Goal: Task Accomplishment & Management: Complete application form

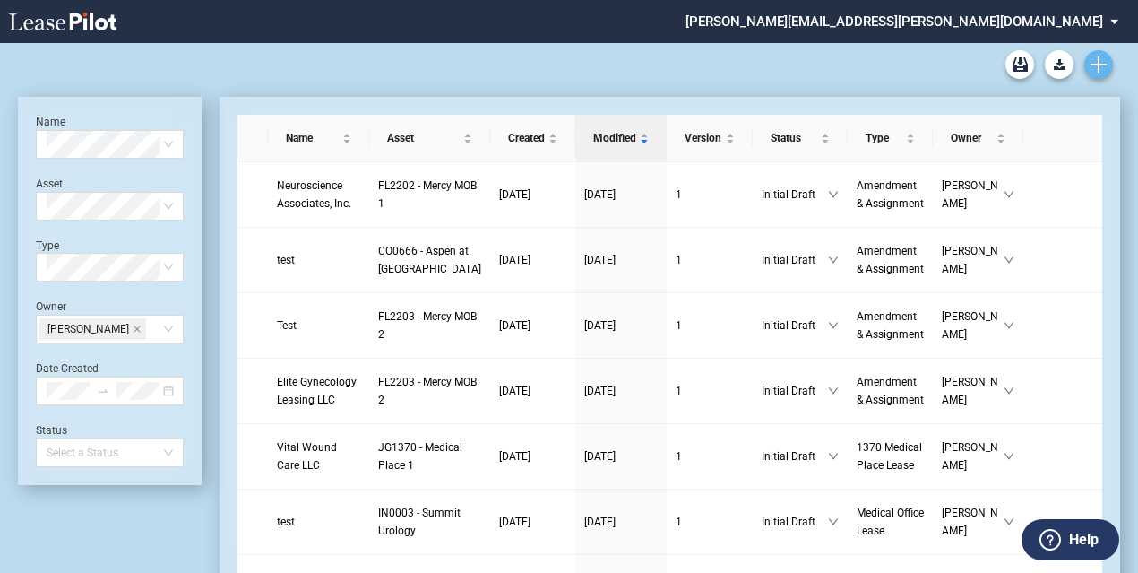
click at [1107, 62] on link "Create new document" at bounding box center [1098, 64] width 29 height 29
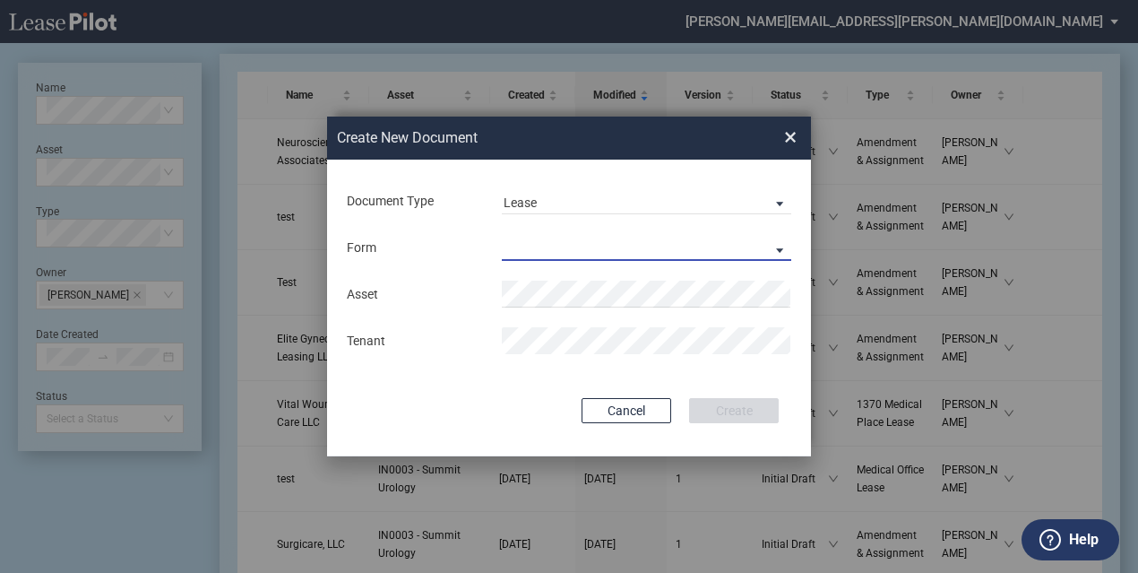
click at [649, 243] on md-select "Medical Office Lease Scottsdale Lease Louisville Lease 1370 Medical Place Lease…" at bounding box center [646, 247] width 289 height 27
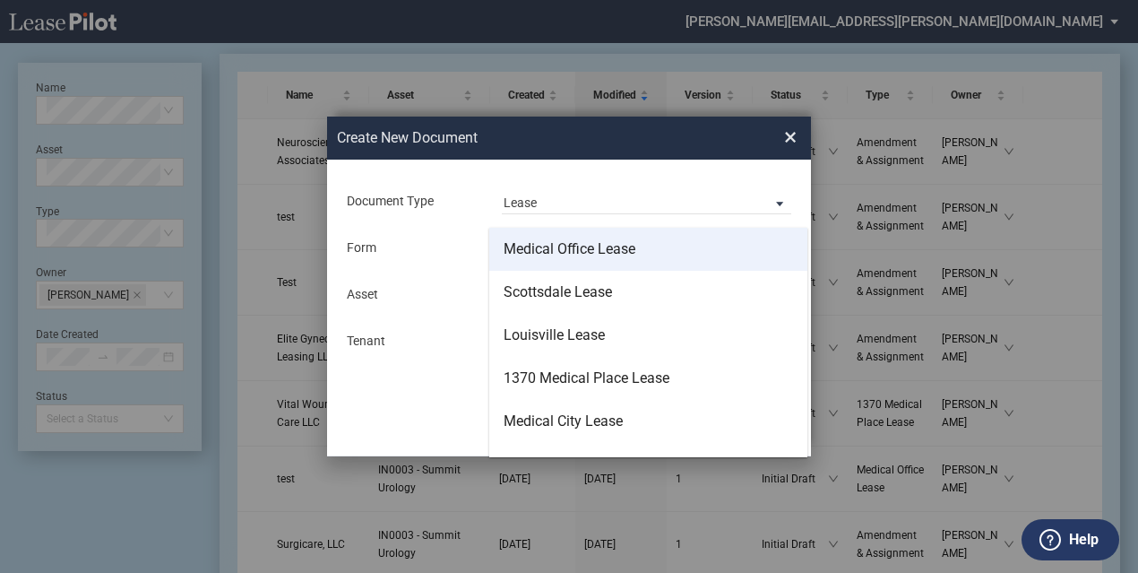
click at [643, 239] on md-option "Medical Office Lease" at bounding box center [648, 249] width 318 height 43
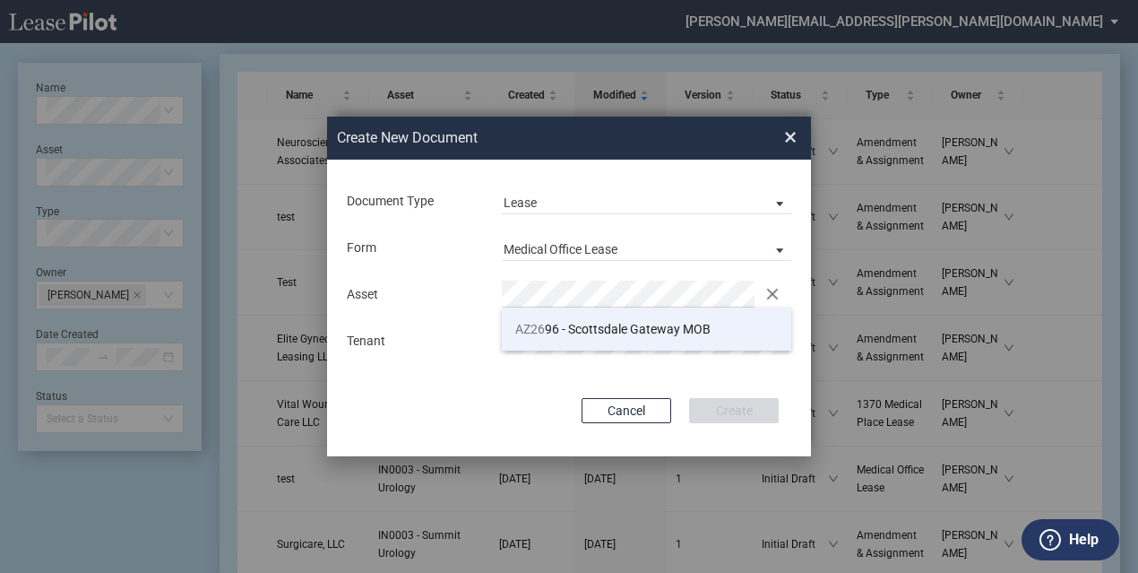
click at [609, 329] on span "AZ26 96 - Scottsdale Gateway MOB" at bounding box center [612, 329] width 195 height 14
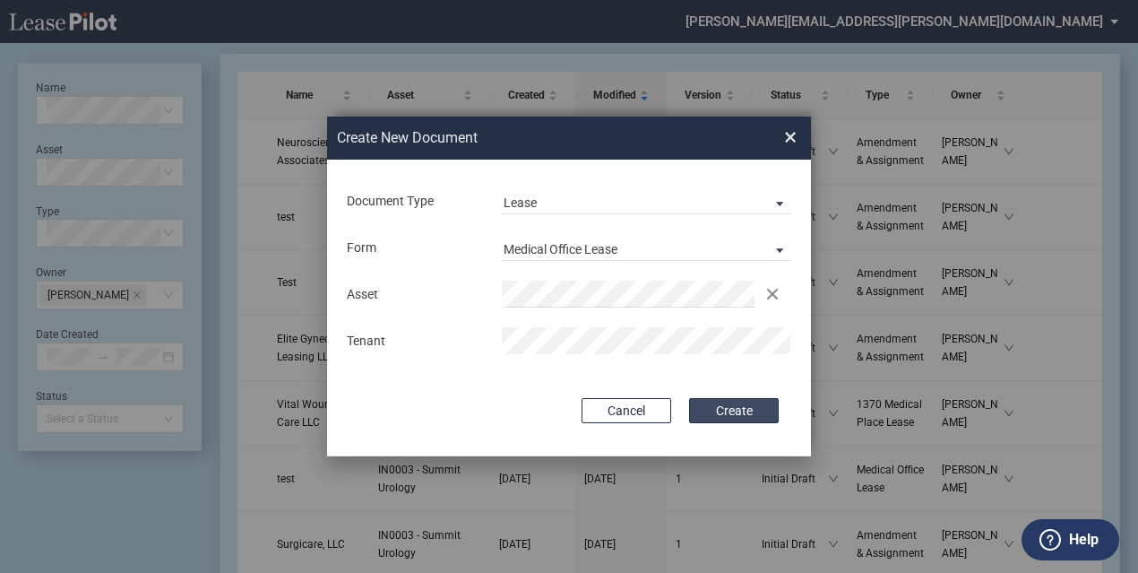
click at [751, 403] on button "Create" at bounding box center [734, 410] width 90 height 25
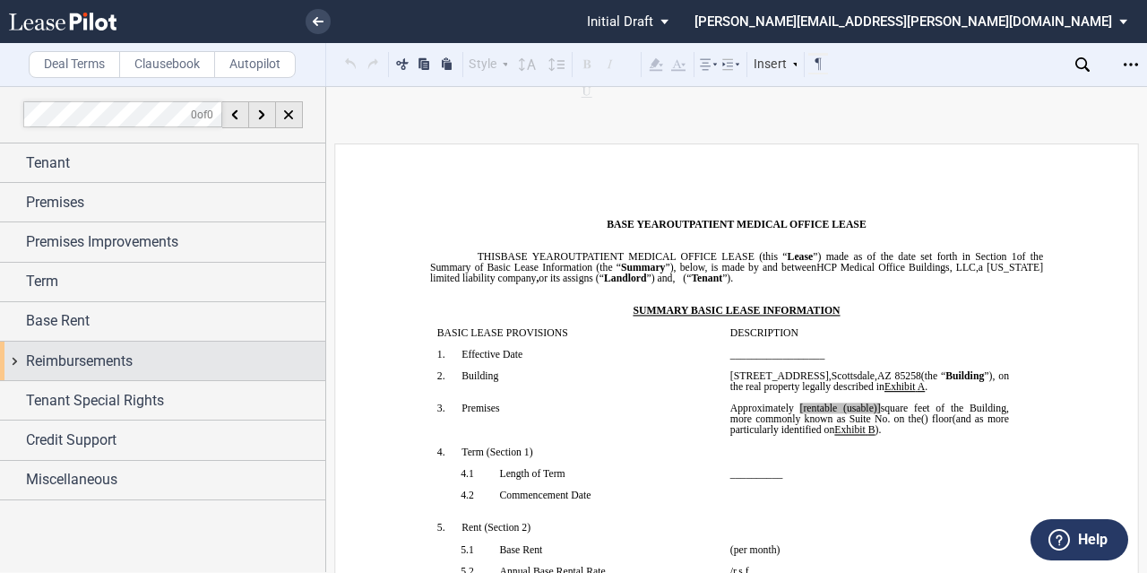
click at [140, 369] on div "Reimbursements" at bounding box center [175, 361] width 299 height 22
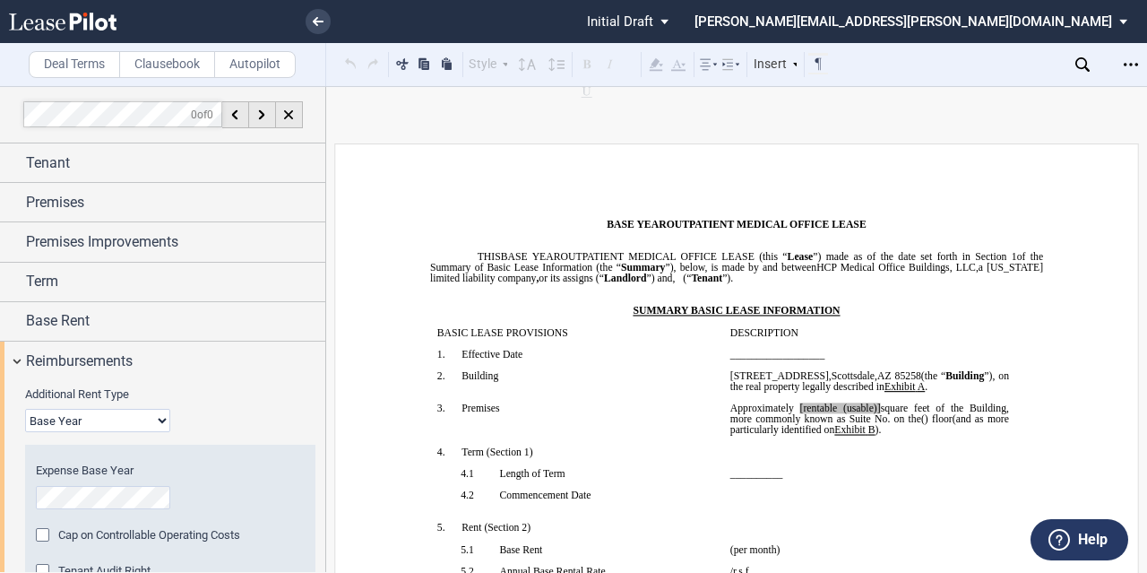
click at [114, 414] on select "Base Year Triple Net" at bounding box center [97, 420] width 145 height 23
select select "triple net"
click at [25, 409] on select "Base Year Triple Net" at bounding box center [97, 420] width 145 height 23
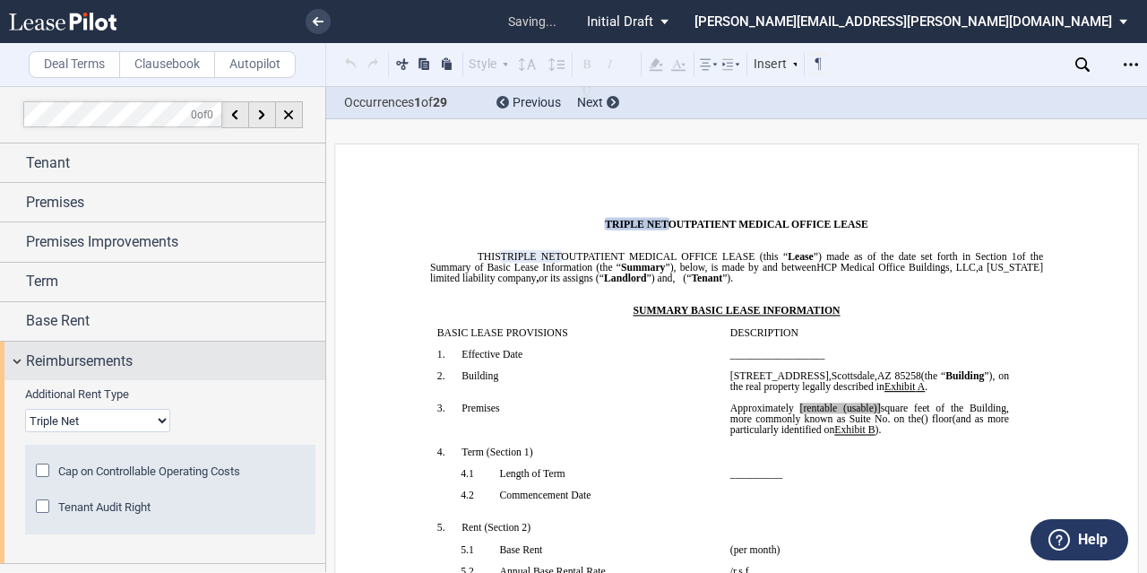
click at [97, 354] on span "Reimbursements" at bounding box center [79, 361] width 107 height 22
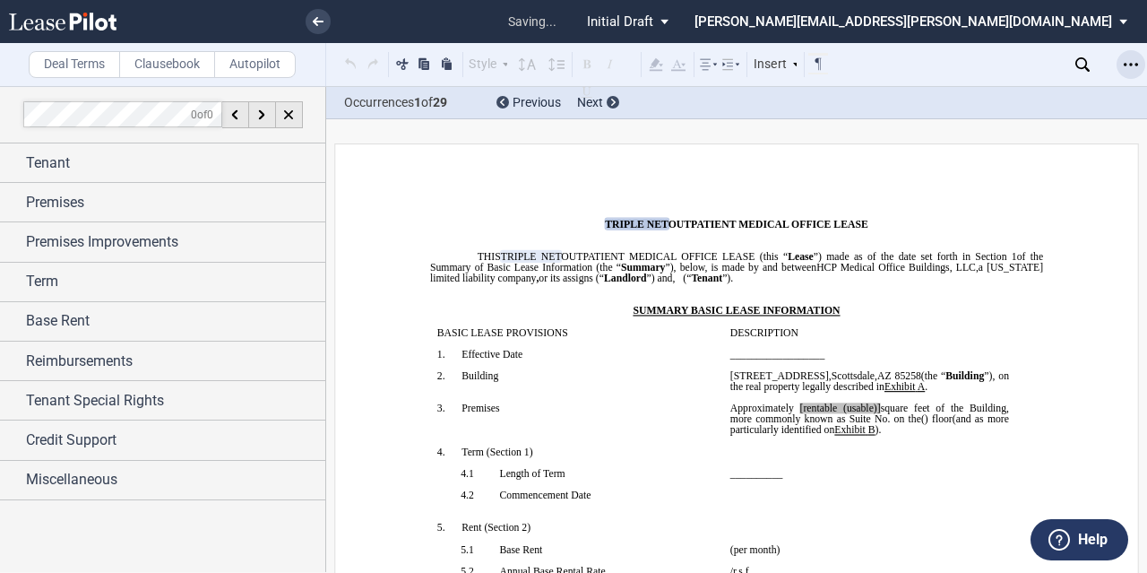
click at [1123, 67] on div "Open Lease options menu" at bounding box center [1130, 64] width 29 height 29
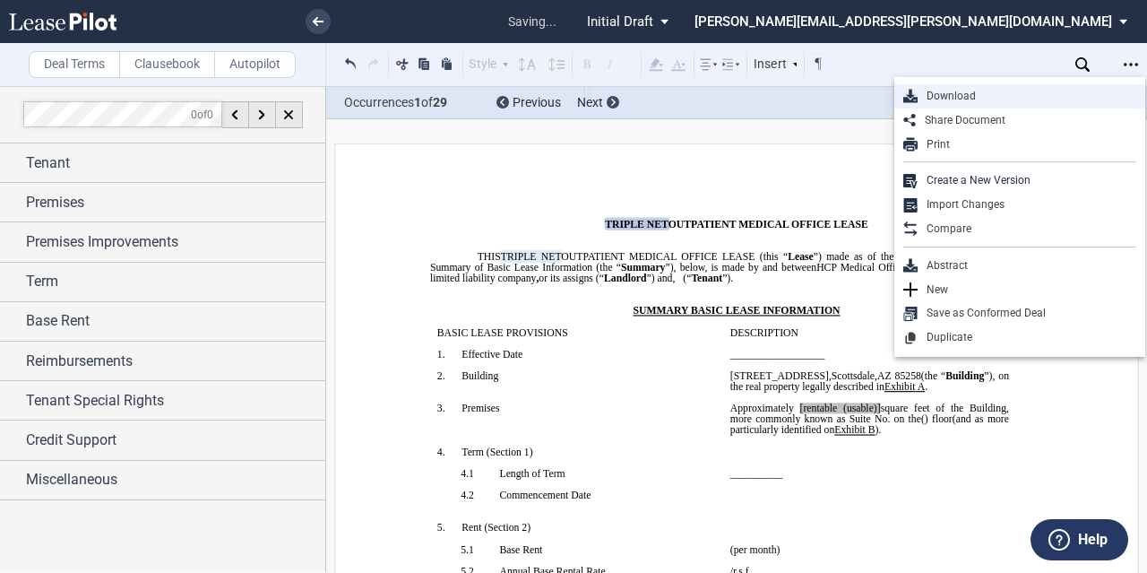
click at [1006, 105] on div "Download" at bounding box center [1019, 96] width 251 height 24
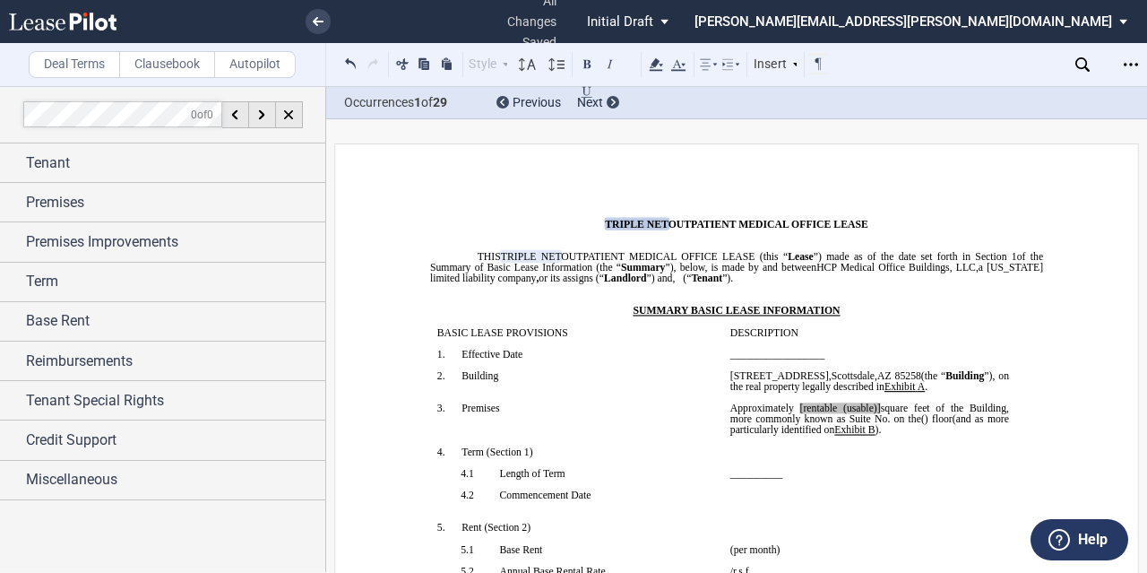
click at [504, 338] on span "BASIC LEASE PROVISIONS" at bounding box center [502, 332] width 131 height 11
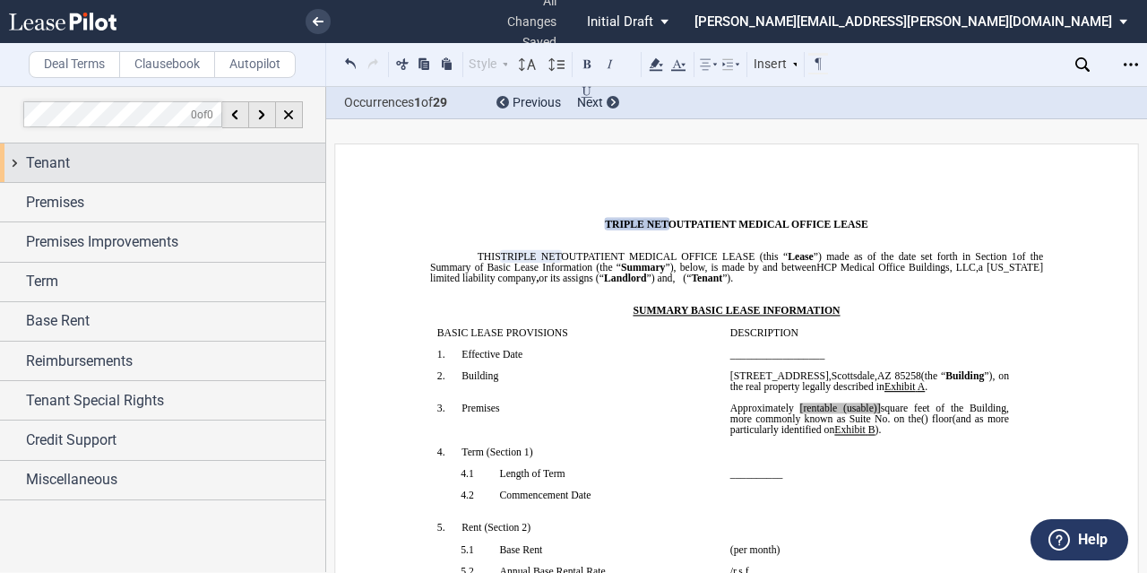
click at [120, 173] on div "Tenant" at bounding box center [175, 163] width 299 height 22
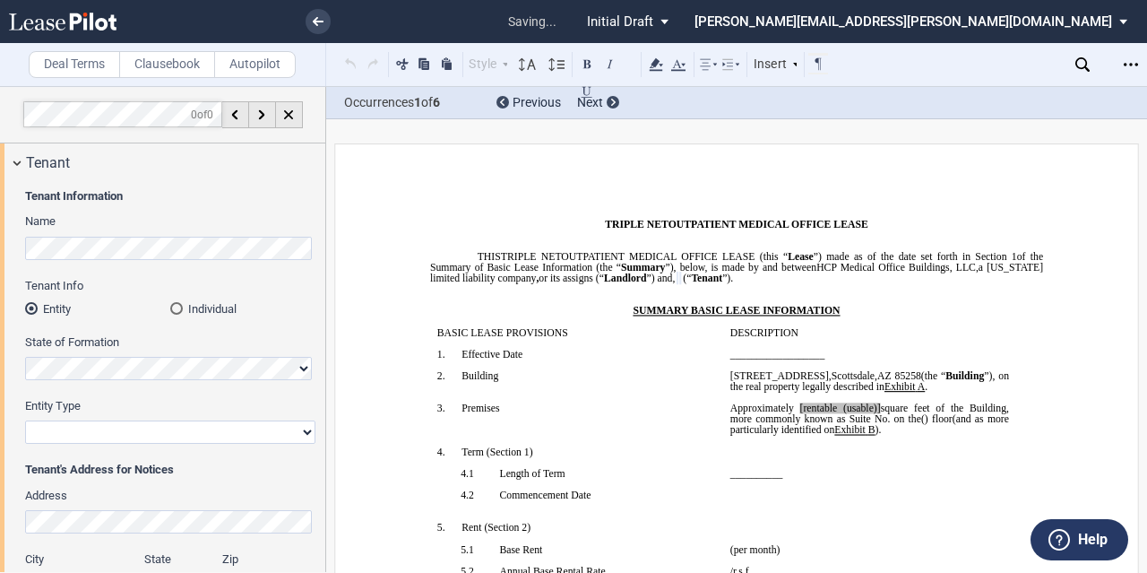
click at [90, 421] on select "Corporation Limited Liability Company General Partnership Limited Partnership O…" at bounding box center [170, 431] width 290 height 23
select select "limited liability company"
click at [25, 420] on select "Corporation Limited Liability Company General Partnership Limited Partnership O…" at bounding box center [170, 431] width 290 height 23
click at [195, 406] on label "Entity Type" at bounding box center [170, 406] width 290 height 16
click at [195, 420] on select "Corporation Limited Liability Company General Partnership Limited Partnership O…" at bounding box center [170, 431] width 290 height 23
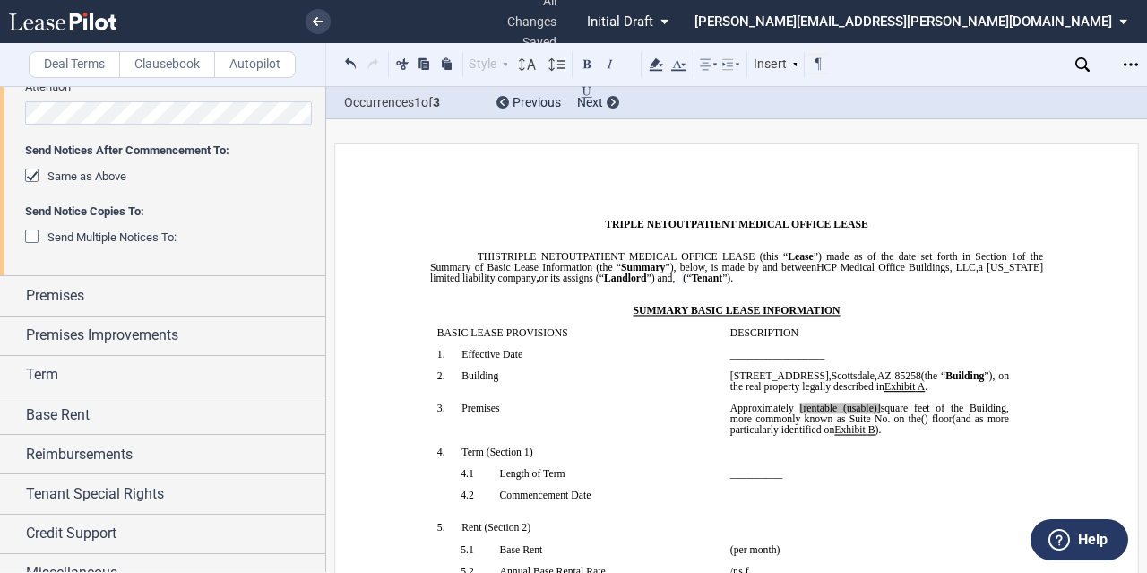
scroll to position [538, 0]
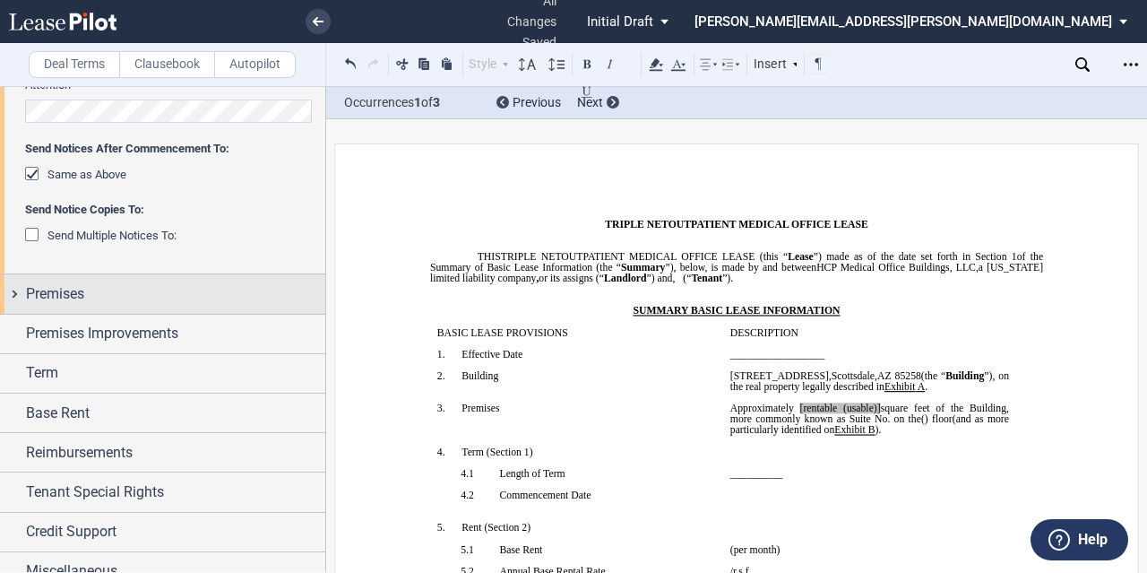
click at [201, 286] on div "Premises" at bounding box center [175, 294] width 299 height 22
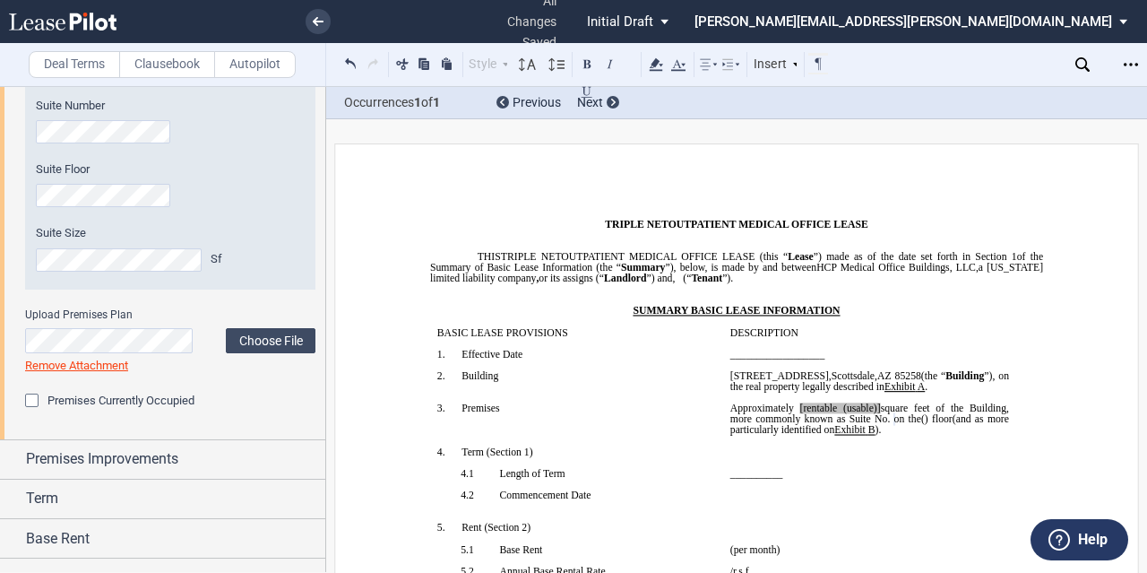
scroll to position [896, 0]
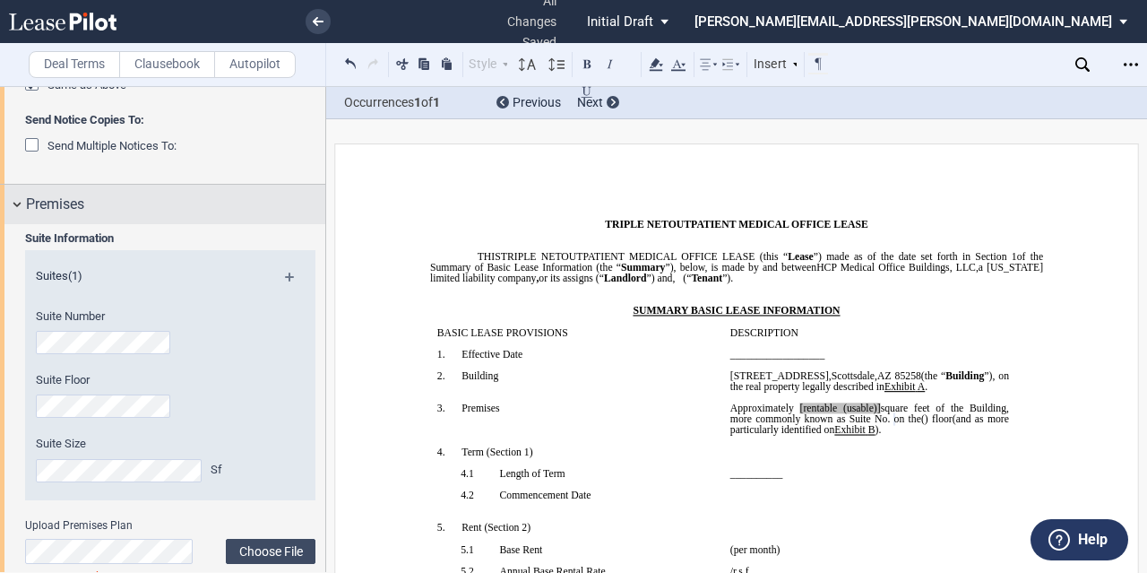
click at [186, 194] on div "Premises" at bounding box center [175, 205] width 299 height 22
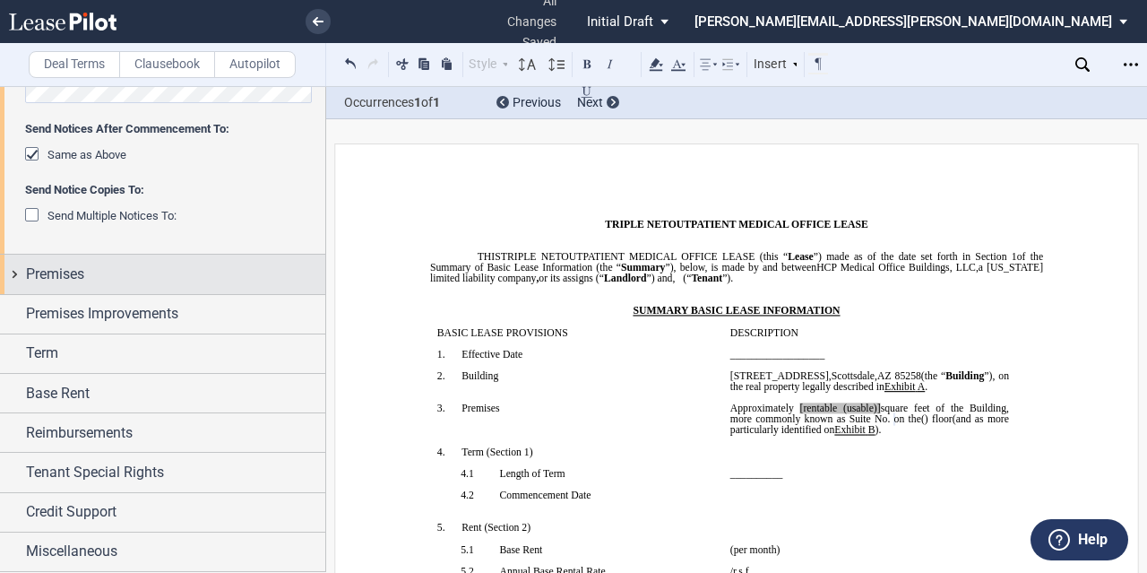
scroll to position [554, 0]
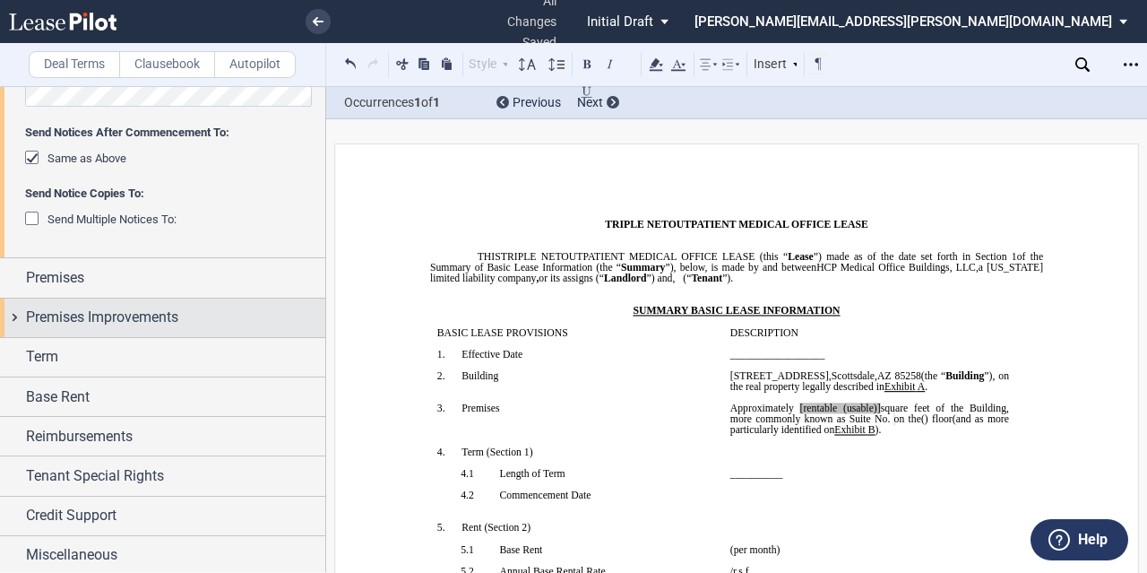
click at [122, 320] on span "Premises Improvements" at bounding box center [102, 317] width 152 height 22
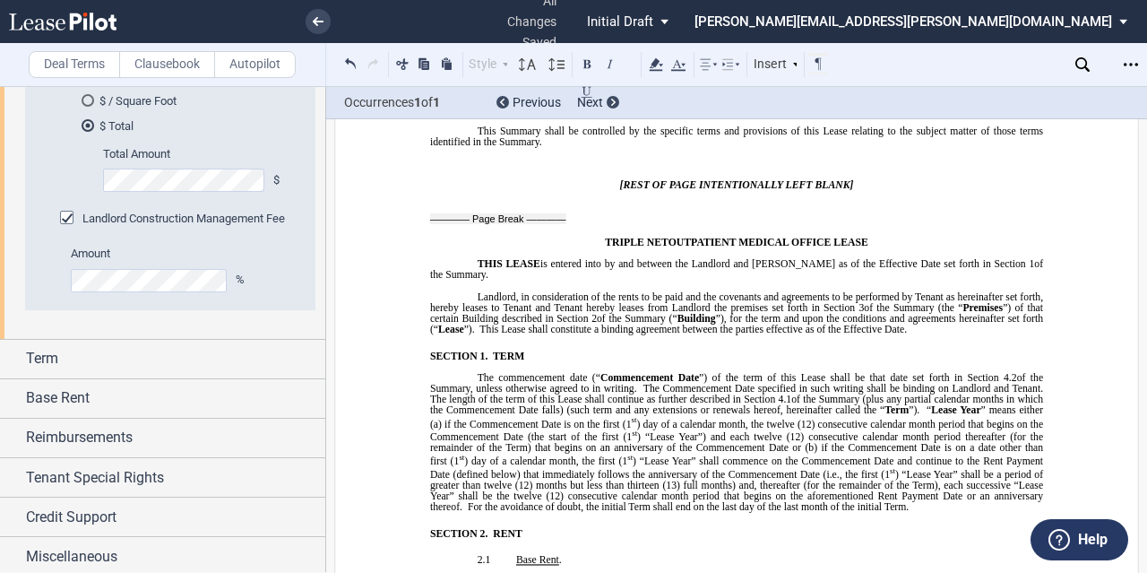
scroll to position [991, 0]
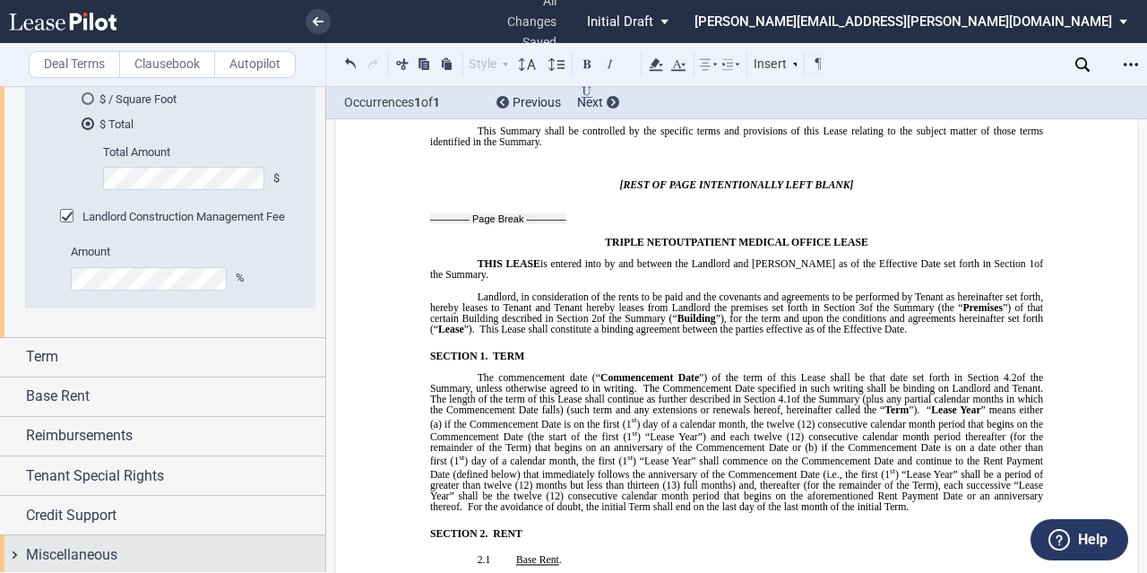
click at [106, 544] on span "Miscellaneous" at bounding box center [71, 555] width 91 height 22
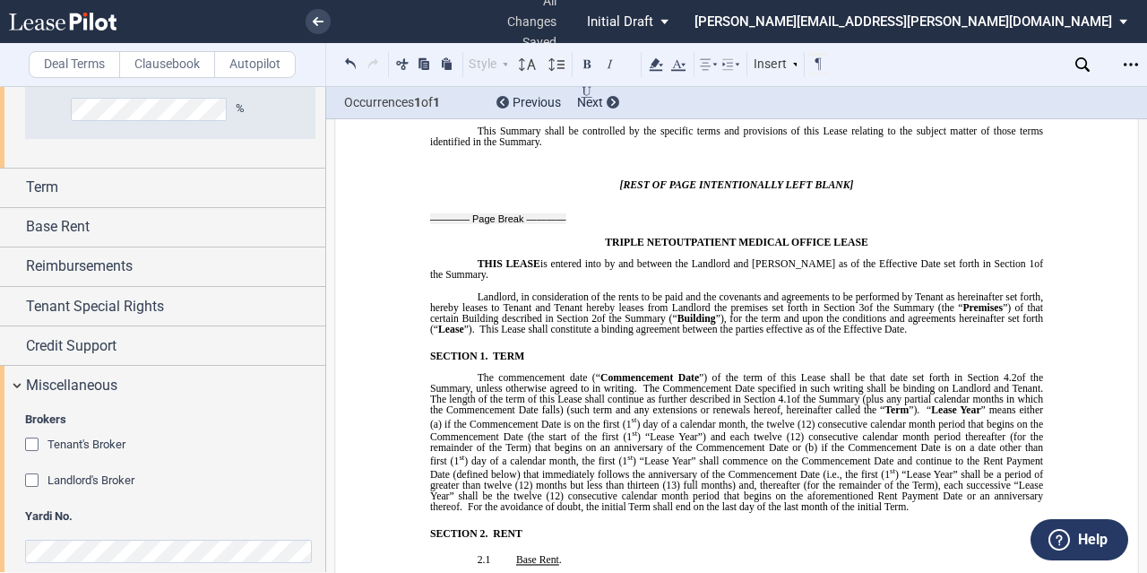
scroll to position [1165, 0]
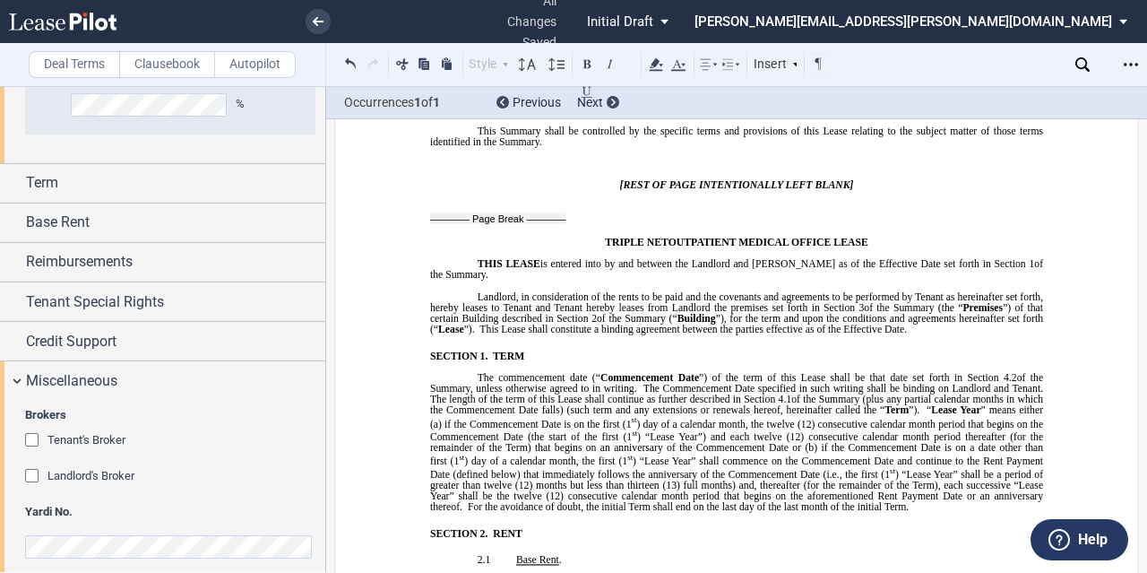
click at [118, 469] on span "Landlord's Broker" at bounding box center [90, 475] width 87 height 13
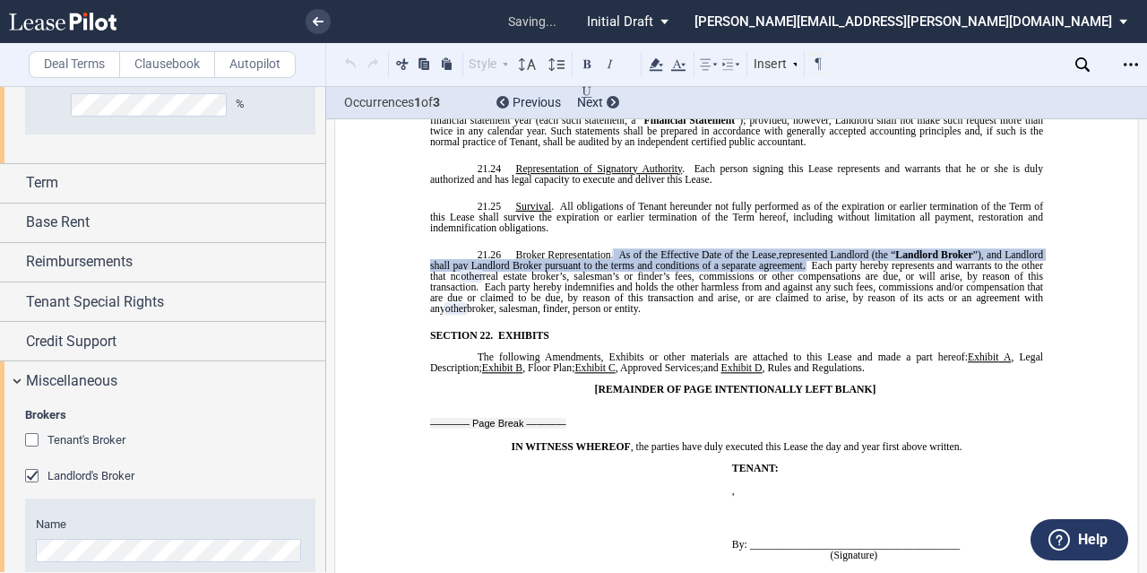
scroll to position [15082, 0]
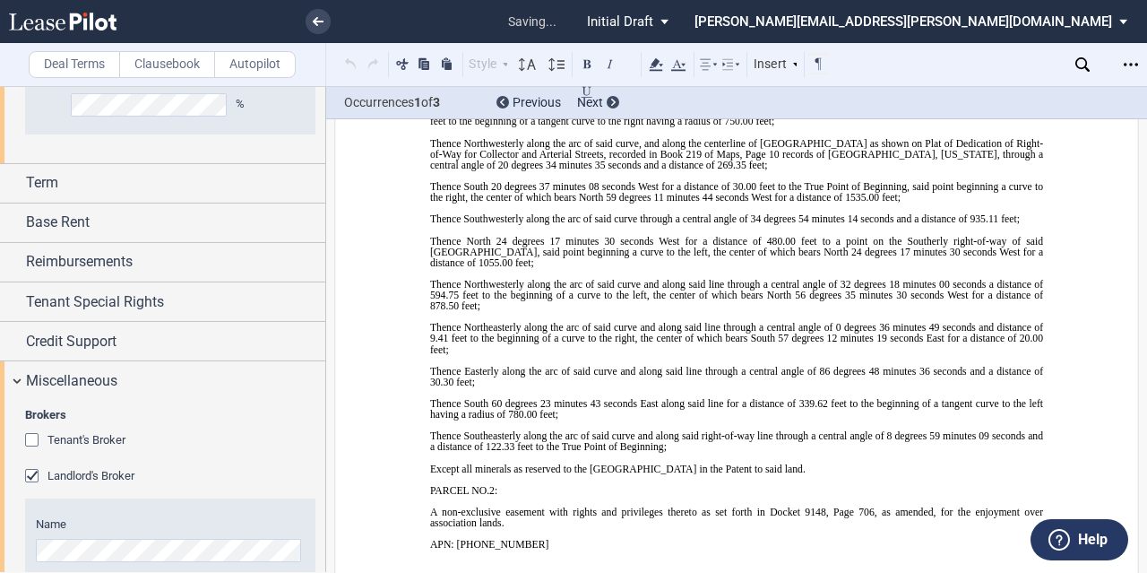
click at [108, 427] on div "Brokers Tenant's Broker Name Landlord's Broker Name" at bounding box center [170, 502] width 290 height 191
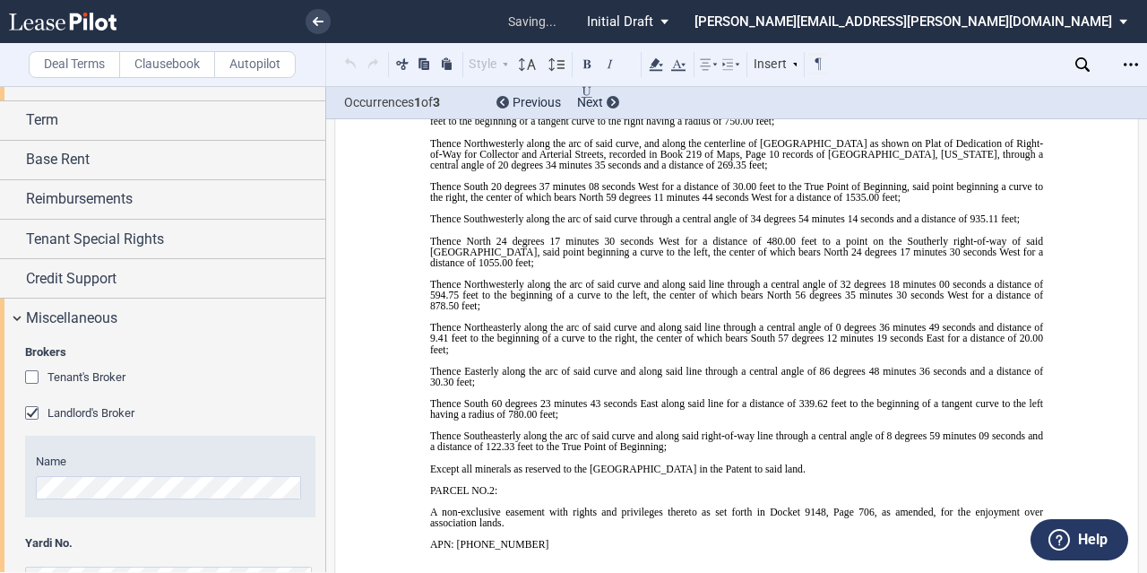
scroll to position [1254, 0]
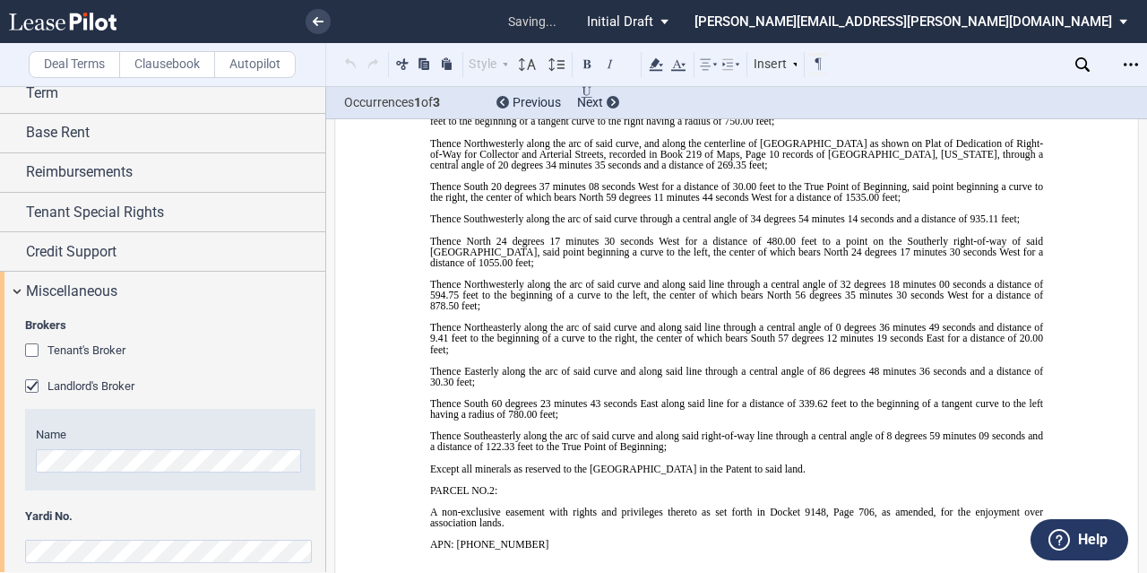
click at [96, 343] on span "Tenant's Broker" at bounding box center [86, 349] width 78 height 13
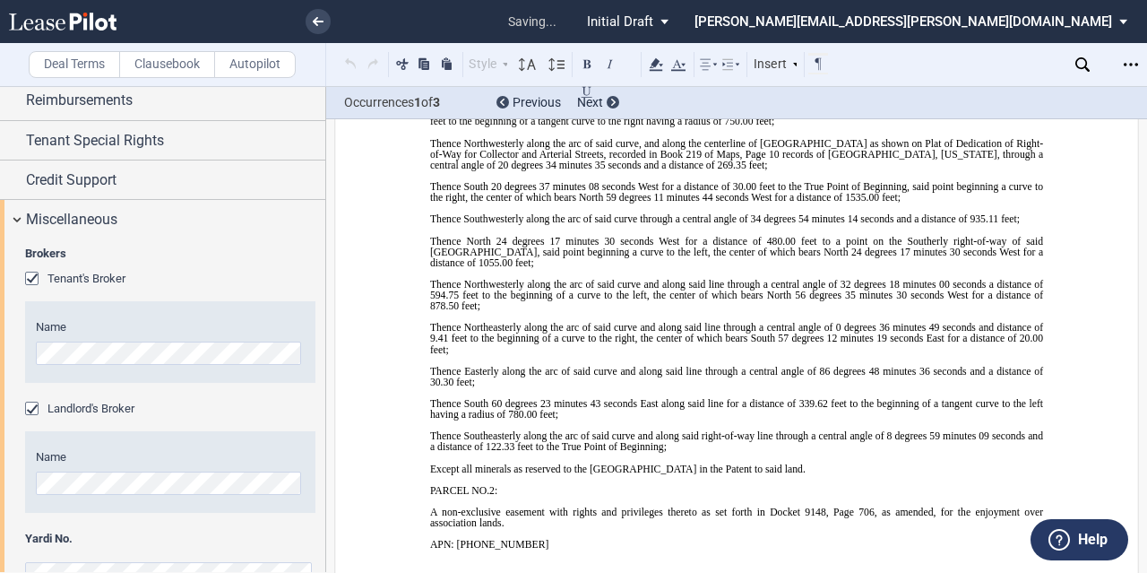
scroll to position [1365, 0]
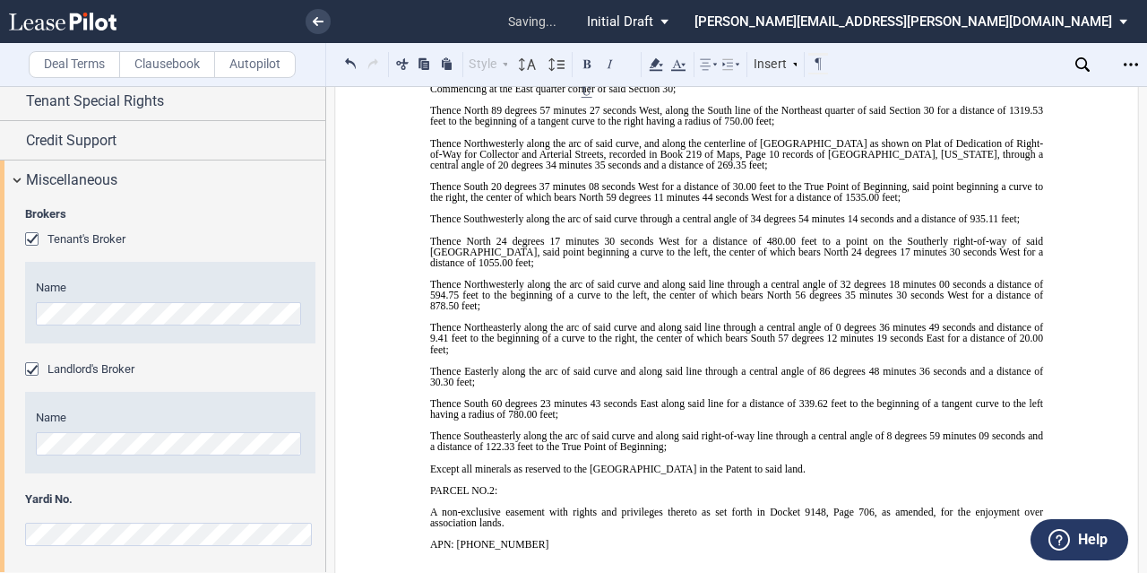
click at [120, 491] on span "Yardi No." at bounding box center [170, 499] width 290 height 16
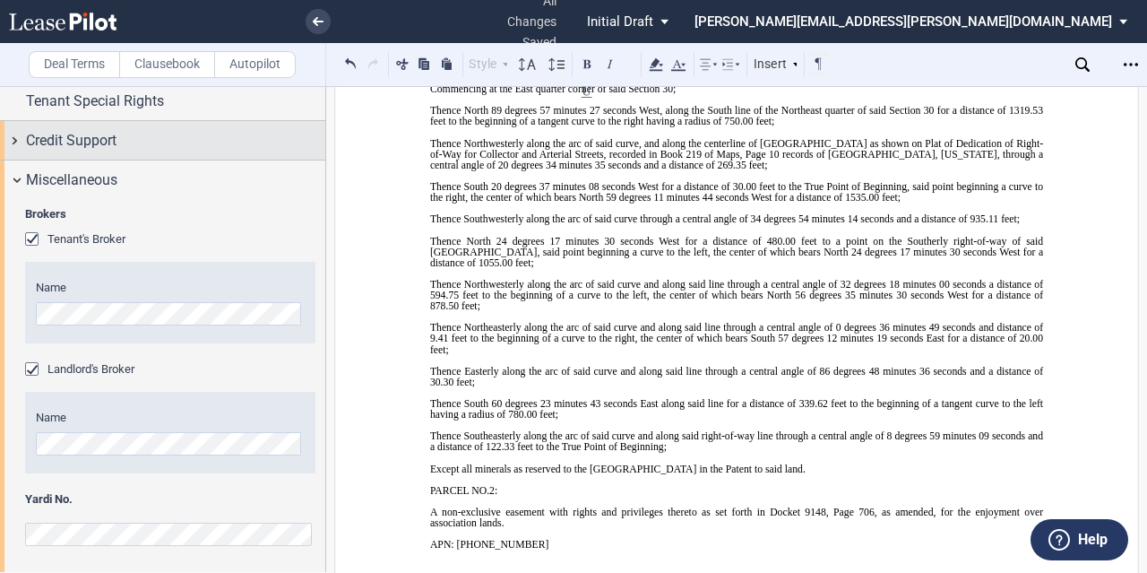
click at [197, 139] on div "Credit Support" at bounding box center [175, 141] width 299 height 22
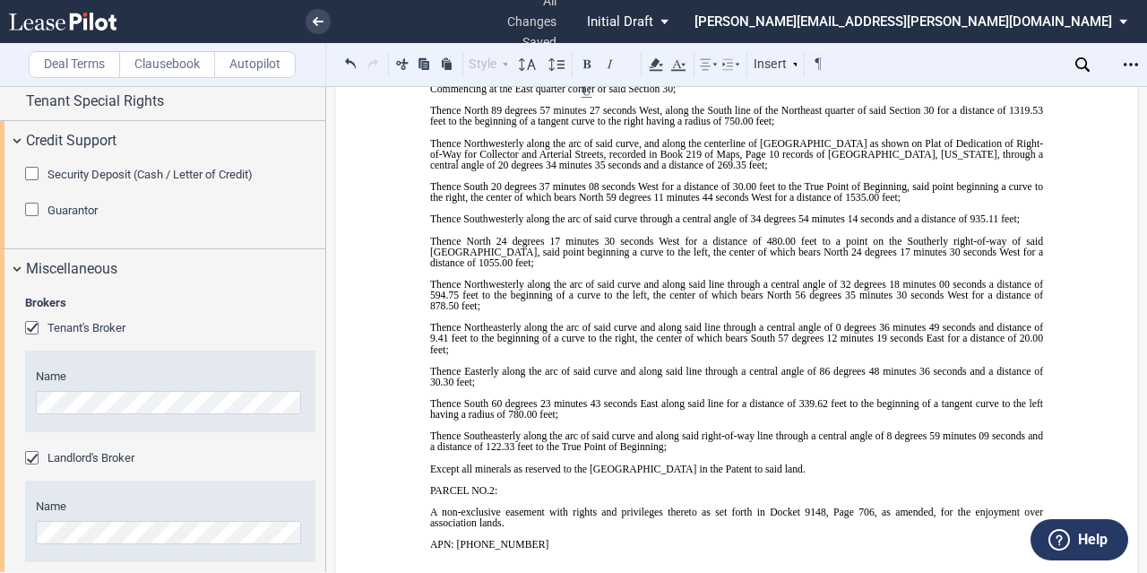
click at [142, 169] on span "Security Deposit (Cash / Letter of Credit)" at bounding box center [149, 174] width 205 height 13
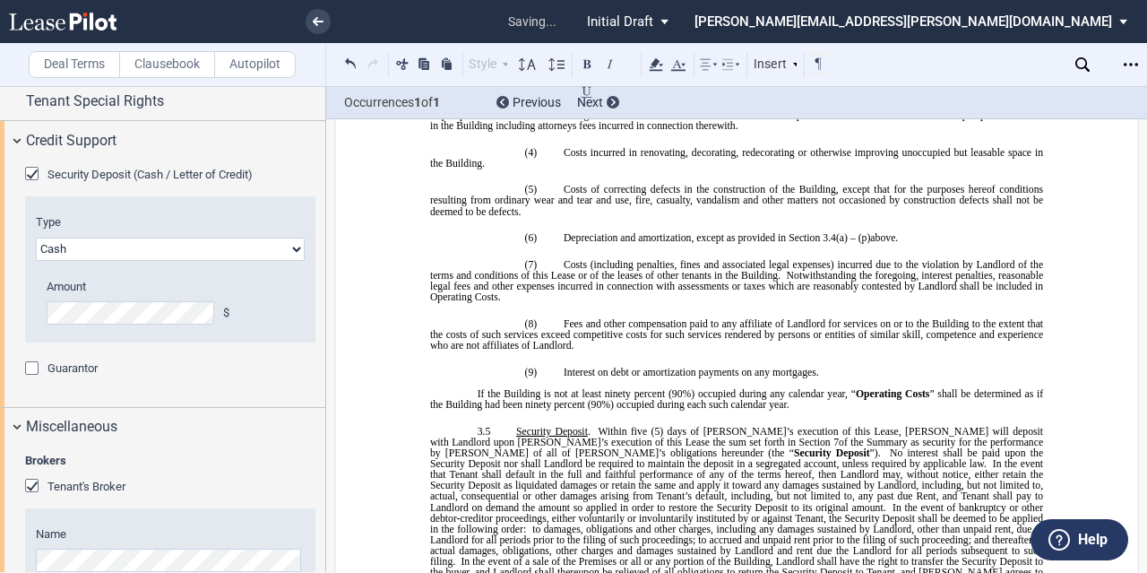
scroll to position [461, 0]
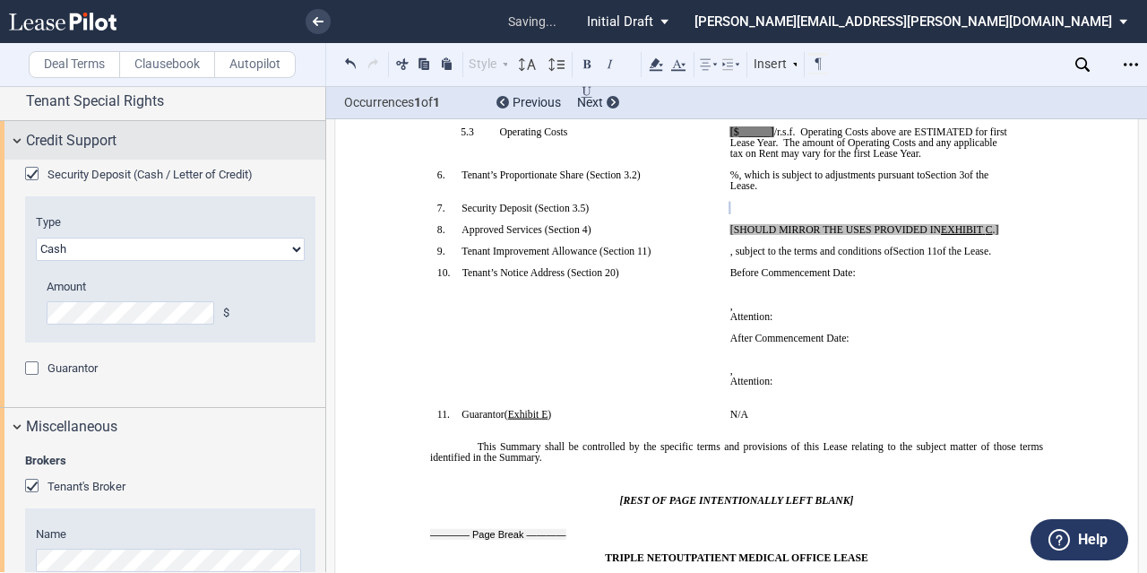
click at [127, 141] on div "Credit Support" at bounding box center [175, 141] width 299 height 22
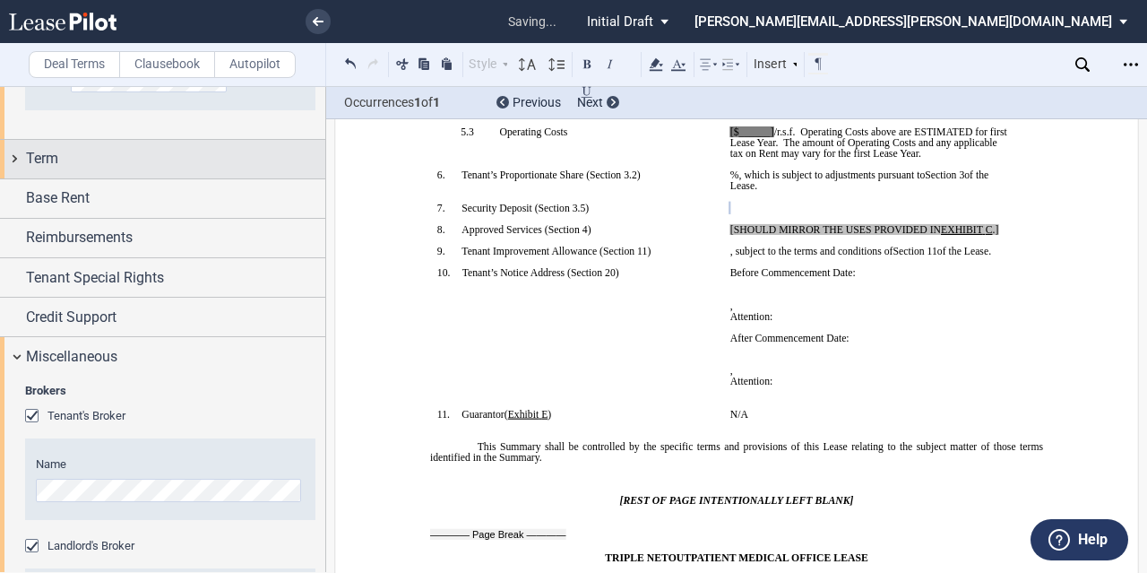
scroll to position [1186, 0]
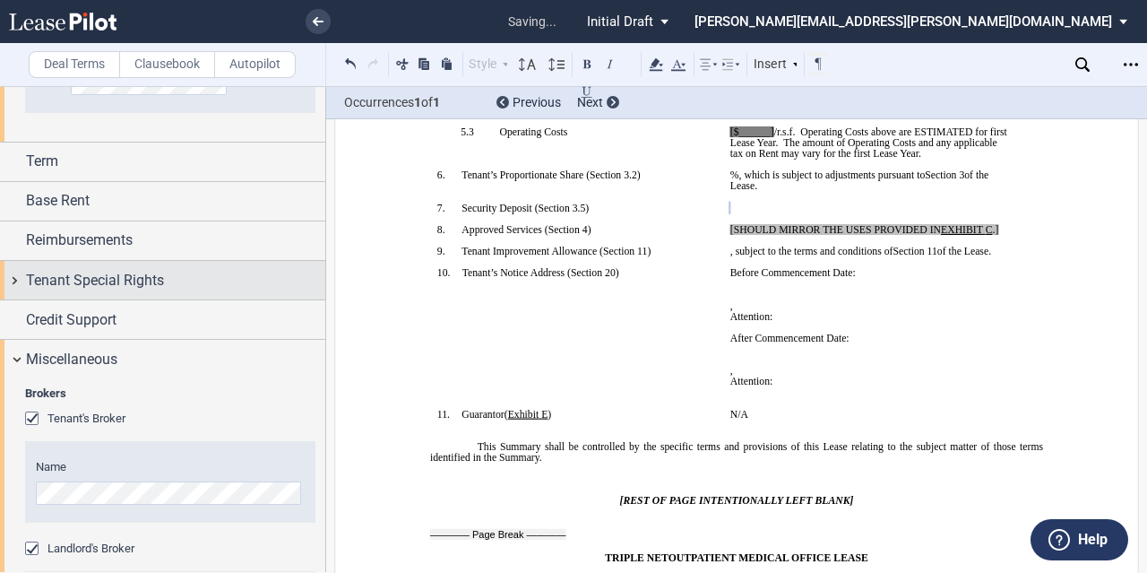
click at [103, 270] on span "Tenant Special Rights" at bounding box center [95, 281] width 138 height 22
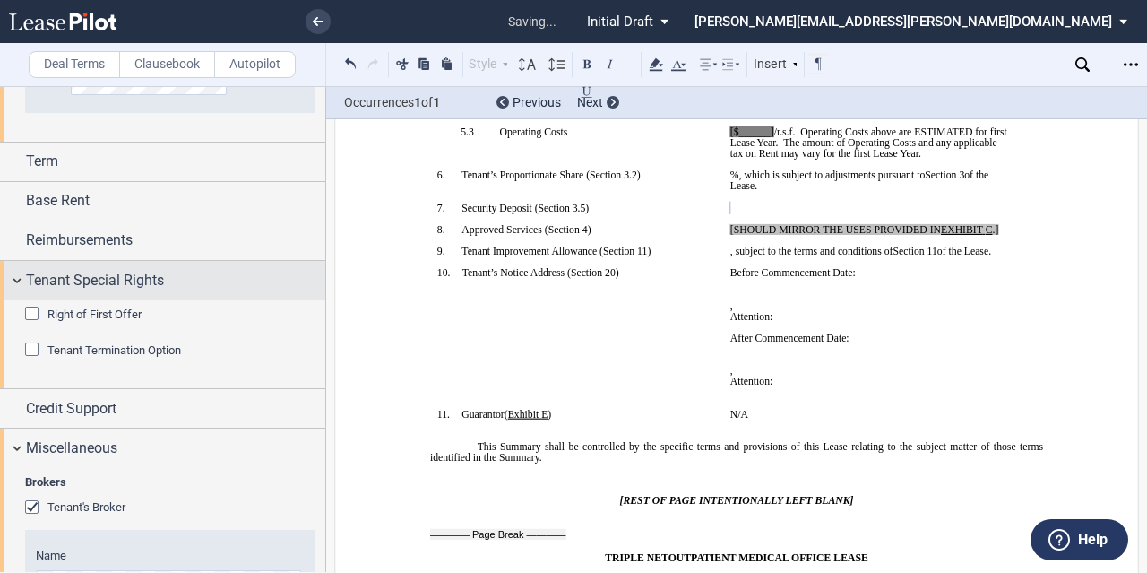
click at [103, 270] on span "Tenant Special Rights" at bounding box center [95, 281] width 138 height 22
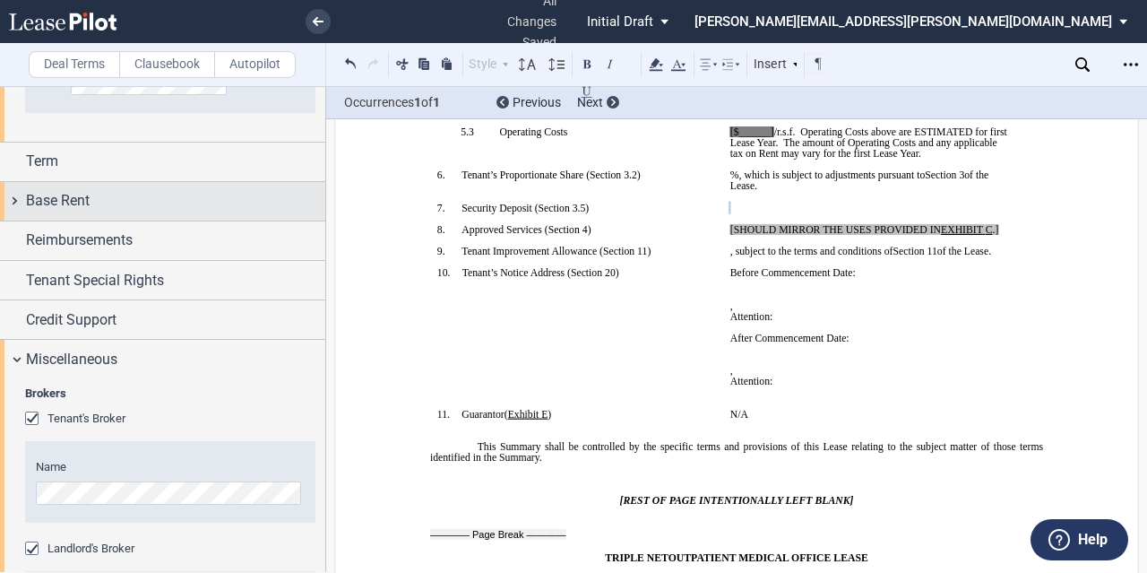
click at [192, 205] on div "Base Rent" at bounding box center [175, 201] width 299 height 22
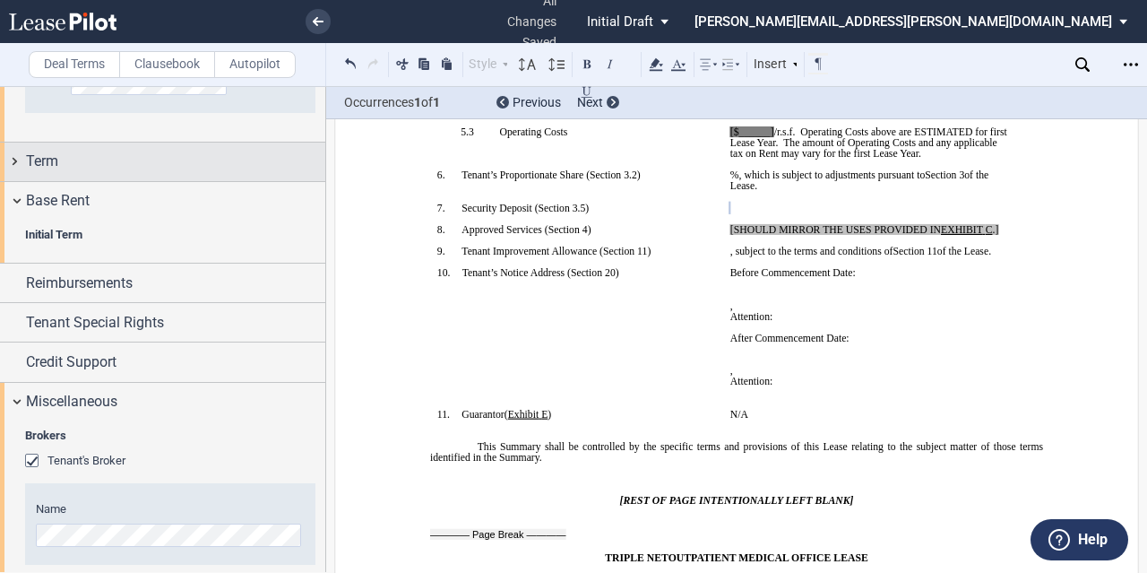
click at [169, 167] on div "Term" at bounding box center [175, 162] width 299 height 22
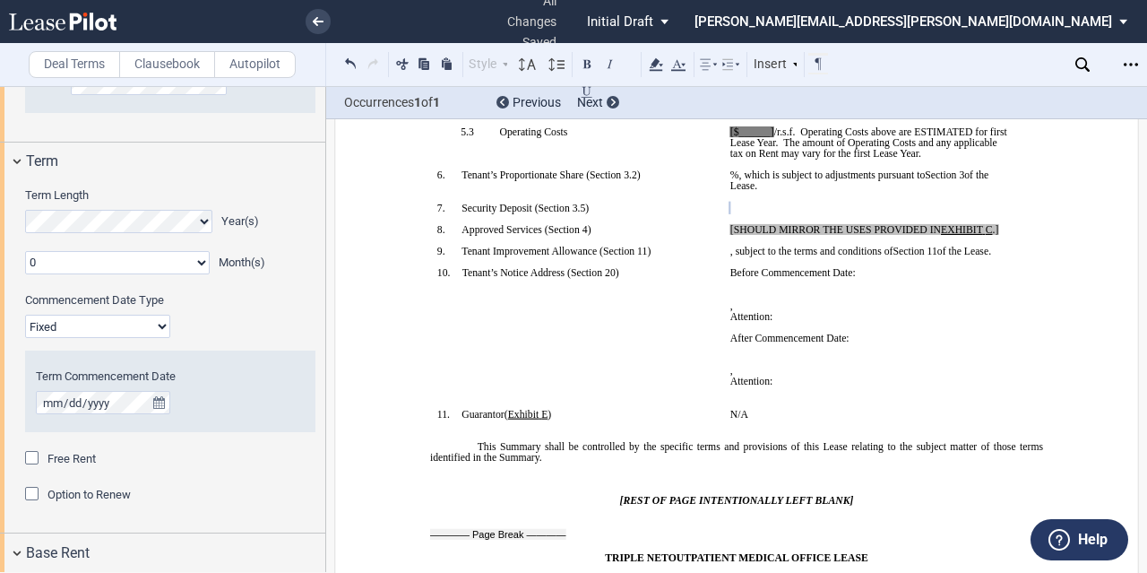
click at [59, 460] on span "Free Rent" at bounding box center [71, 458] width 48 height 13
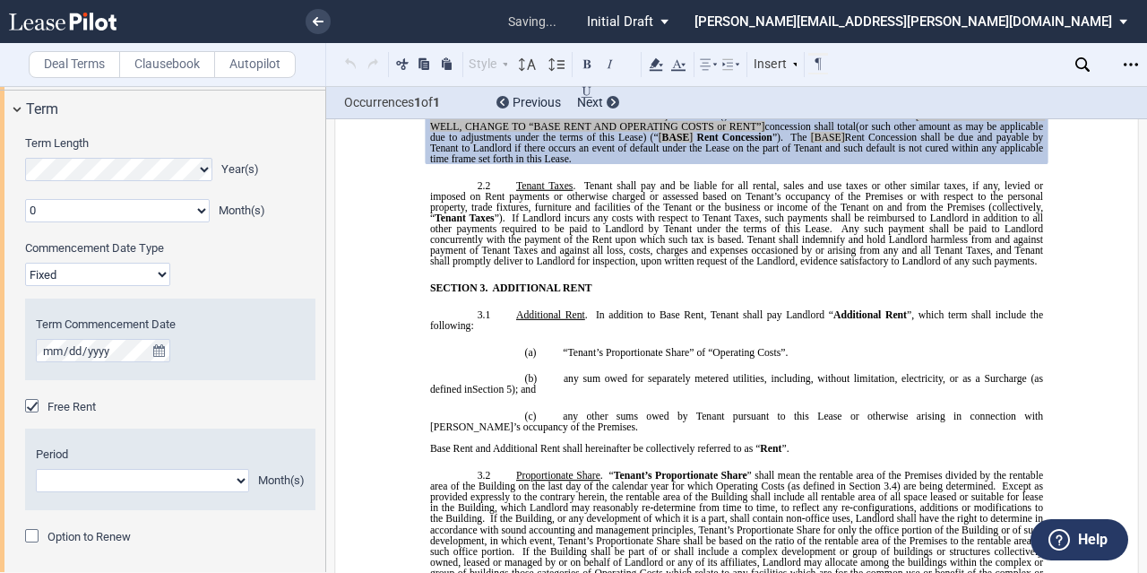
scroll to position [1365, 0]
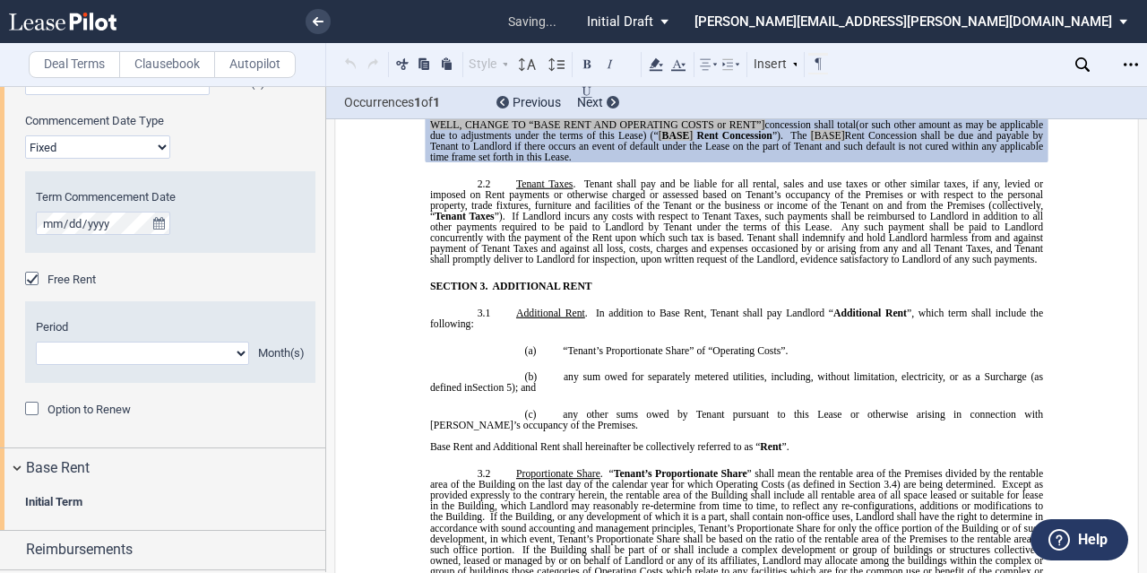
click at [228, 349] on select "1 2 3 4 5 6 7 8 9 10 11" at bounding box center [142, 352] width 213 height 23
select select "number:4"
click at [36, 341] on select "1 2 3 4 5 6 7 8 9 10 11" at bounding box center [142, 352] width 213 height 23
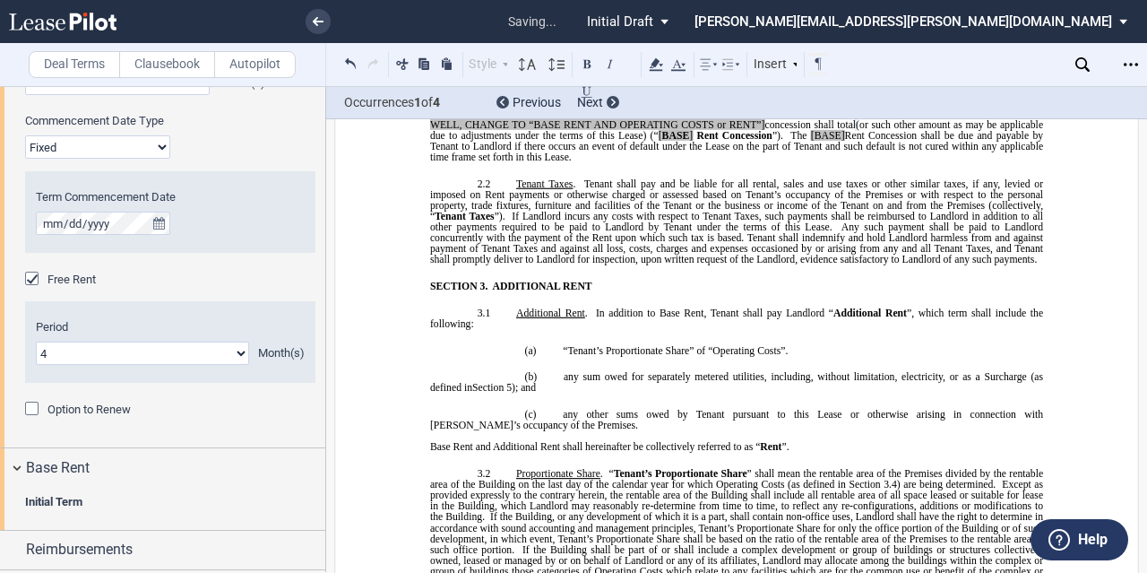
click at [162, 313] on div "Period 1 2 3 4 5 6 7 8 9 10 11 Month(s)" at bounding box center [170, 342] width 290 height 82
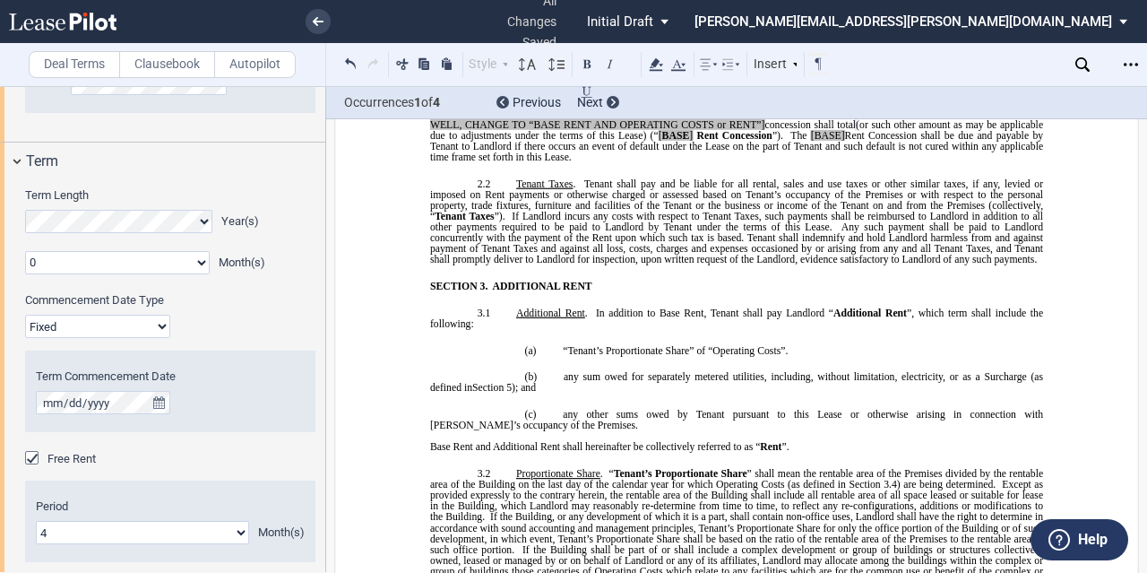
scroll to position [1097, 0]
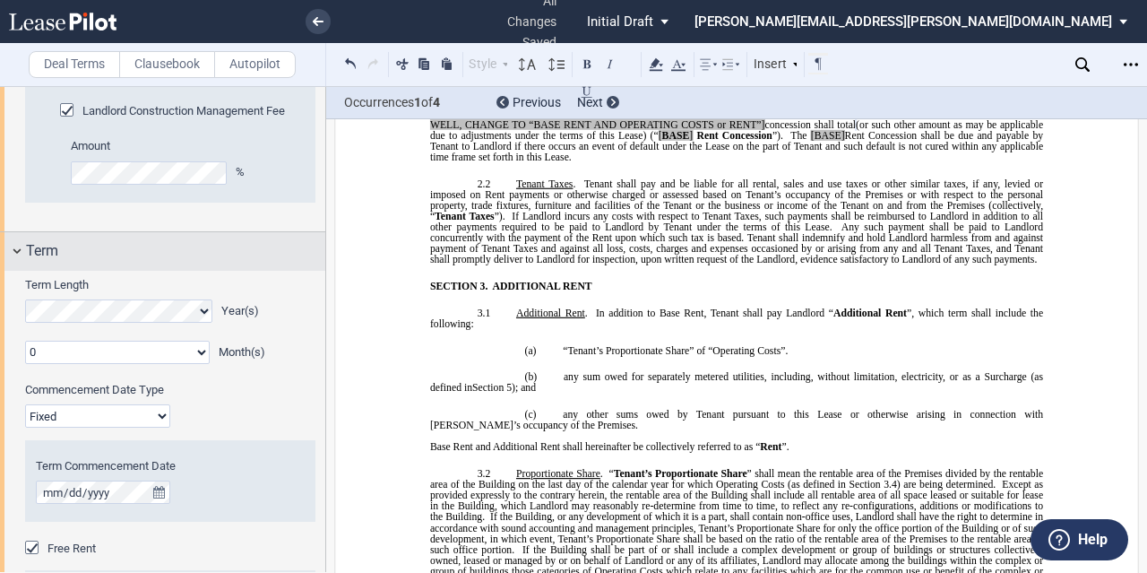
click at [91, 240] on div "Term" at bounding box center [175, 251] width 299 height 22
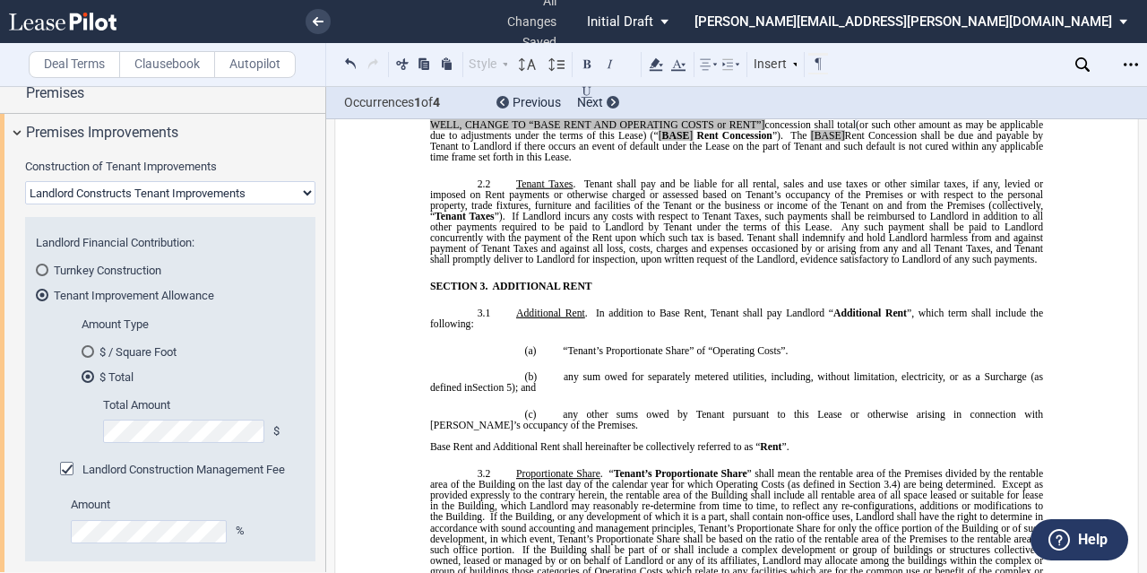
scroll to position [649, 0]
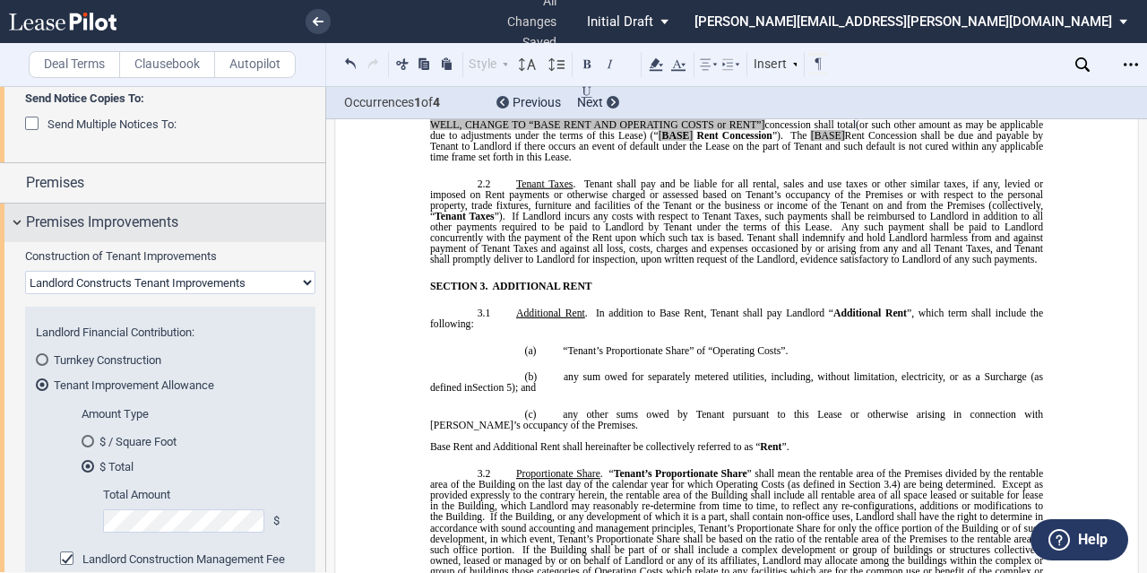
click at [82, 216] on span "Premises Improvements" at bounding box center [102, 222] width 152 height 22
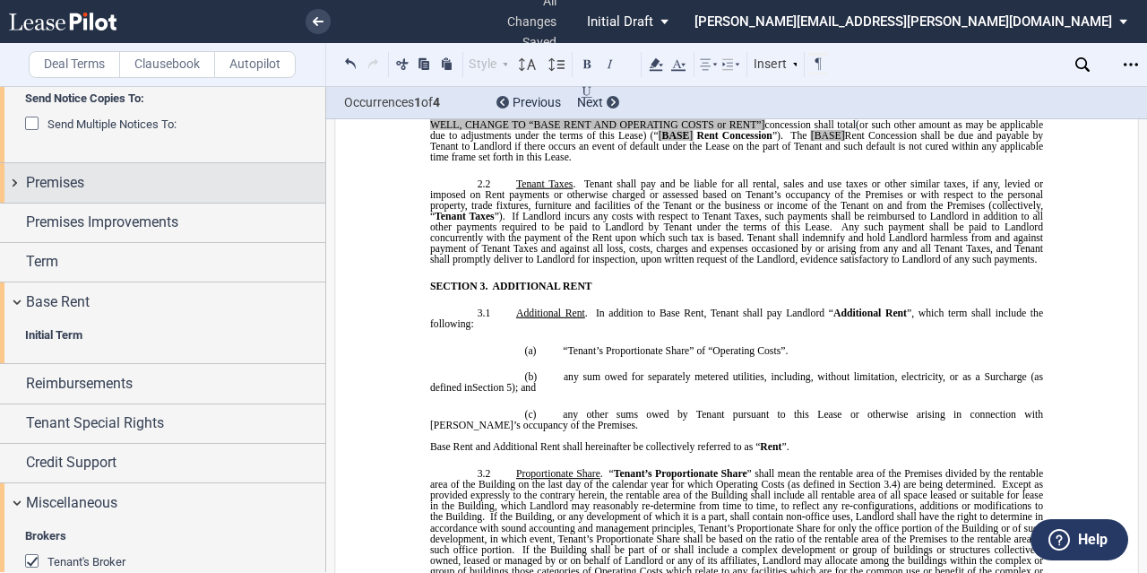
click at [82, 172] on span "Premises" at bounding box center [55, 183] width 58 height 22
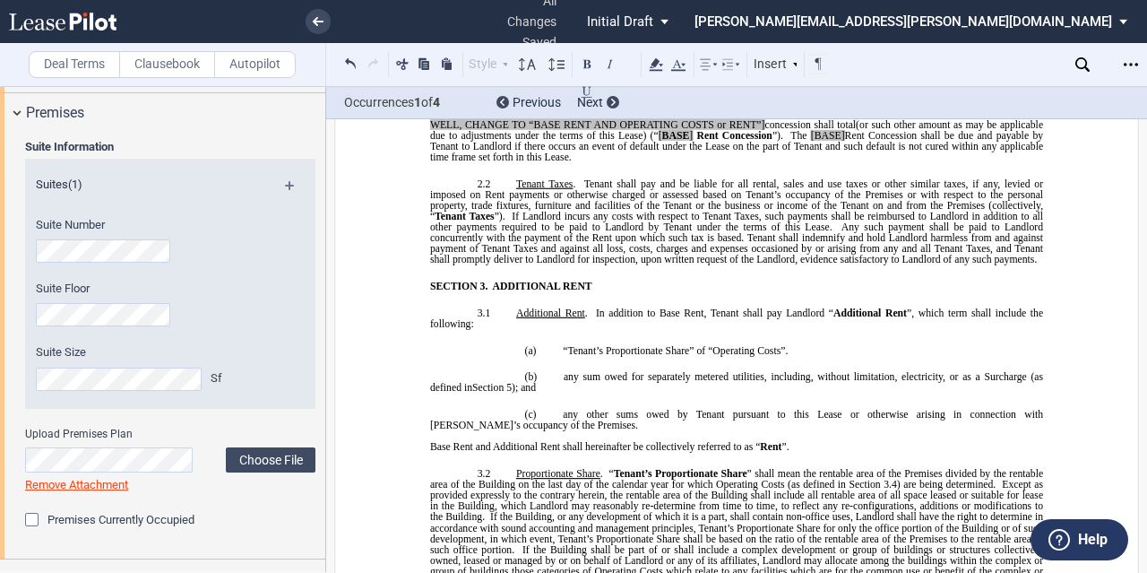
scroll to position [559, 0]
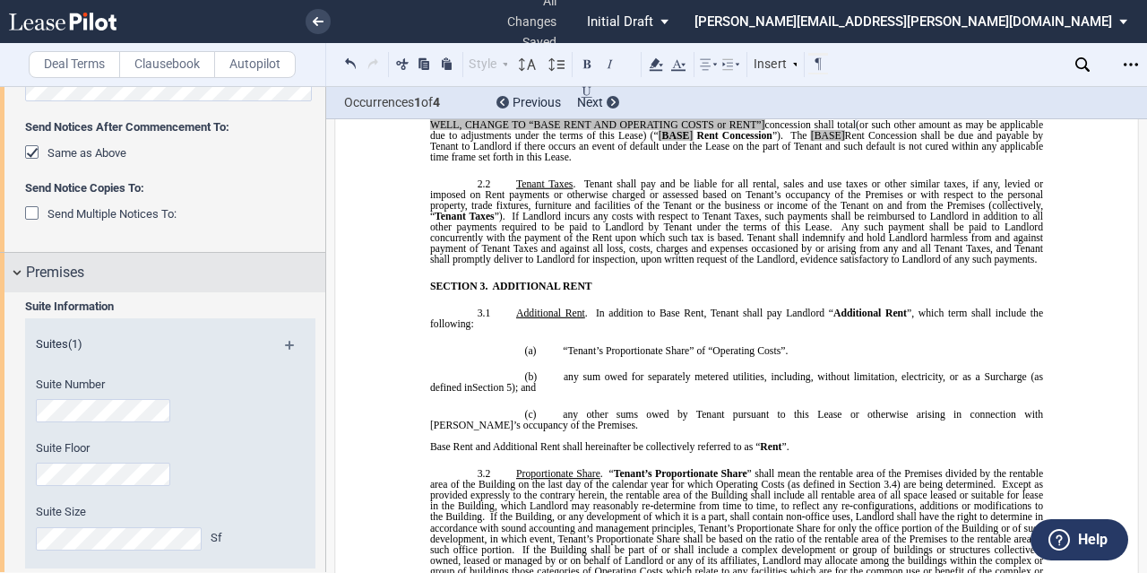
click at [108, 265] on div "Premises" at bounding box center [175, 273] width 299 height 22
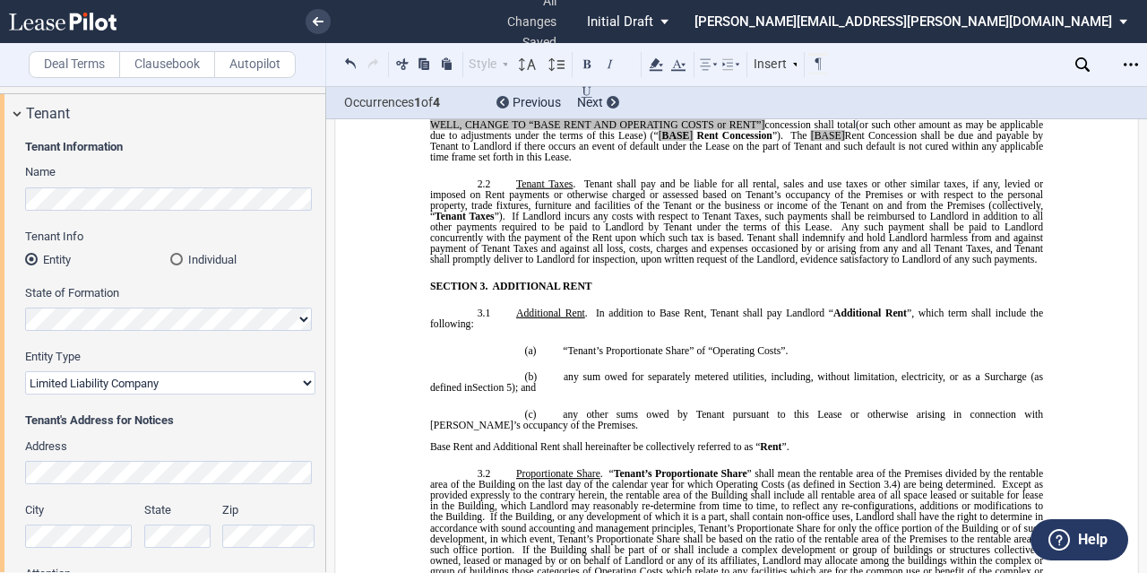
scroll to position [0, 0]
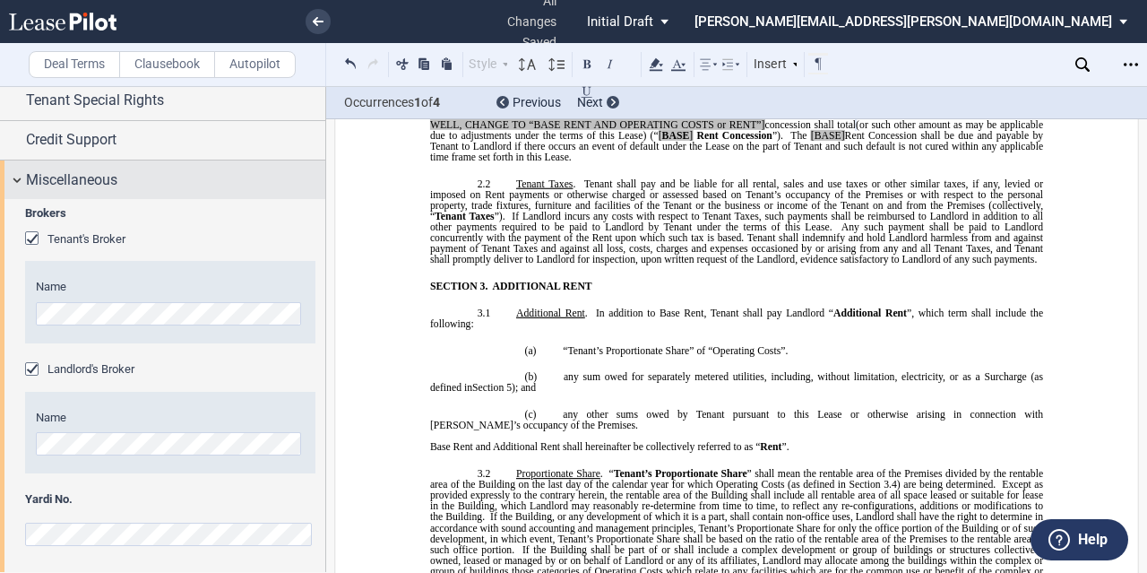
click at [104, 184] on span "Miscellaneous" at bounding box center [71, 180] width 91 height 22
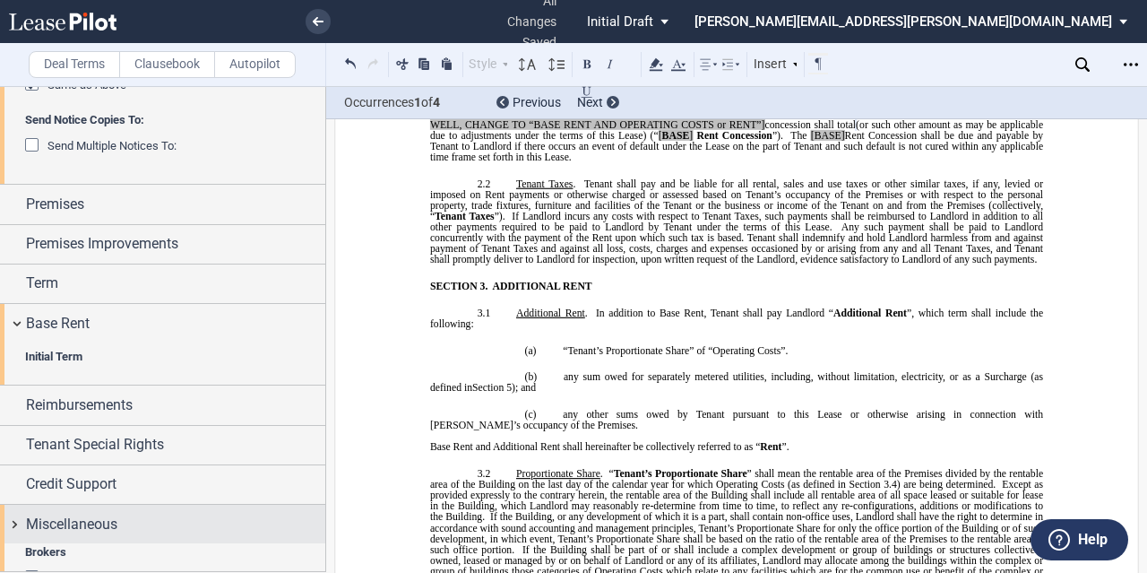
scroll to position [596, 0]
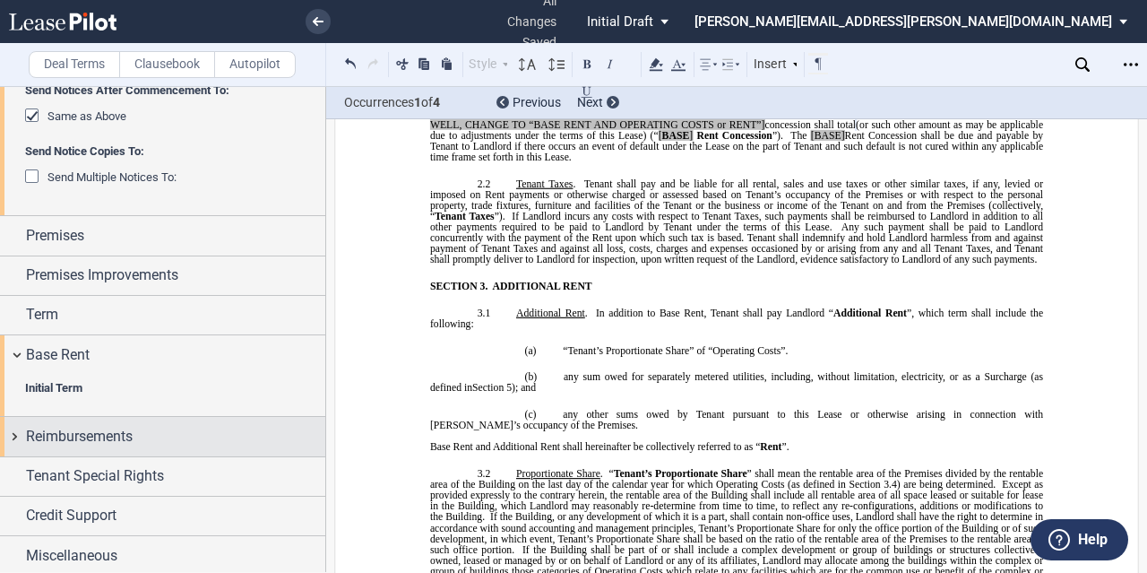
click at [73, 426] on span "Reimbursements" at bounding box center [79, 437] width 107 height 22
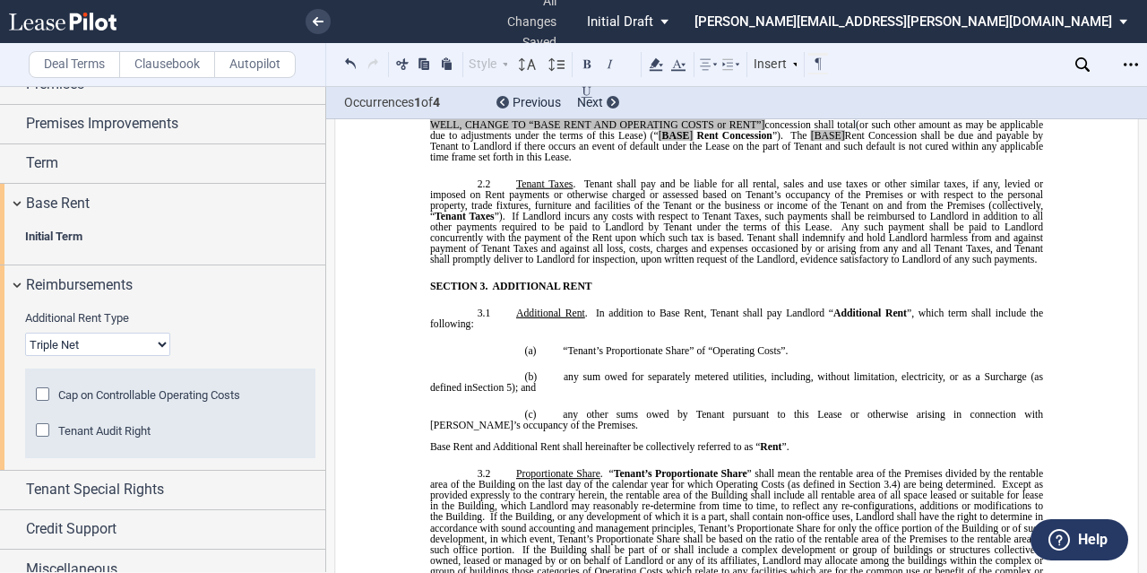
scroll to position [779, 0]
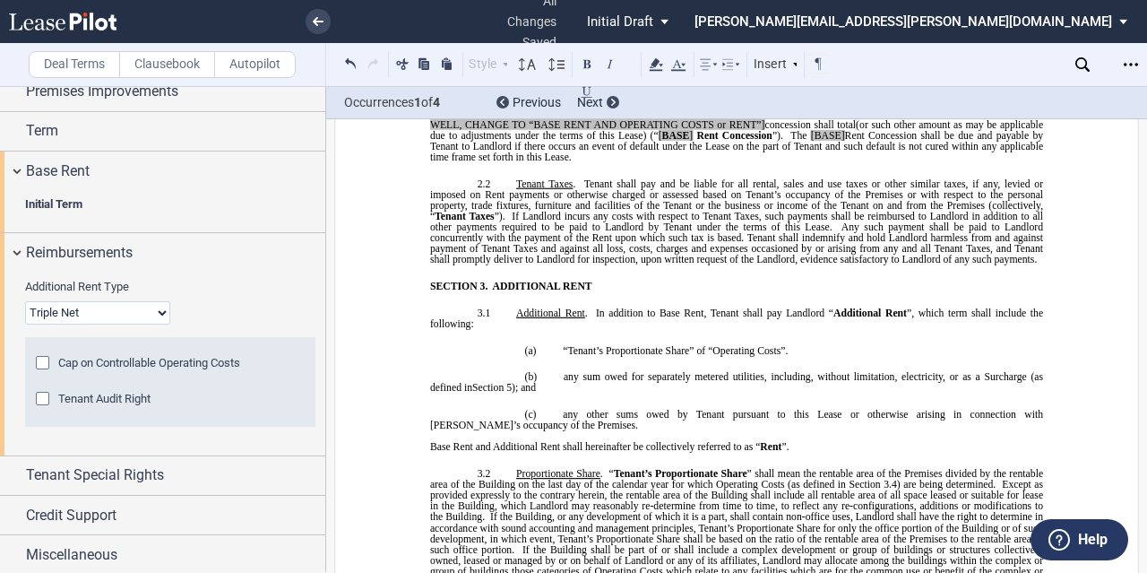
click at [128, 361] on span "Cap on Controllable Operating Costs" at bounding box center [149, 362] width 182 height 13
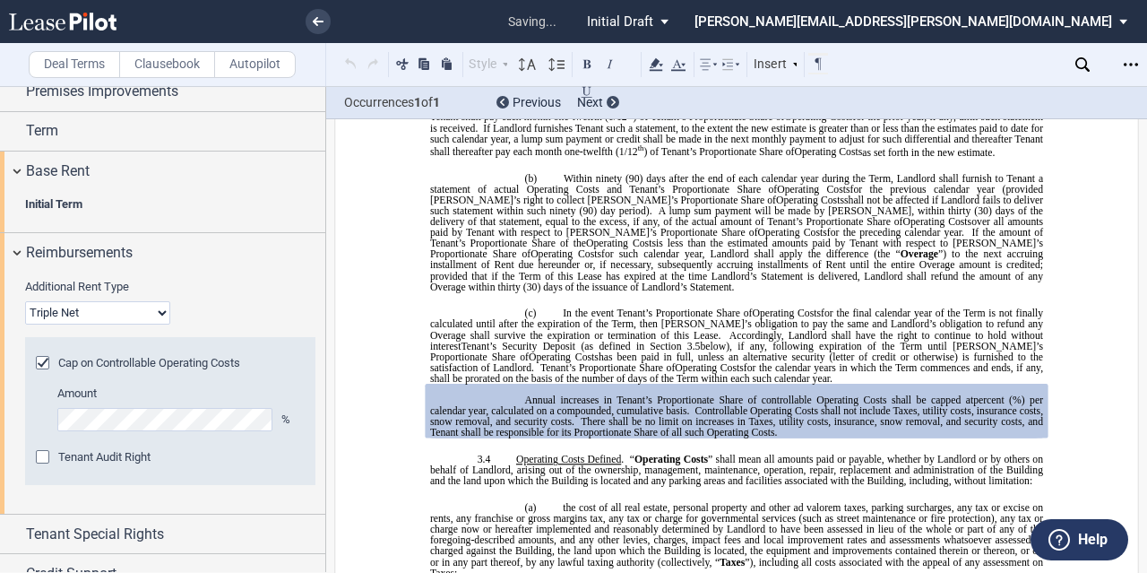
scroll to position [2755, 0]
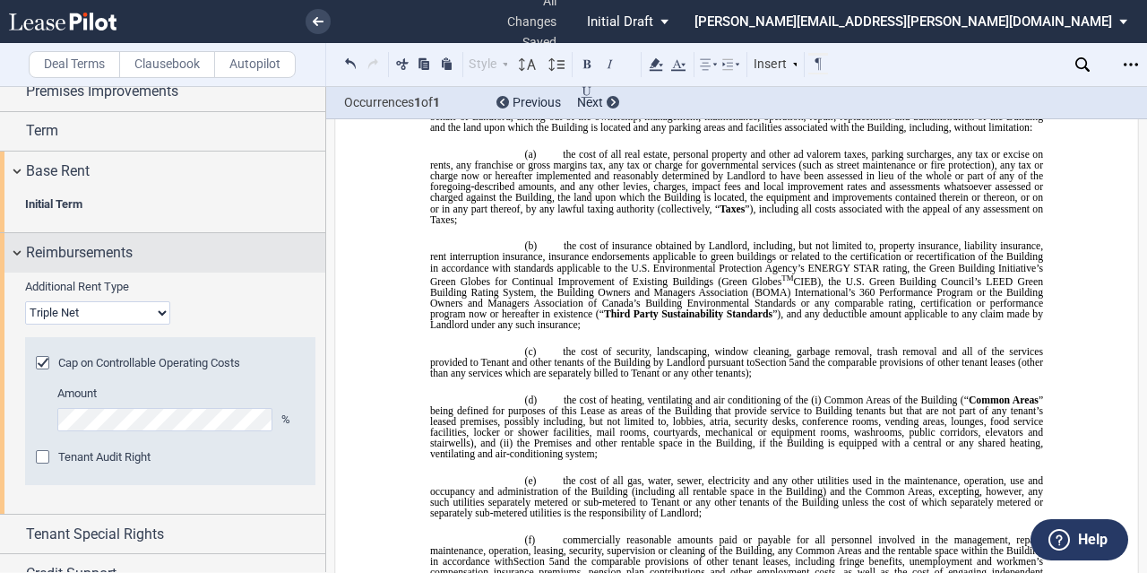
click at [212, 252] on div "Reimbursements" at bounding box center [175, 253] width 299 height 22
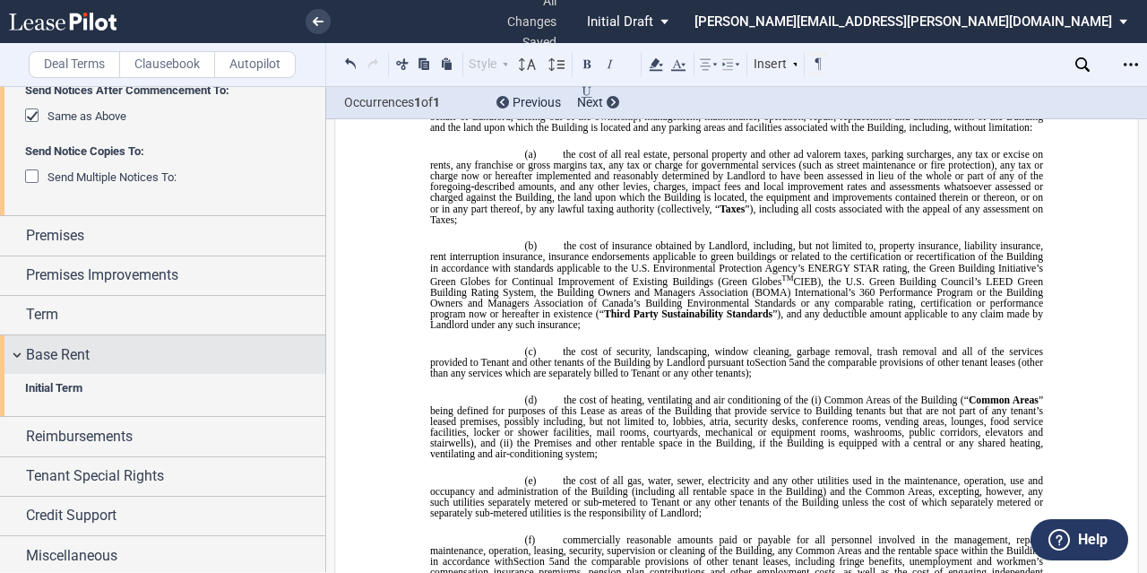
click at [154, 355] on div "Base Rent" at bounding box center [175, 355] width 299 height 22
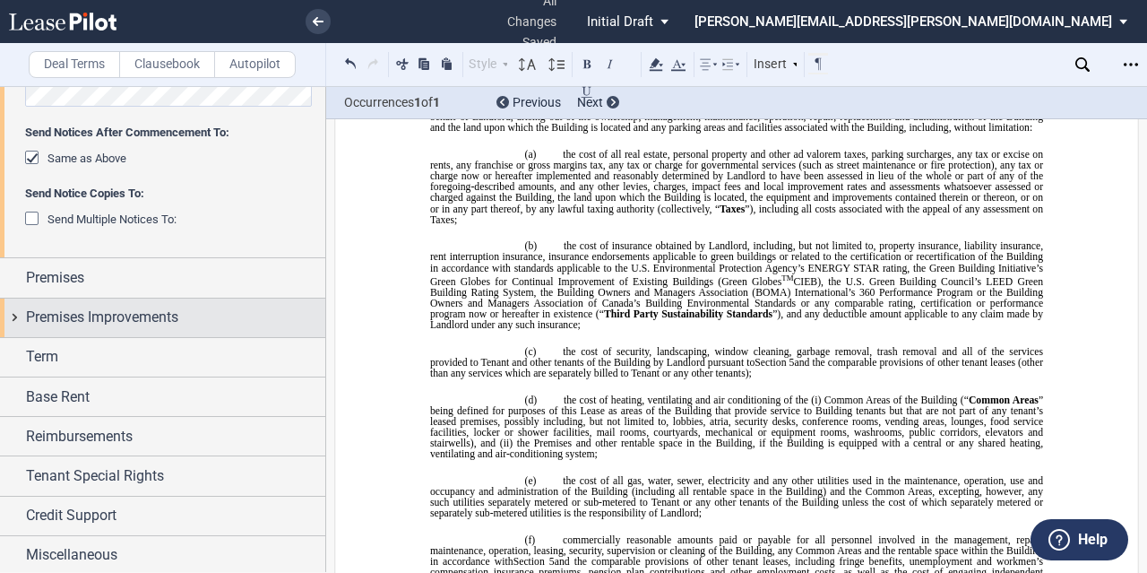
click at [147, 328] on div "Premises Improvements" at bounding box center [162, 317] width 325 height 39
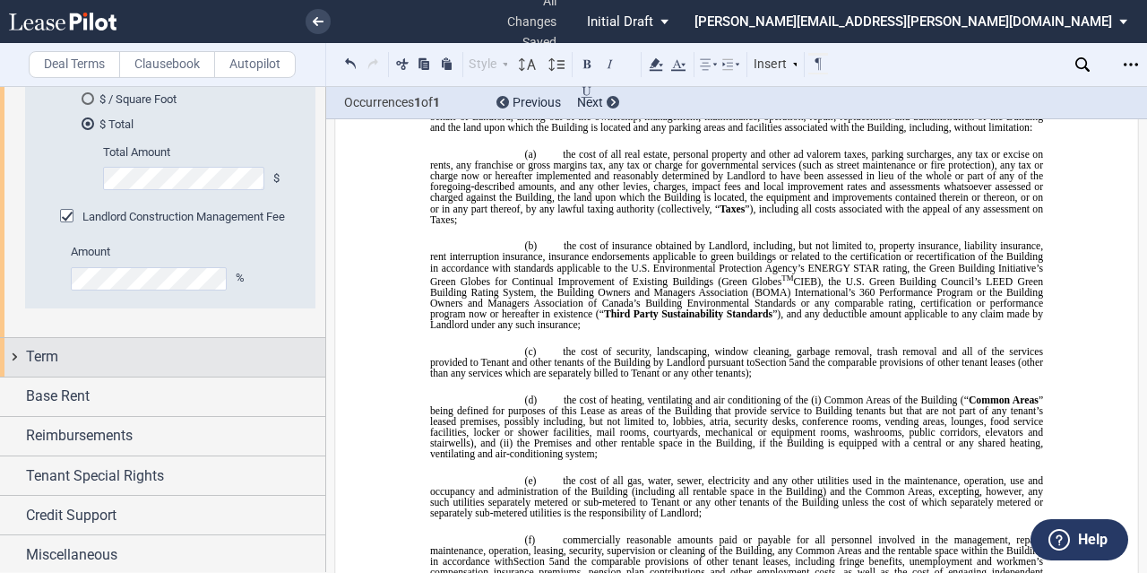
click at [84, 359] on div "Term" at bounding box center [175, 357] width 299 height 22
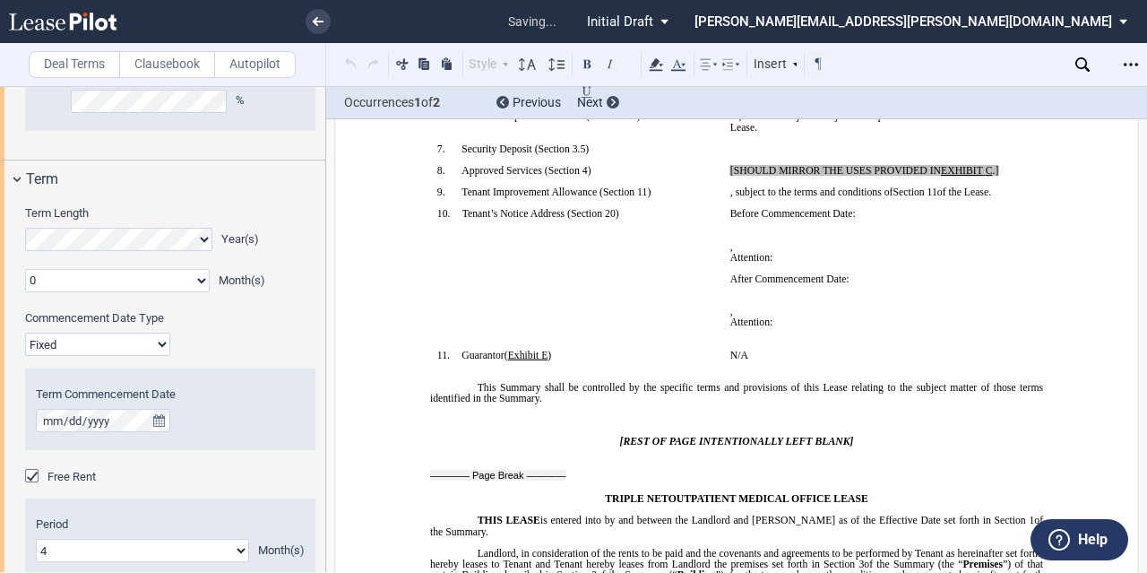
scroll to position [247, 0]
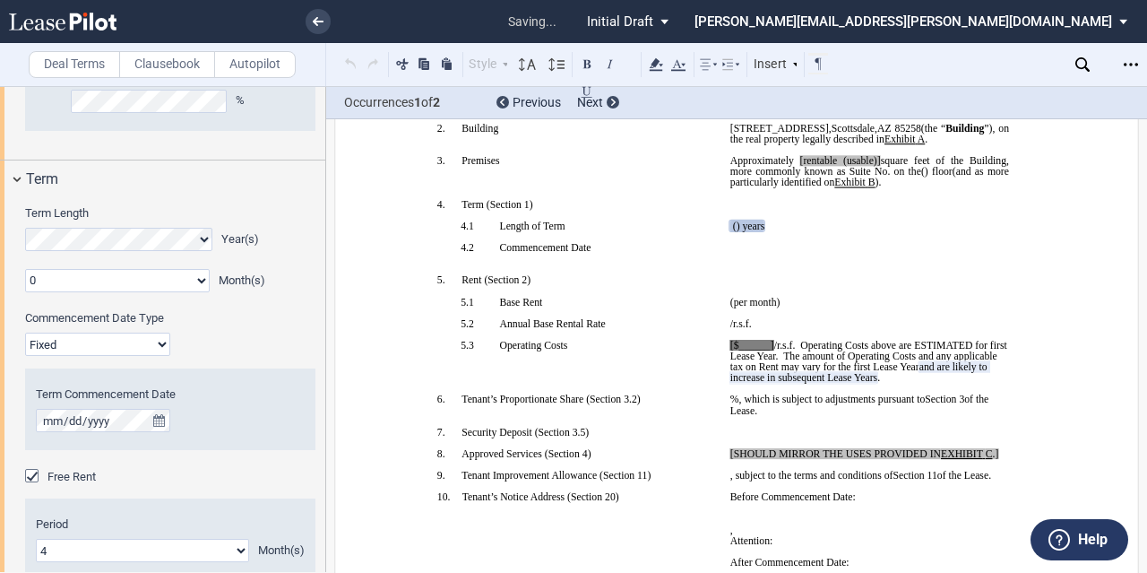
click at [96, 278] on select "0 1 2 3 4 5 6 7 8 9 10 11" at bounding box center [117, 280] width 185 height 23
select select "number:4"
click at [25, 269] on select "0 1 2 3 4 5 6 7 8 9 10 11" at bounding box center [117, 280] width 185 height 23
click at [242, 311] on label "Commencement Date Type" at bounding box center [144, 318] width 260 height 16
click at [170, 332] on select "Fixed Floating" at bounding box center [97, 343] width 145 height 23
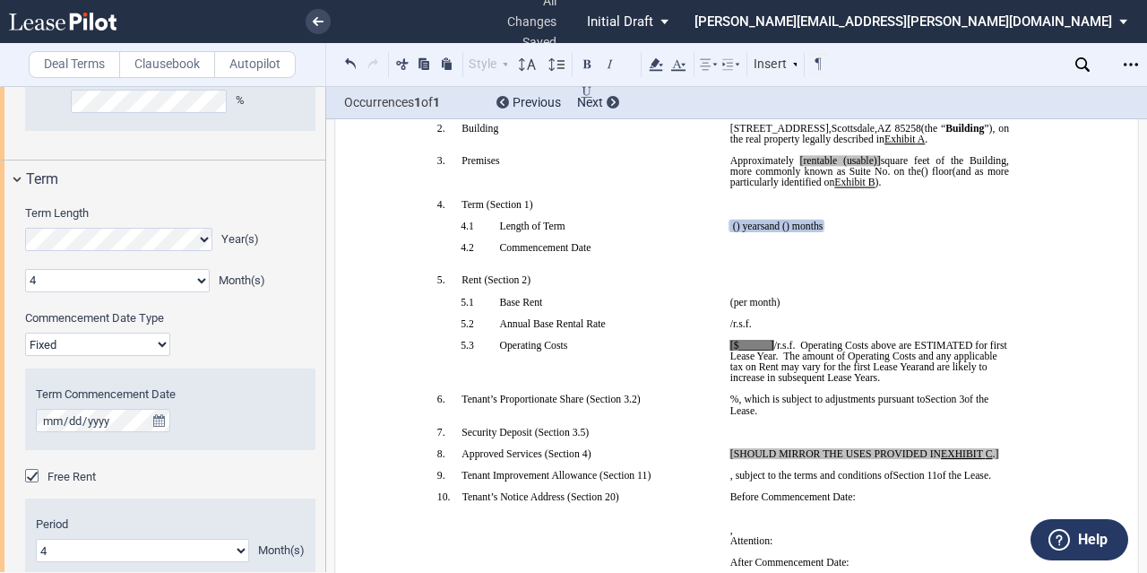
click at [171, 340] on div "Commencement Date Type Fixed Floating" at bounding box center [170, 333] width 290 height 46
click at [150, 341] on select "Fixed Floating" at bounding box center [97, 343] width 145 height 23
select select "floating"
click at [25, 332] on select "Fixed Floating" at bounding box center [97, 343] width 145 height 23
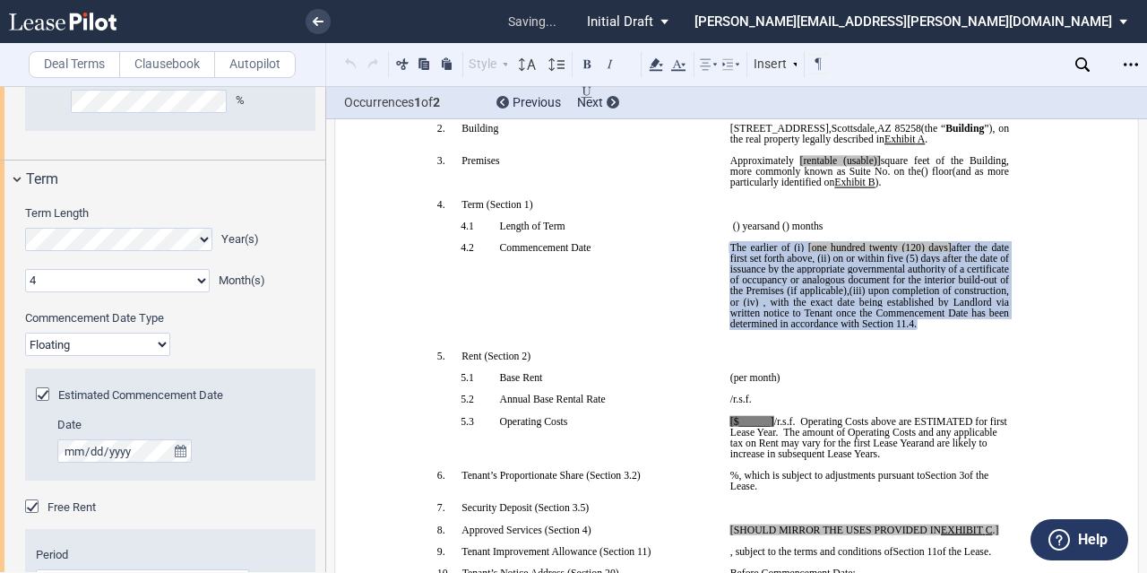
click at [229, 343] on div "Commencement Date Type Fixed Floating" at bounding box center [170, 333] width 290 height 46
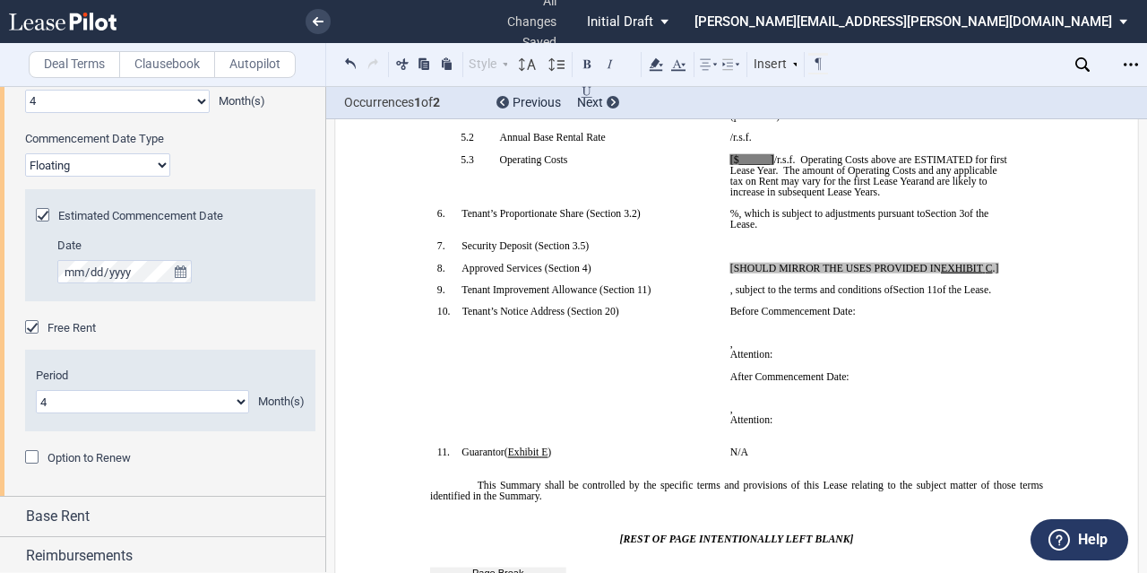
scroll to position [606, 0]
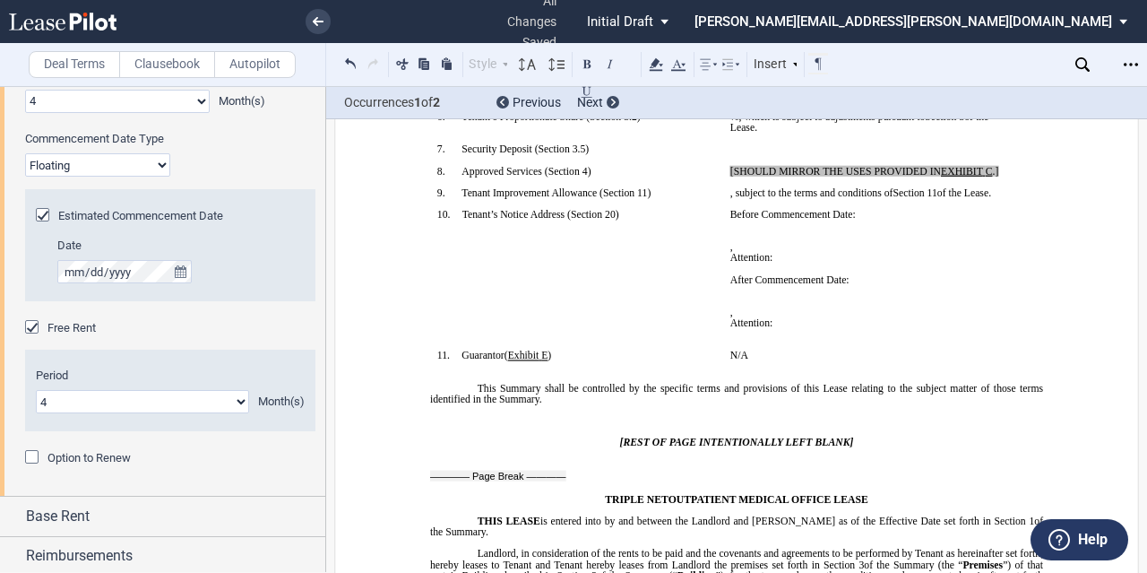
drag, startPoint x: 149, startPoint y: 332, endPoint x: 114, endPoint y: 288, distance: 56.1
click at [149, 332] on div "Free Rent" at bounding box center [170, 328] width 290 height 18
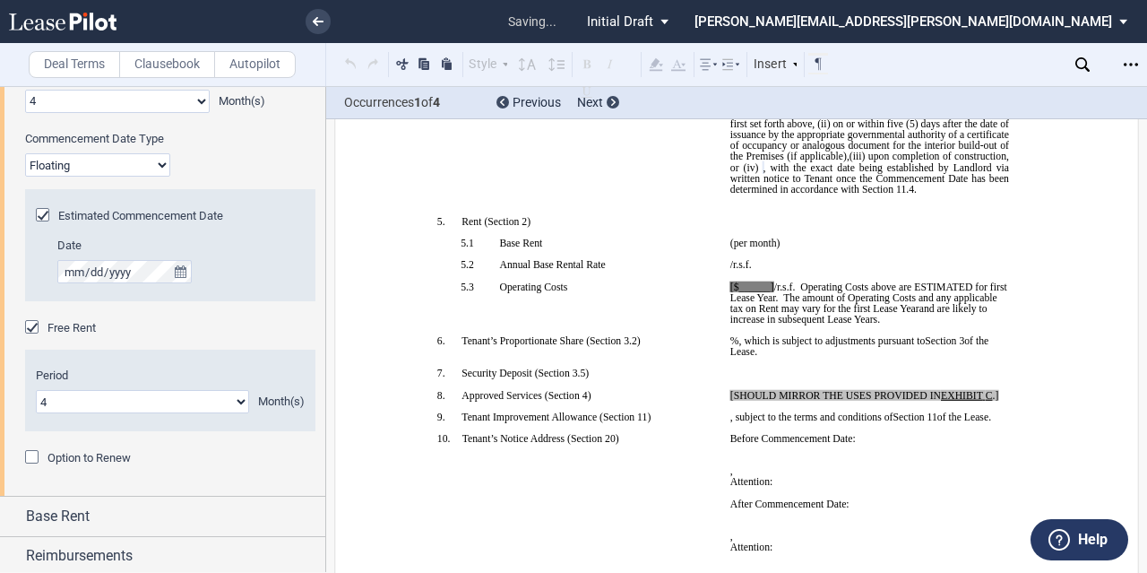
scroll to position [330, 0]
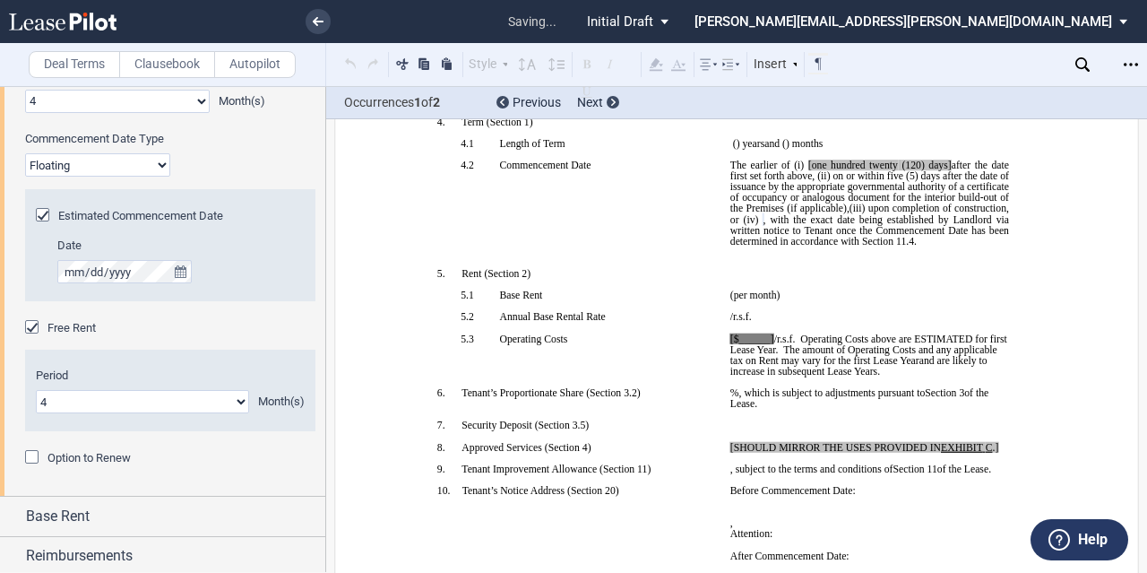
click at [133, 313] on div "Estimated Commencement Date Date" at bounding box center [170, 256] width 290 height 125
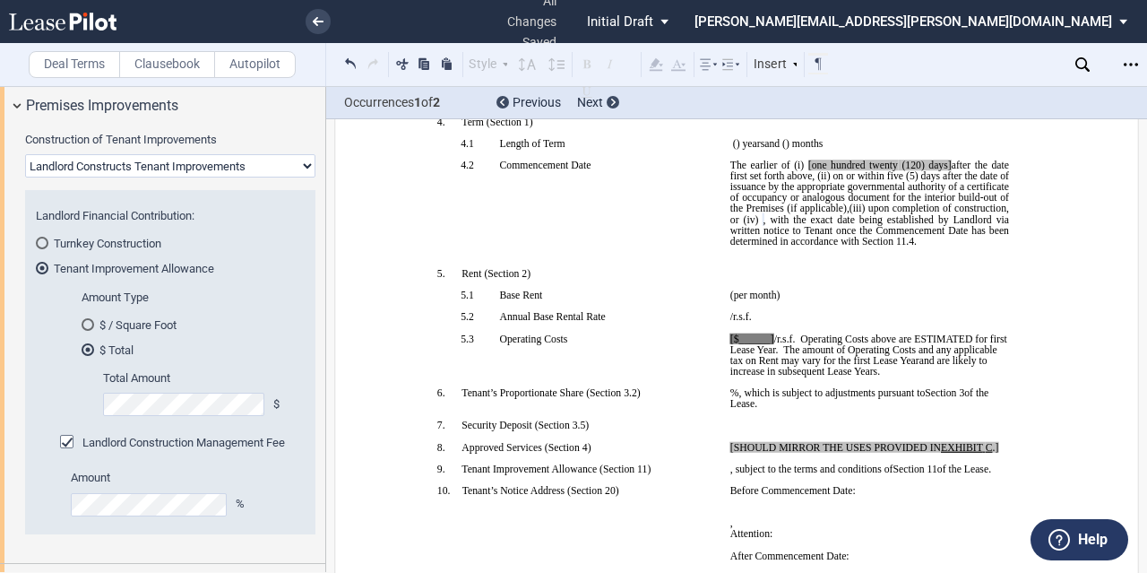
scroll to position [541, 0]
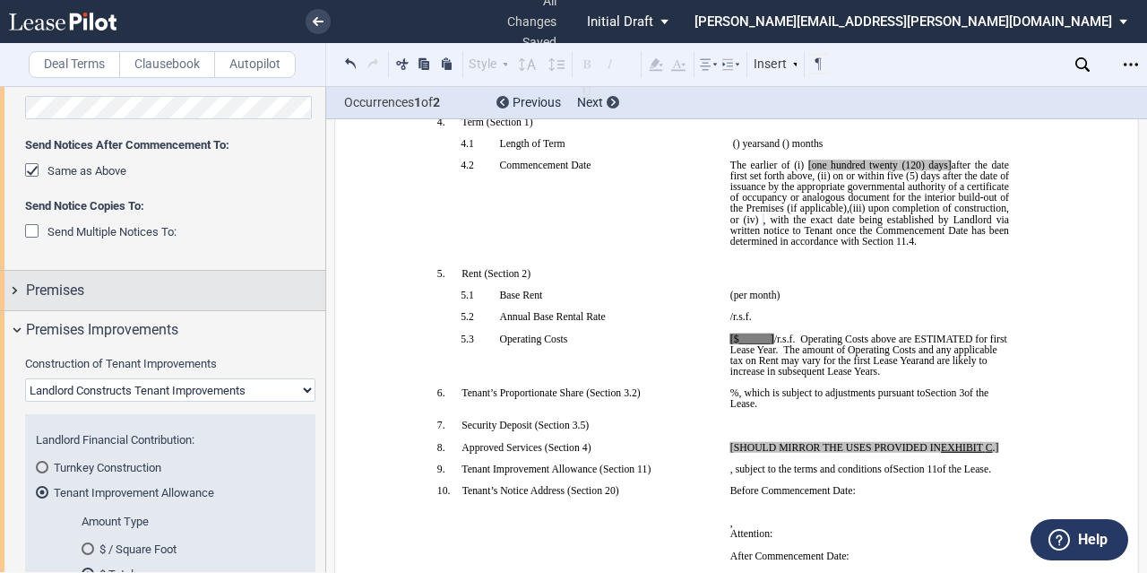
click at [176, 295] on div "Premises" at bounding box center [175, 291] width 299 height 22
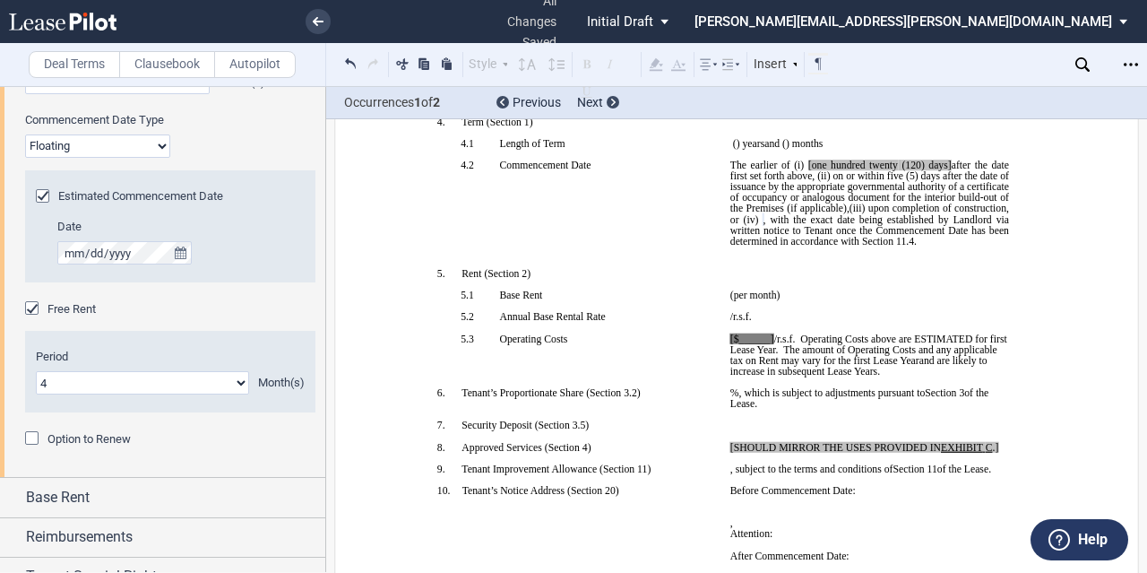
scroll to position [1892, 0]
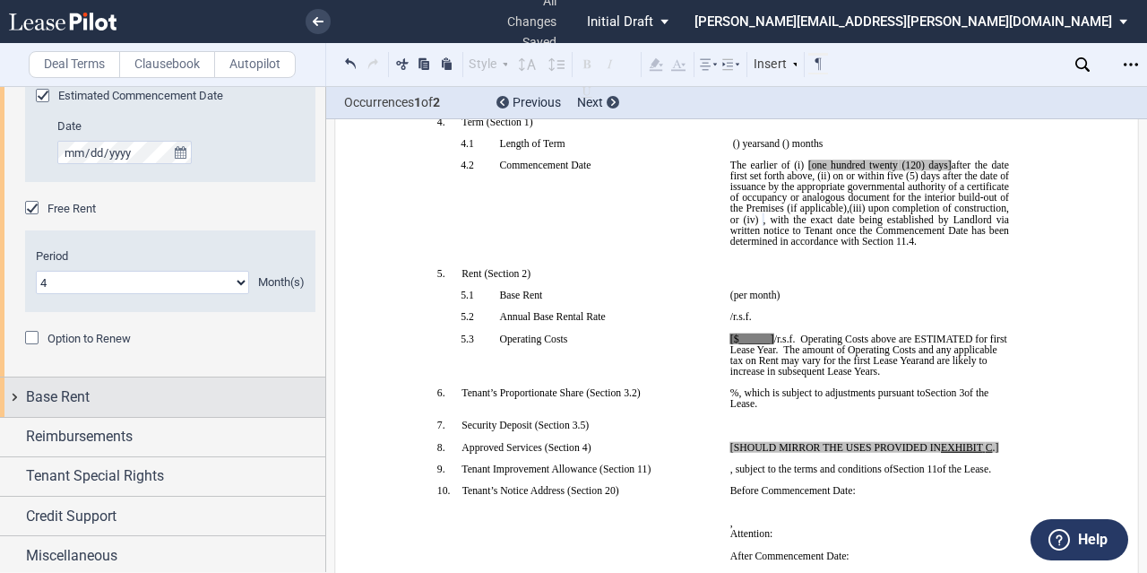
click at [145, 390] on div "Base Rent" at bounding box center [175, 397] width 299 height 22
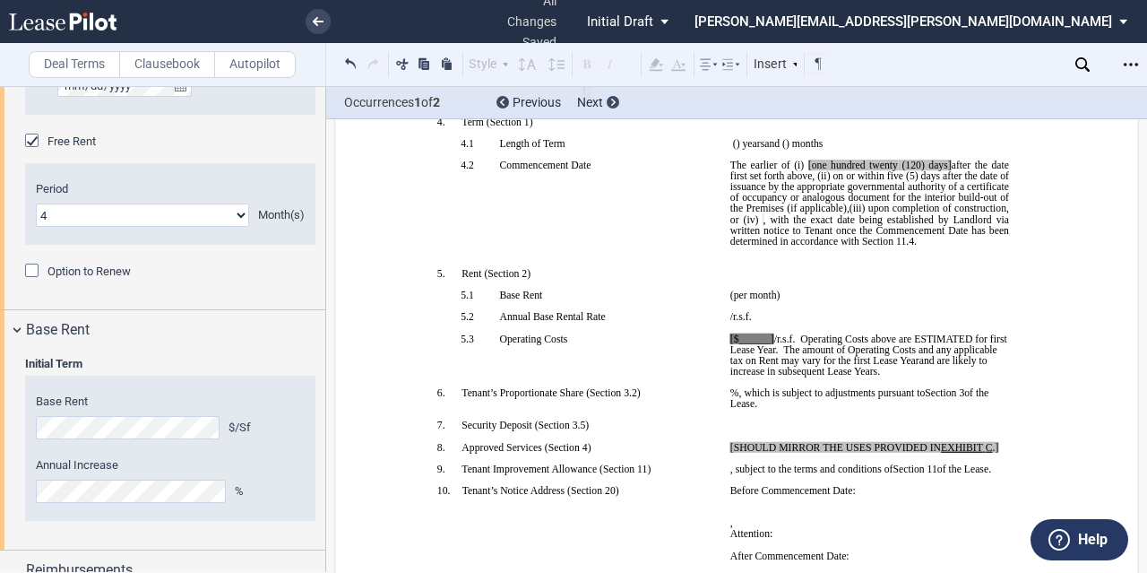
scroll to position [2071, 0]
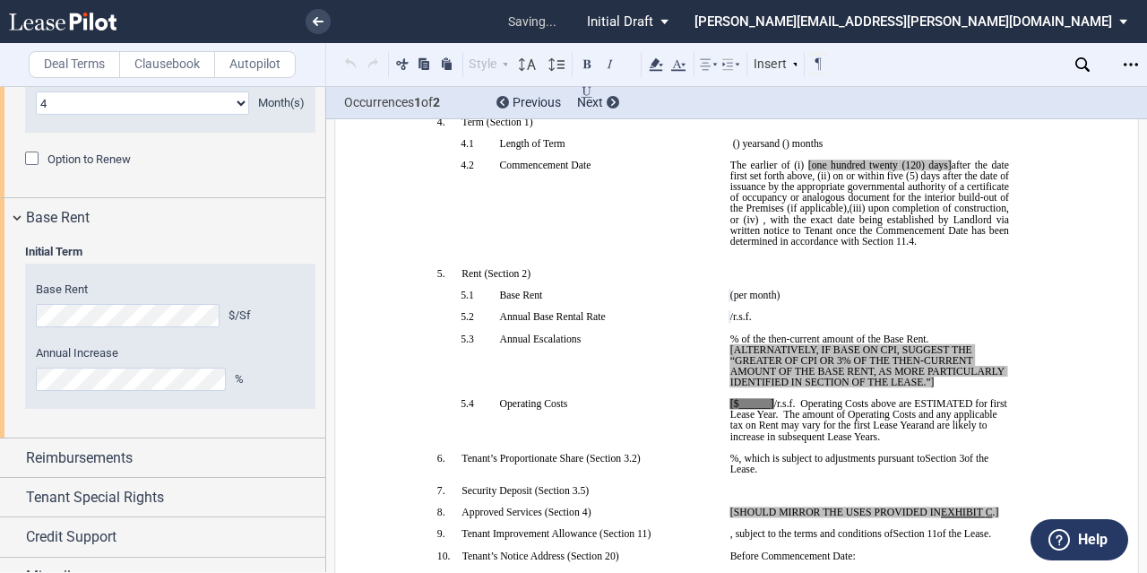
click at [298, 355] on label "Annual Increase" at bounding box center [170, 353] width 269 height 16
click at [600, 279] on p "5. Rent ( ﻿ Section 2 ﻿ )" at bounding box center [588, 273] width 255 height 11
click at [636, 333] on p "﻿" at bounding box center [576, 328] width 279 height 11
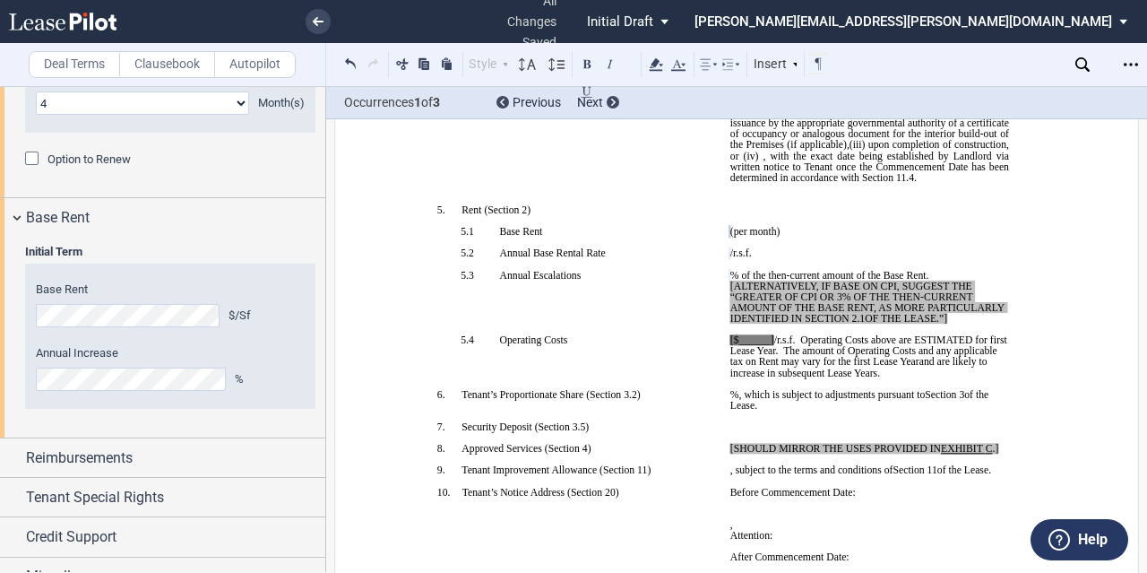
scroll to position [419, 0]
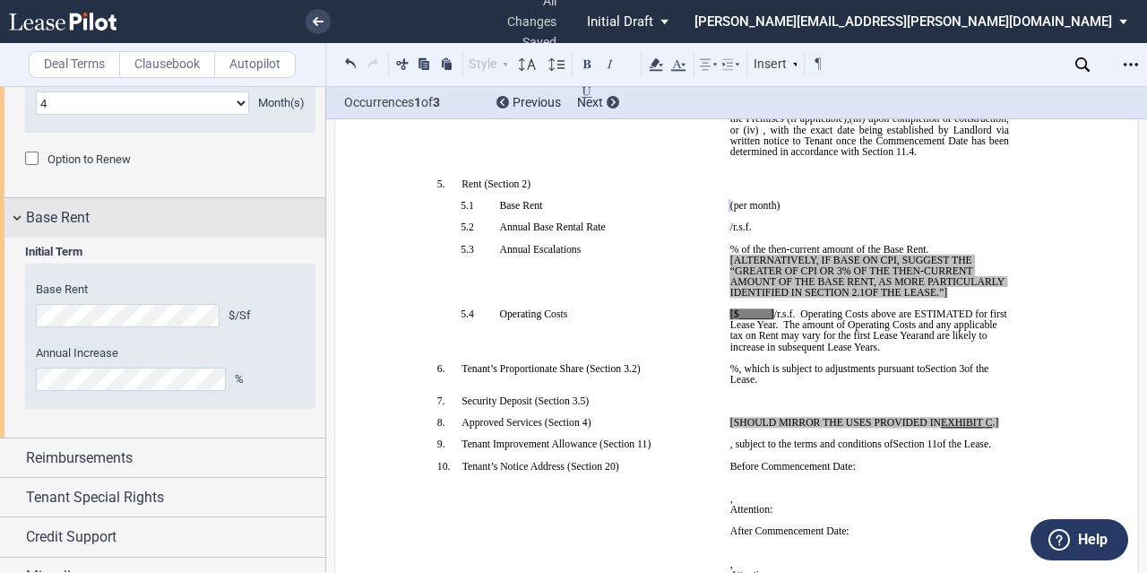
click at [173, 207] on div "Base Rent" at bounding box center [175, 218] width 299 height 22
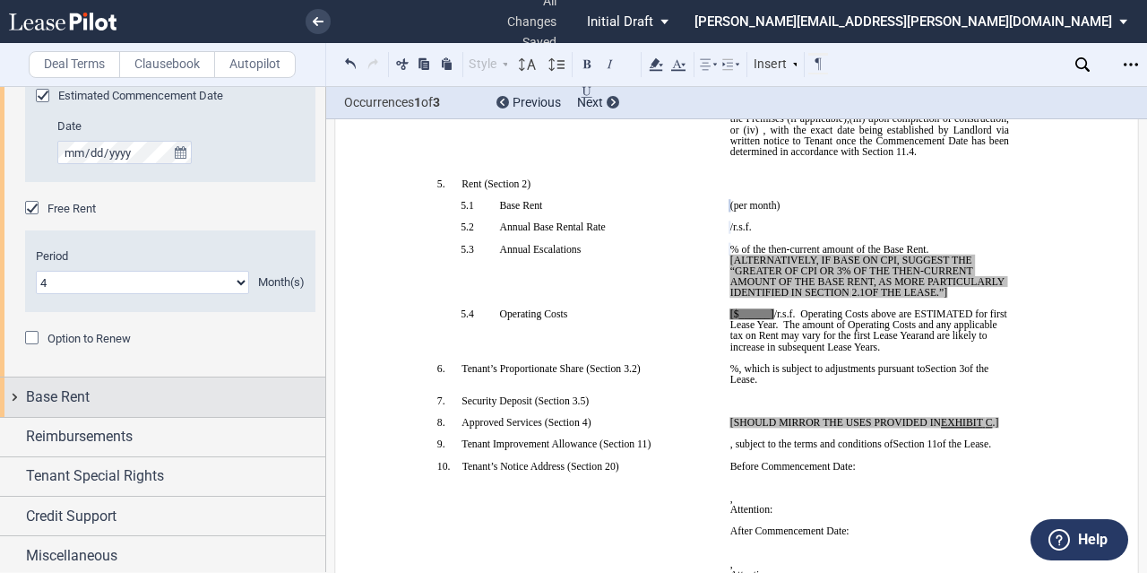
click at [158, 389] on div "Base Rent" at bounding box center [175, 397] width 299 height 22
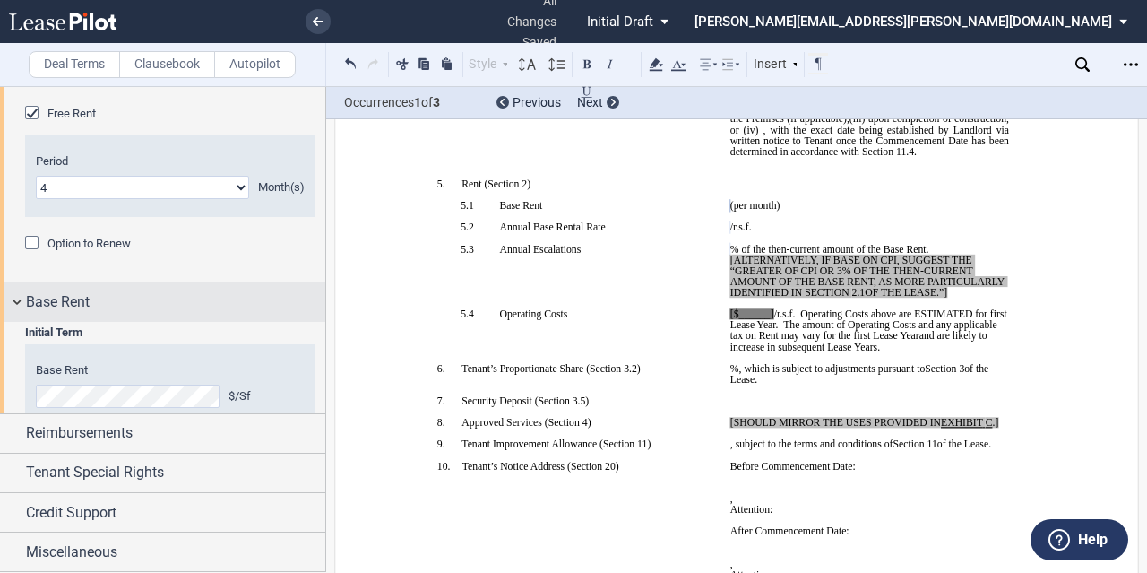
scroll to position [2071, 0]
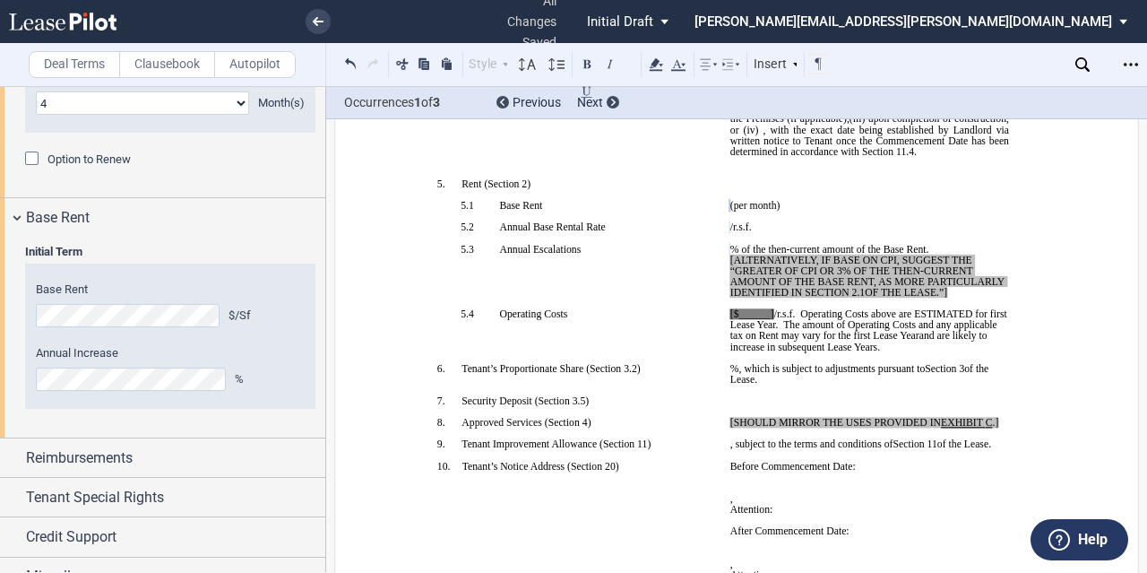
click at [959, 298] on p "﻿ ﻿ % of the then-current amount of the Base Rent. [ALTERNATIVELY, IF BASE ON C…" at bounding box center [869, 271] width 279 height 55
drag, startPoint x: 960, startPoint y: 374, endPoint x: 722, endPoint y: 338, distance: 240.1
click at [723, 309] on td "﻿ ﻿ % of the then-current amount of the Base Rent. [ALTERNATIVELY, IF BASE ON C…" at bounding box center [869, 276] width 293 height 65
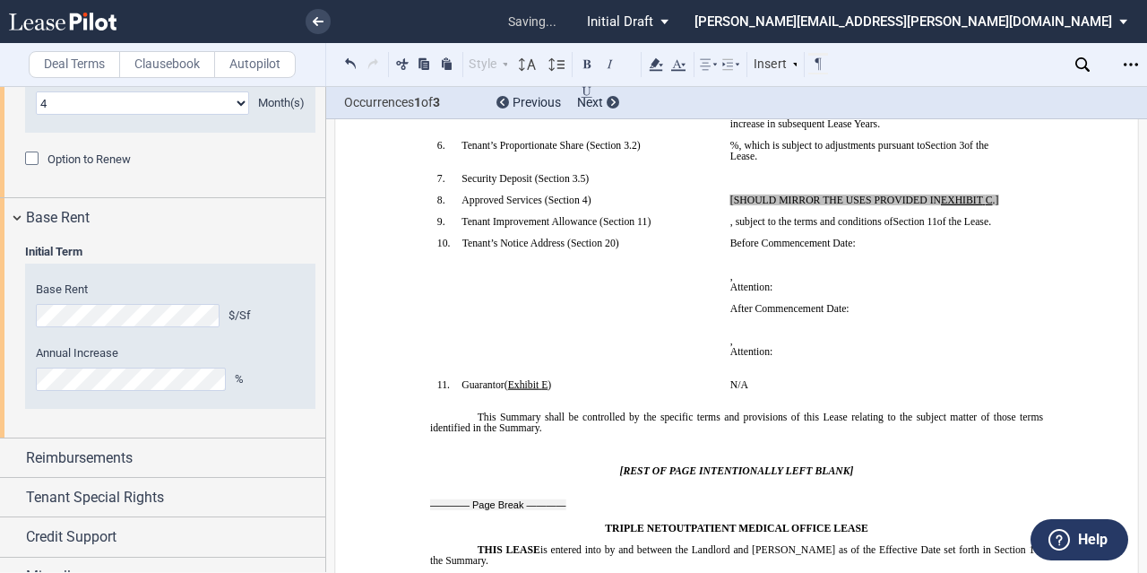
scroll to position [2093, 0]
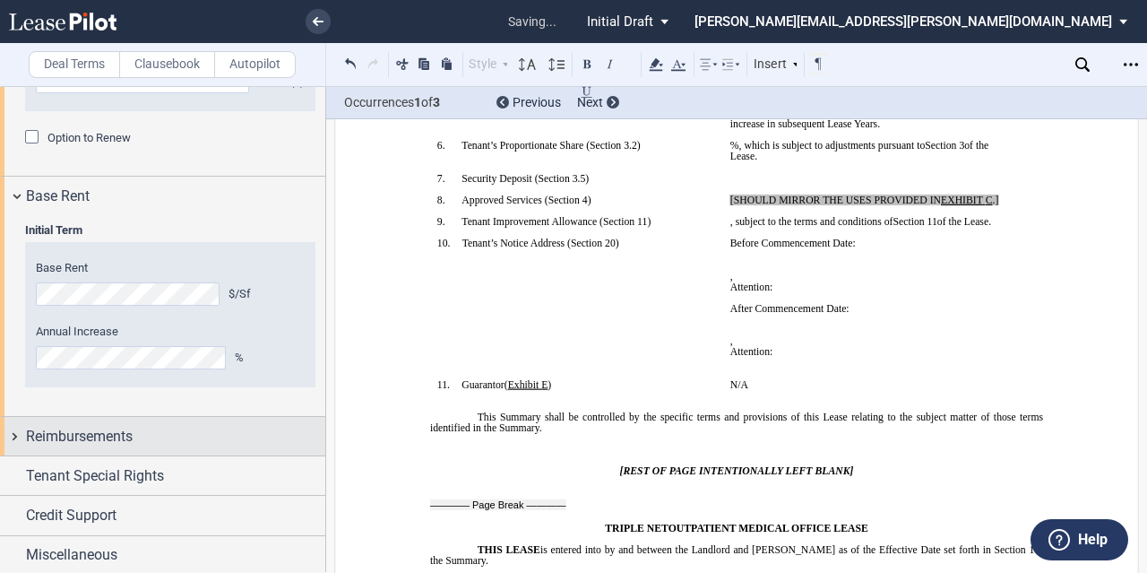
click at [116, 441] on span "Reimbursements" at bounding box center [79, 437] width 107 height 22
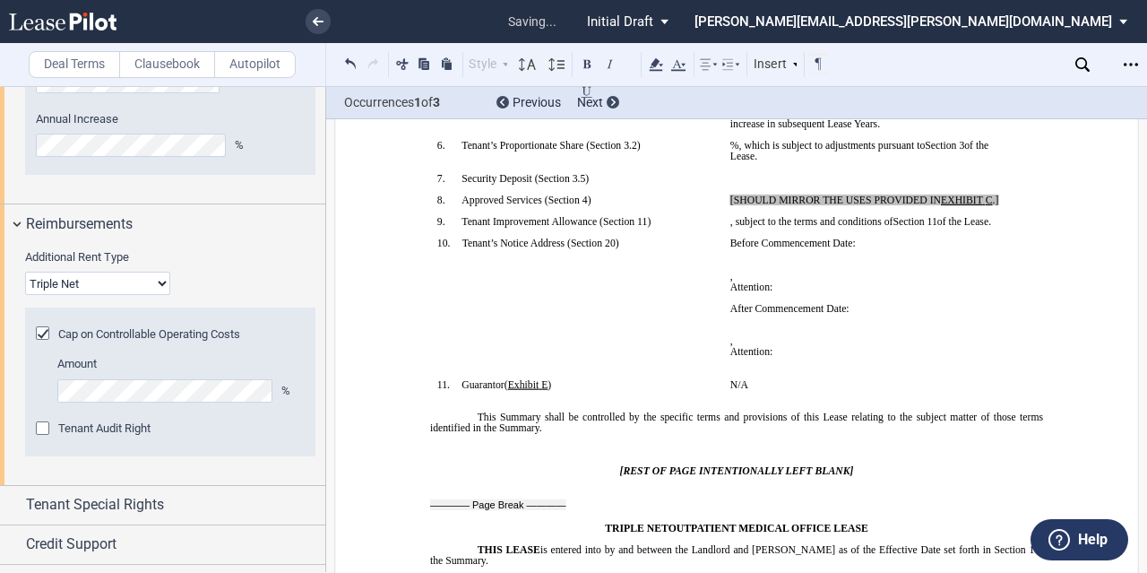
scroll to position [2335, 0]
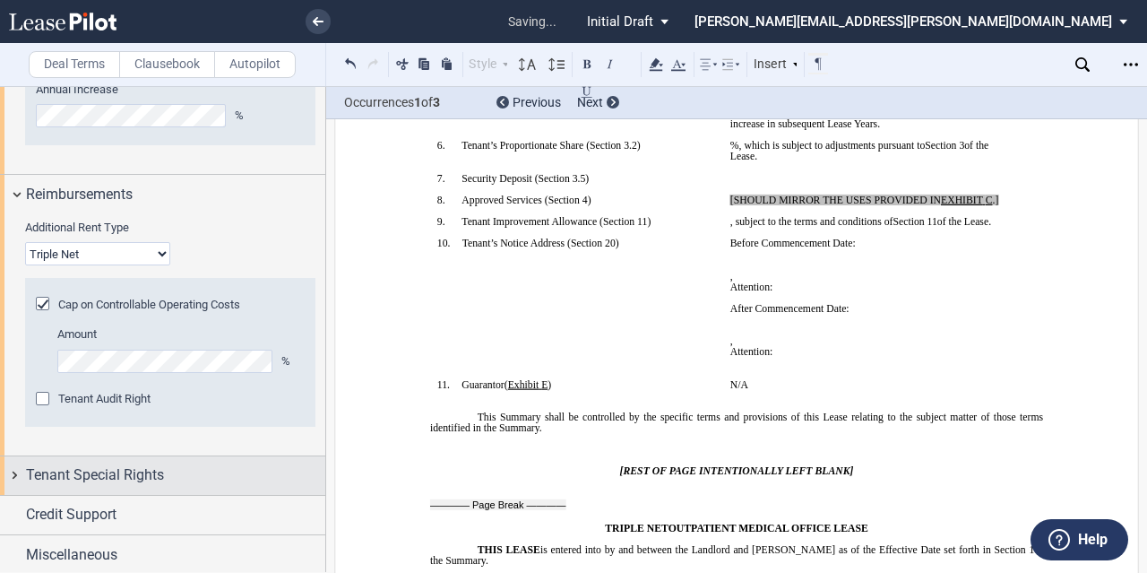
click at [112, 469] on span "Tenant Special Rights" at bounding box center [95, 475] width 138 height 22
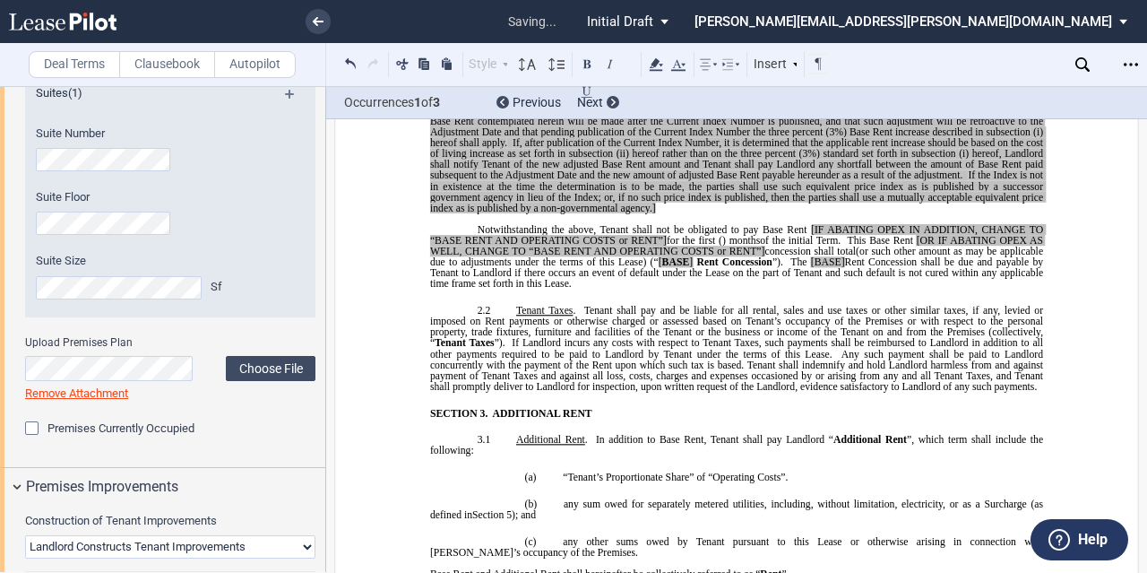
scroll to position [1584, 0]
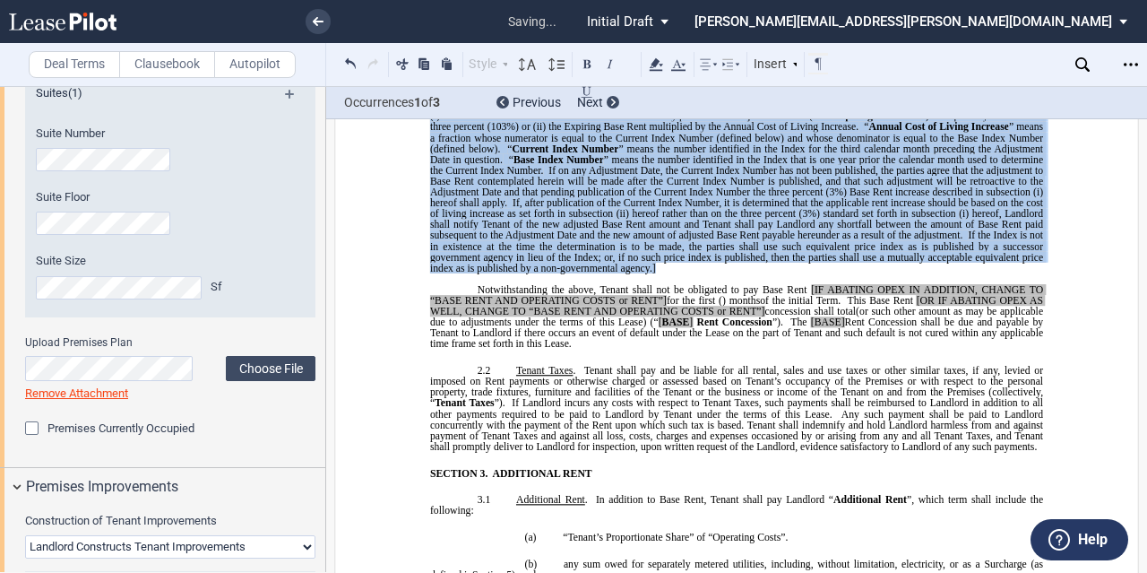
drag, startPoint x: 688, startPoint y: 438, endPoint x: 527, endPoint y: 189, distance: 296.7
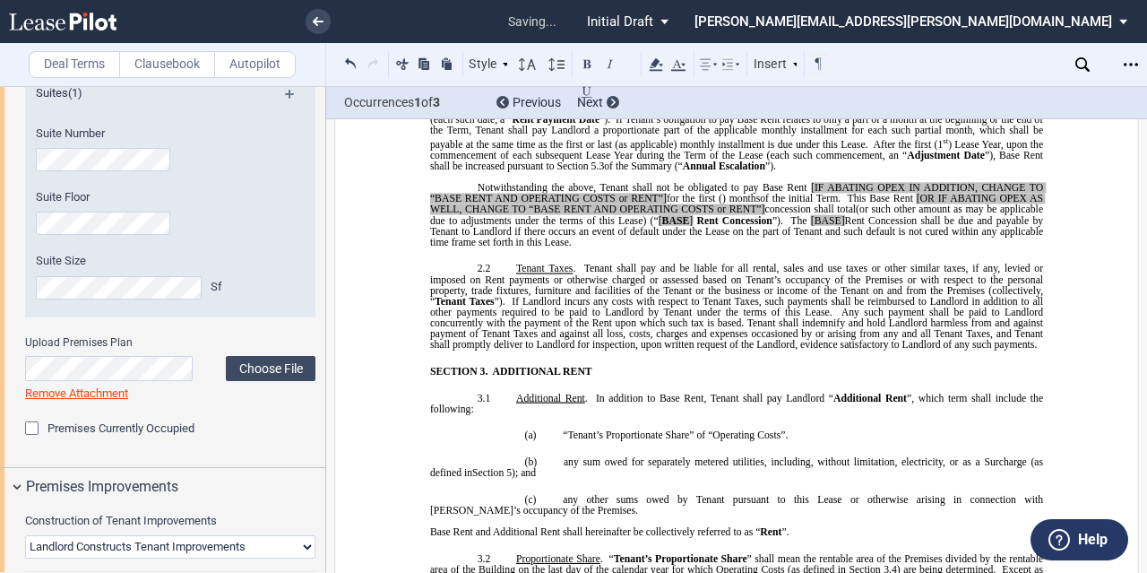
scroll to position [1405, 0]
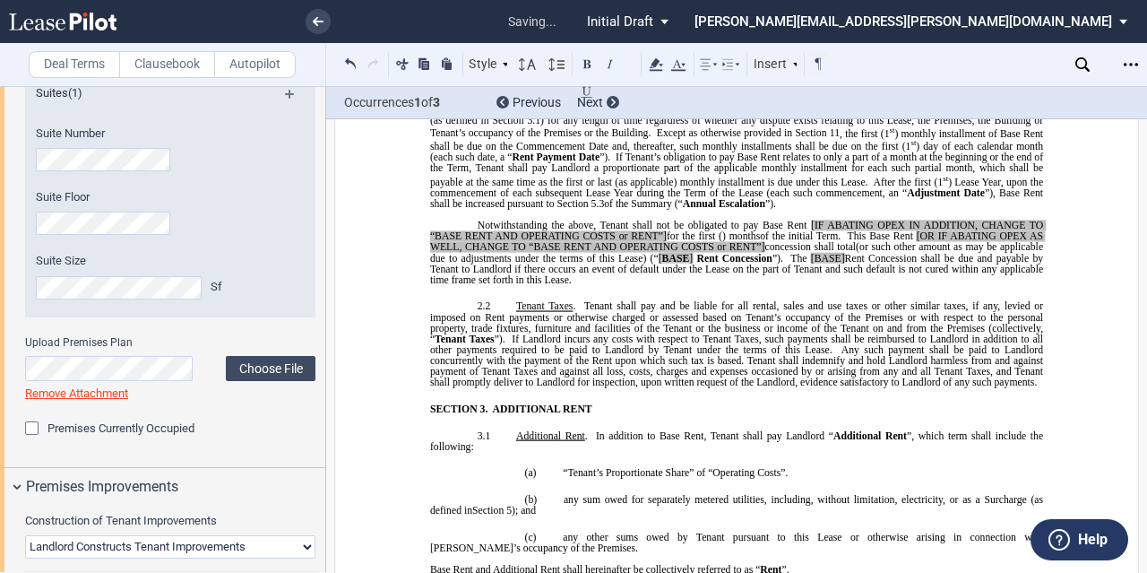
drag, startPoint x: 885, startPoint y: 202, endPoint x: 558, endPoint y: 200, distance: 327.0
click at [558, 139] on span "[(a) ONLY IF USING ALTERNATIVE INCREASE LANGUAGE BELOW] During the Term, Tenant…" at bounding box center [738, 99] width 616 height 79
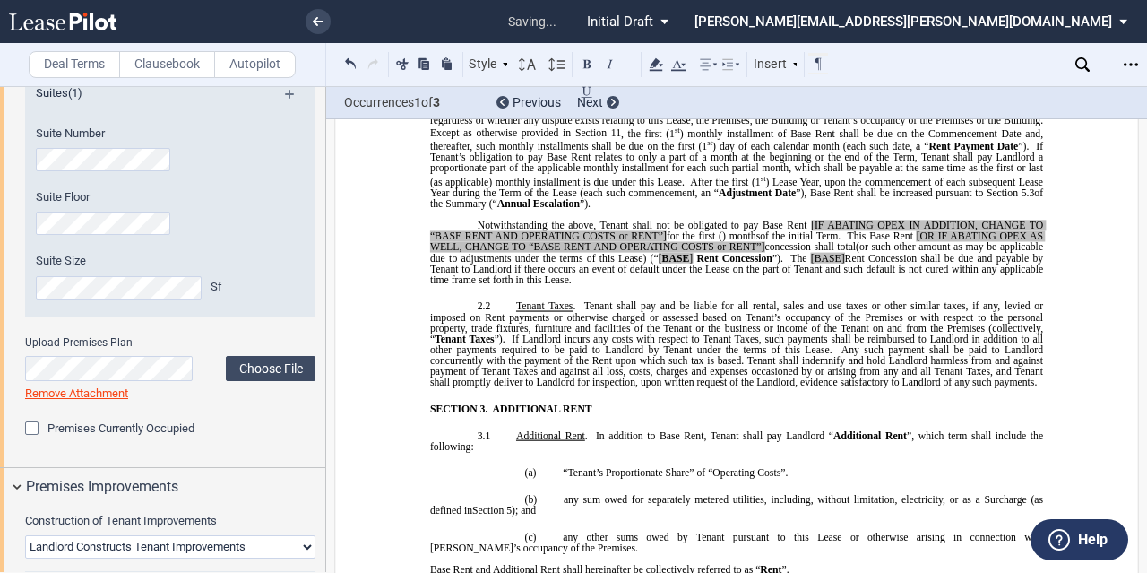
click at [667, 71] on span "During the Term, Tenant shall pay to Landlord Base Rent as set forth in Section" at bounding box center [834, 65] width 338 height 11
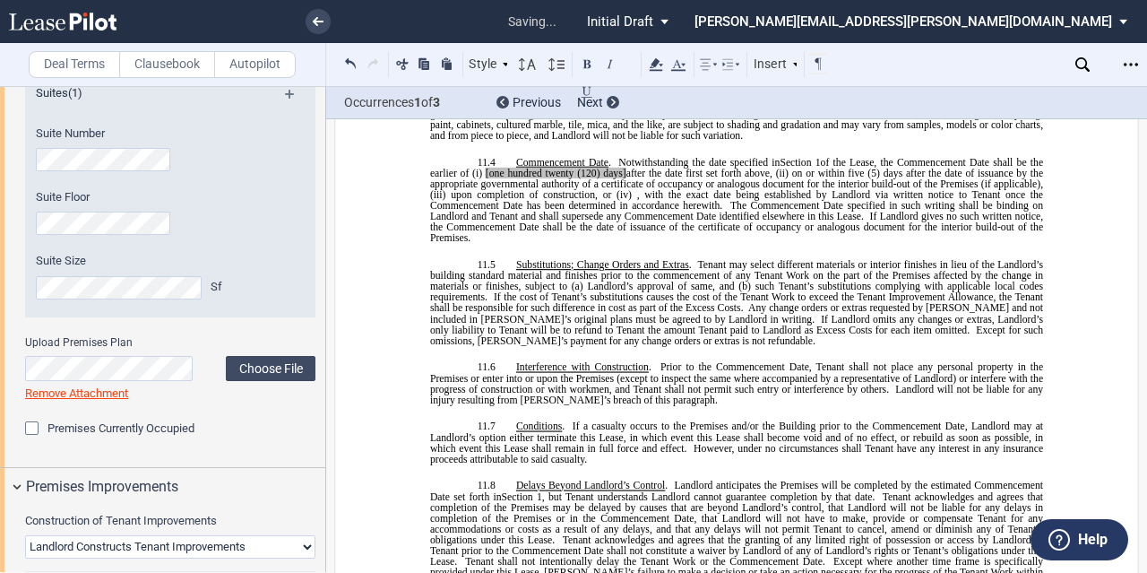
scroll to position [8572, 0]
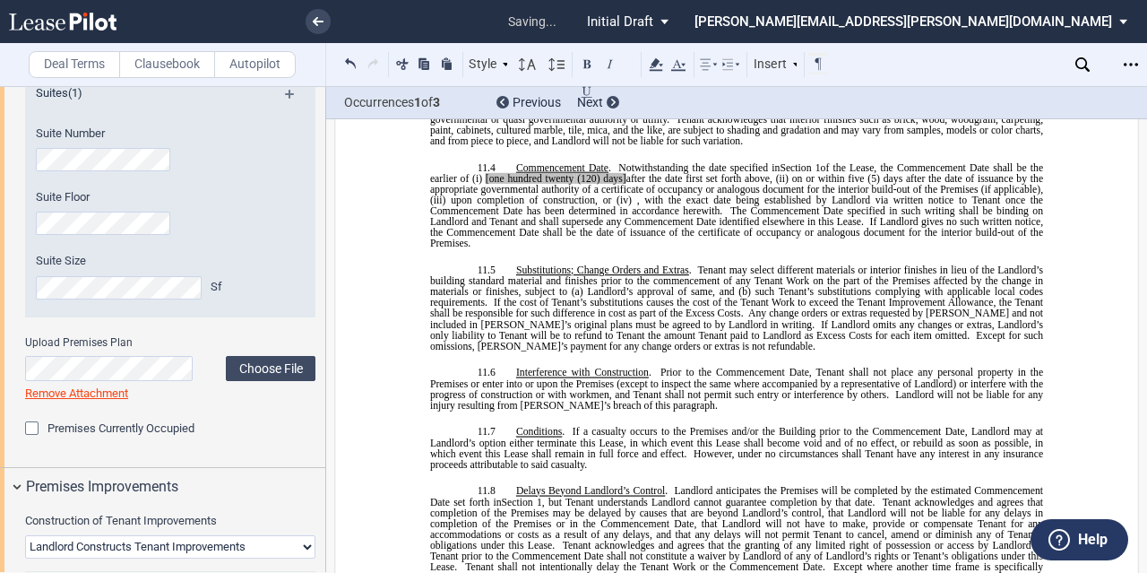
drag, startPoint x: 508, startPoint y: 260, endPoint x: 512, endPoint y: 237, distance: 22.8
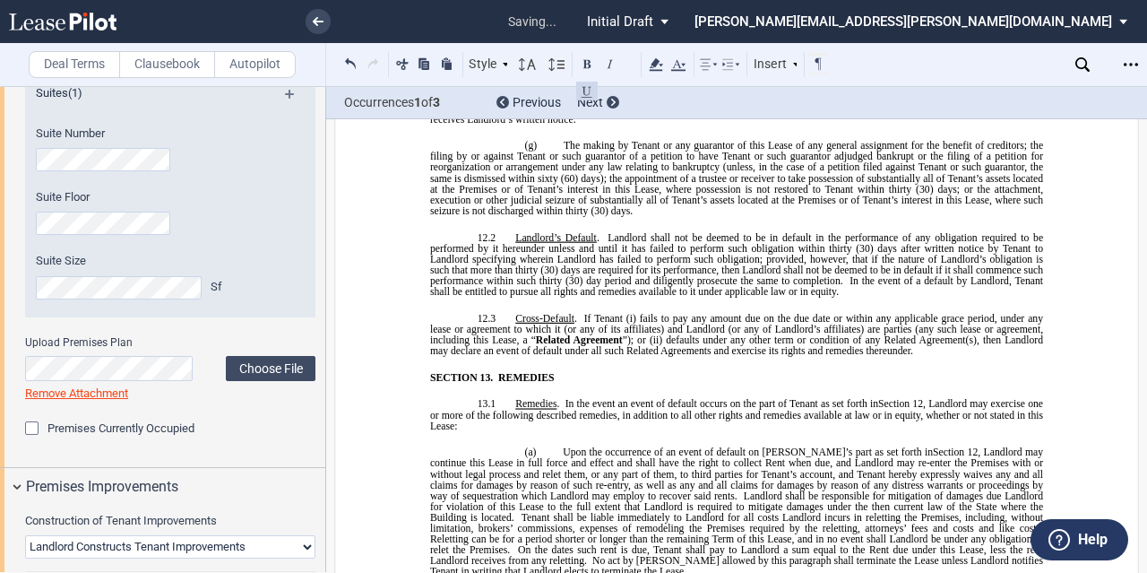
scroll to position [9110, 0]
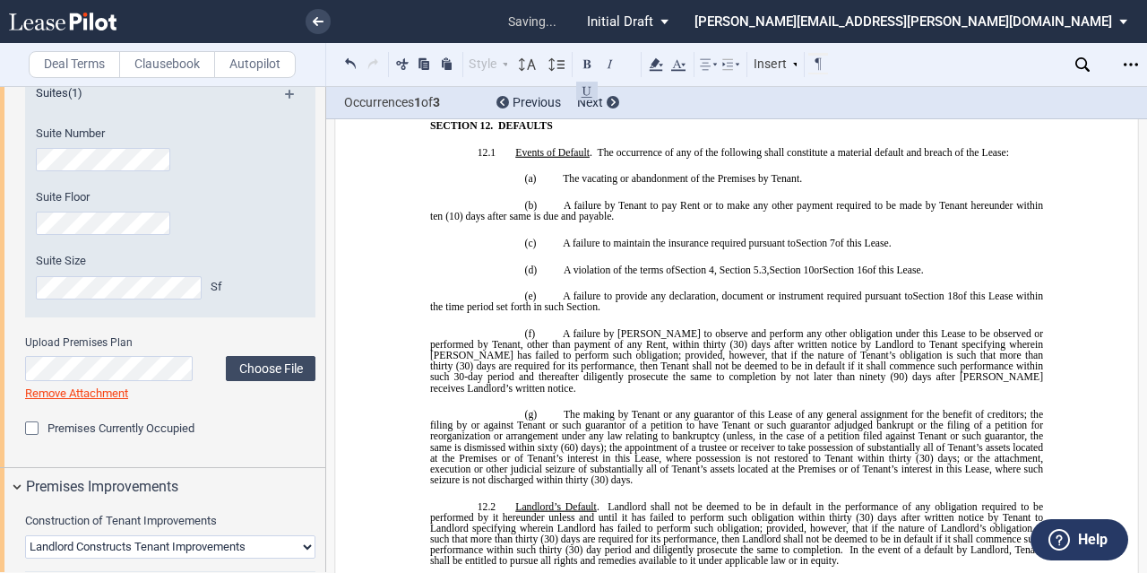
drag, startPoint x: 507, startPoint y: 297, endPoint x: 618, endPoint y: 230, distance: 129.4
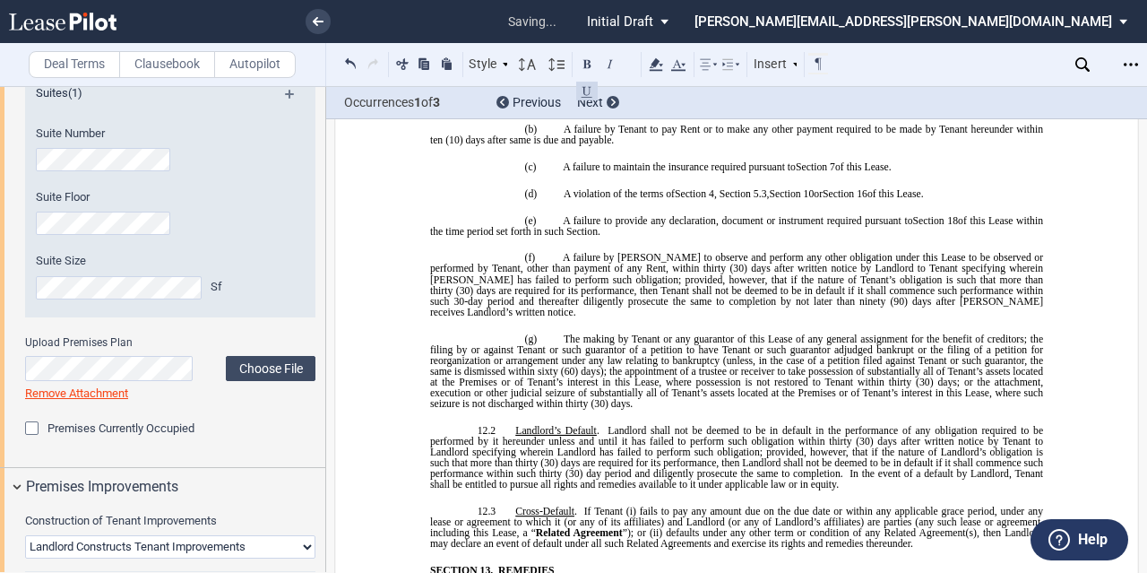
drag, startPoint x: 618, startPoint y: 230, endPoint x: 488, endPoint y: 226, distance: 130.0
click at [583, 88] on button at bounding box center [587, 91] width 22 height 22
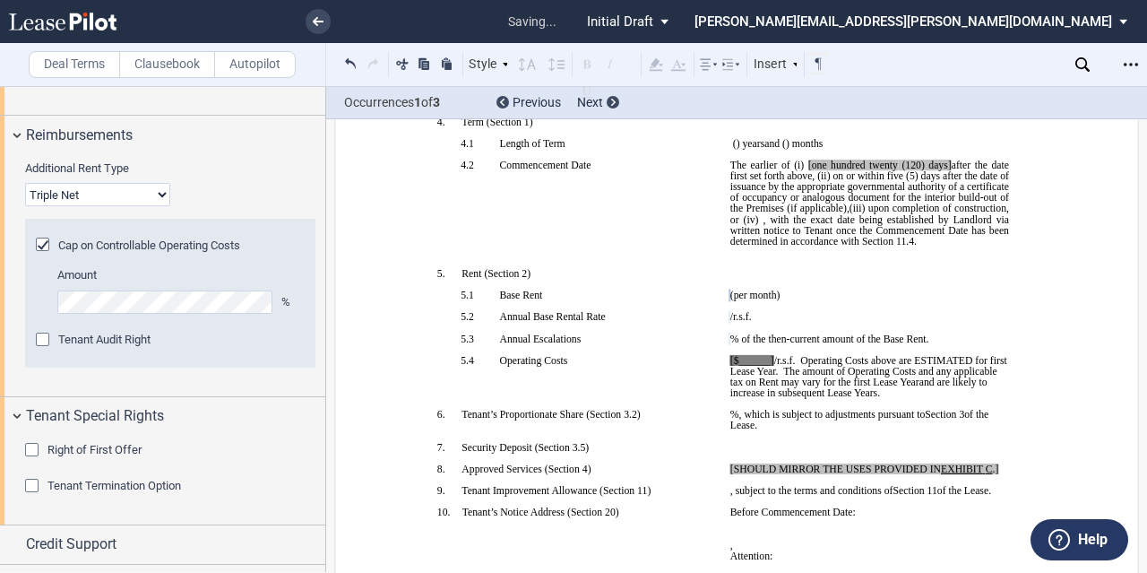
scroll to position [2423, 0]
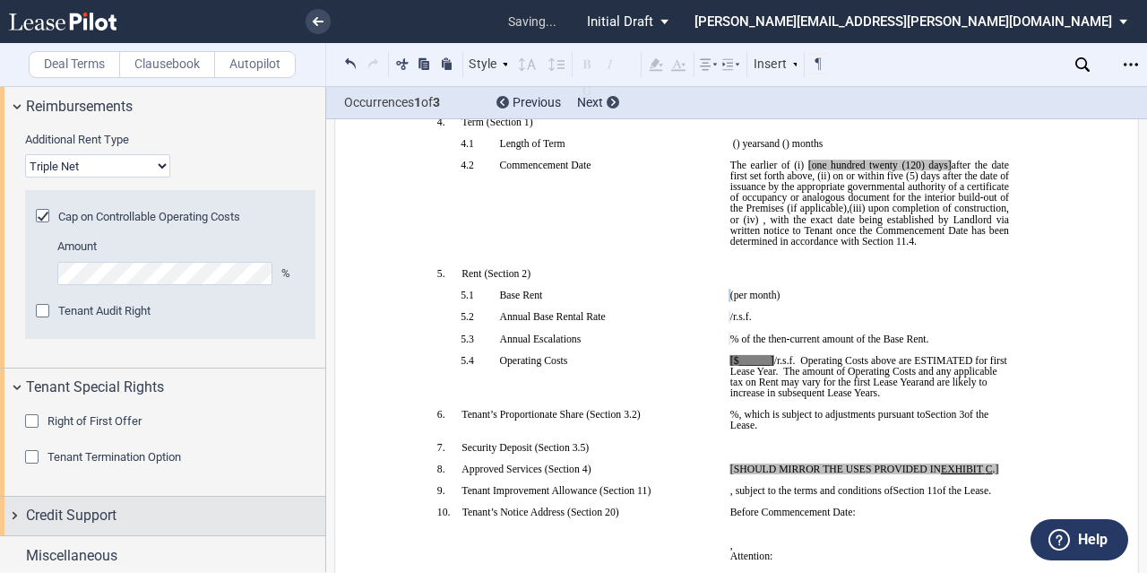
click at [126, 522] on div "Credit Support" at bounding box center [175, 515] width 299 height 22
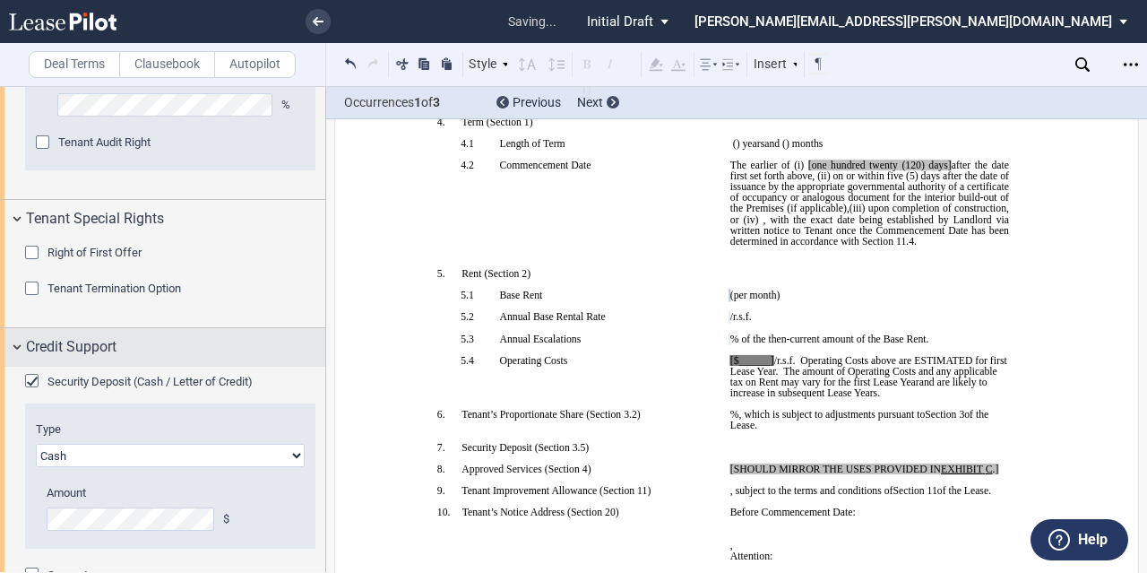
scroll to position [2670, 0]
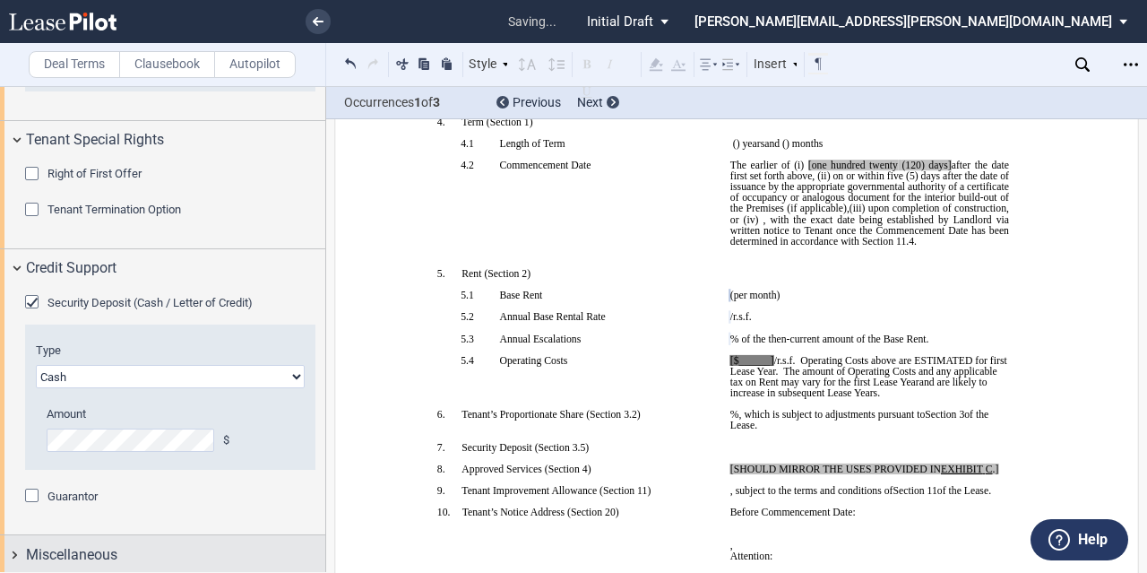
click at [109, 552] on span "Miscellaneous" at bounding box center [71, 555] width 91 height 22
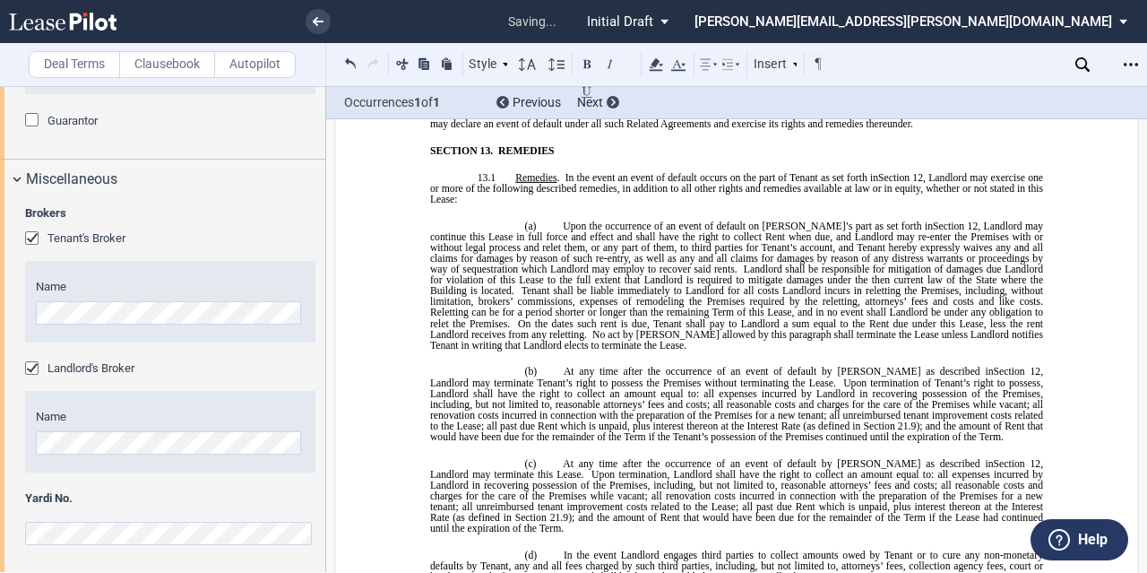
scroll to position [9440, 0]
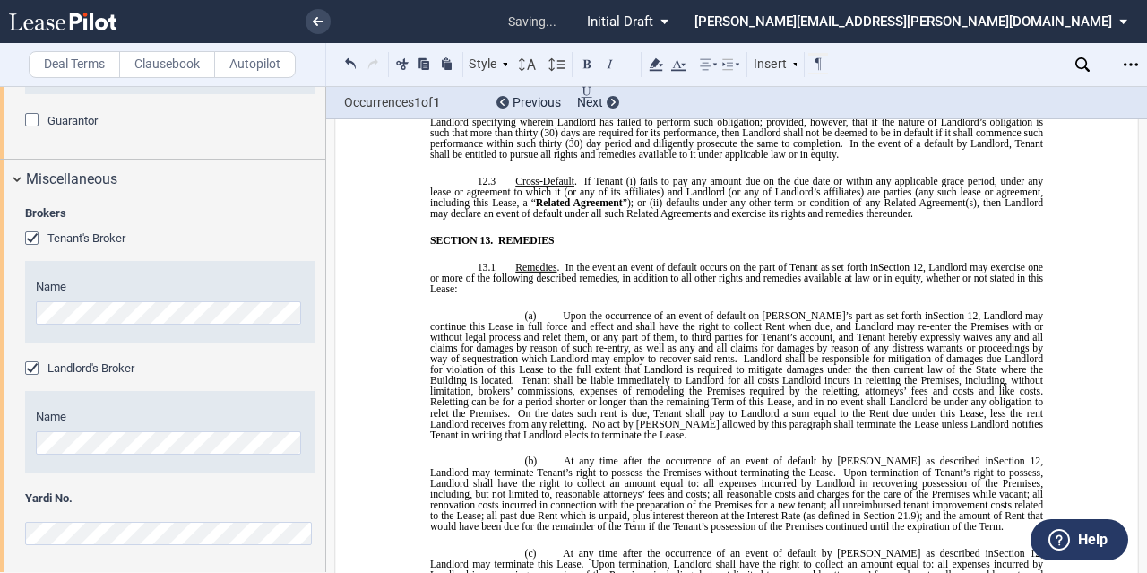
drag, startPoint x: 989, startPoint y: 349, endPoint x: 487, endPoint y: 341, distance: 501.8
click at [648, 64] on icon at bounding box center [656, 65] width 22 height 22
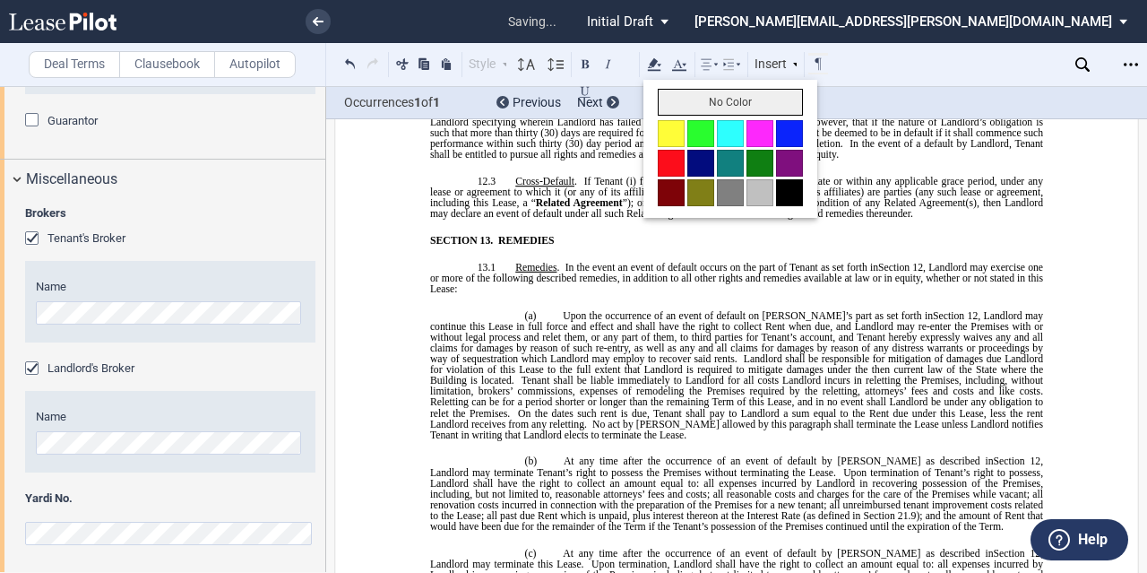
click at [690, 108] on button "No Color" at bounding box center [730, 102] width 145 height 27
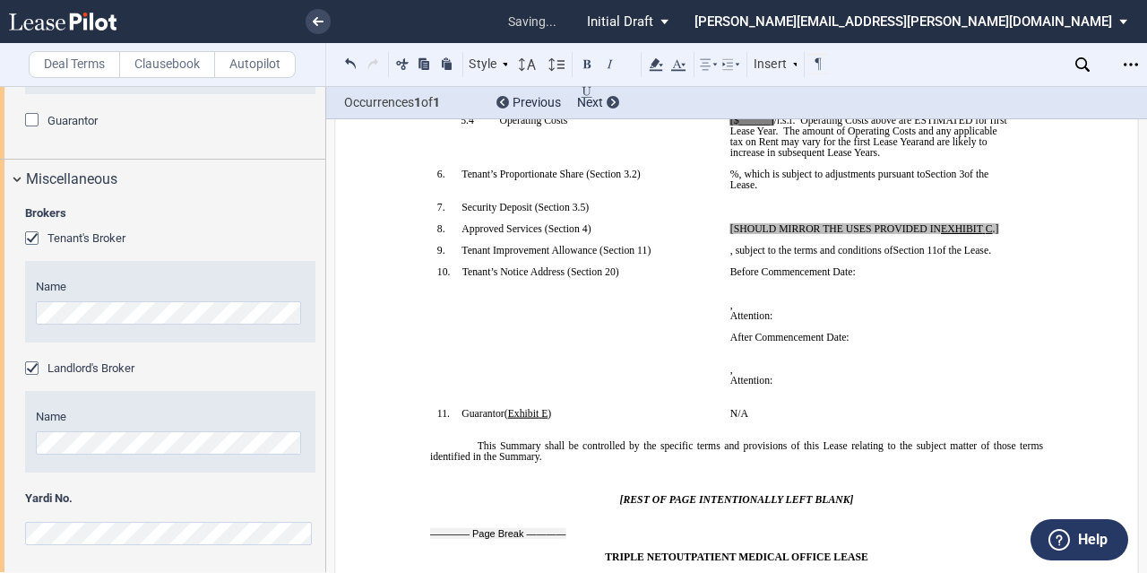
scroll to position [480, 0]
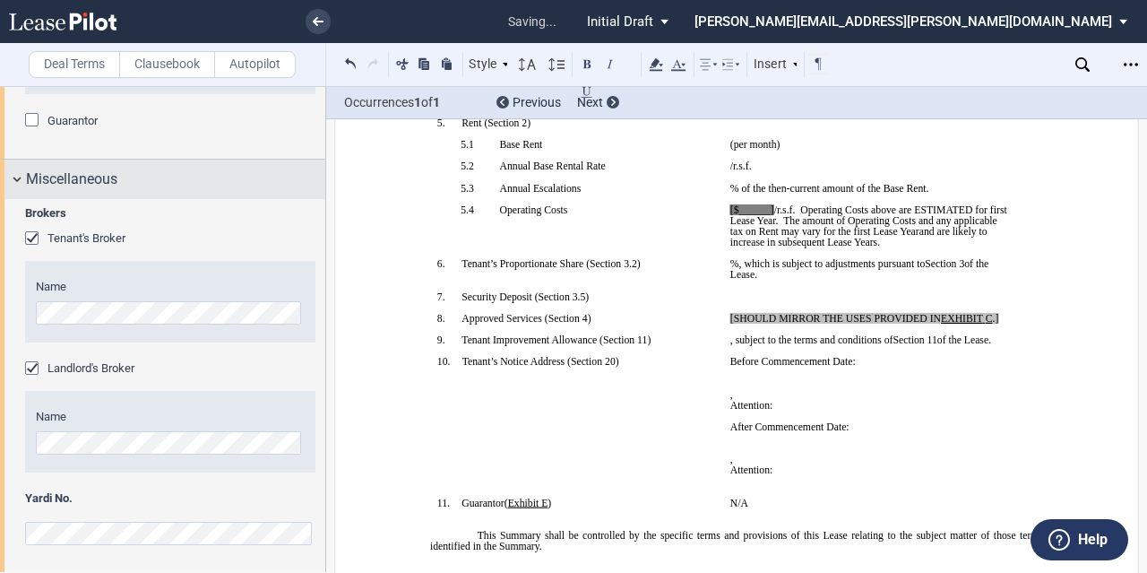
click at [217, 193] on div "Miscellaneous" at bounding box center [162, 178] width 325 height 39
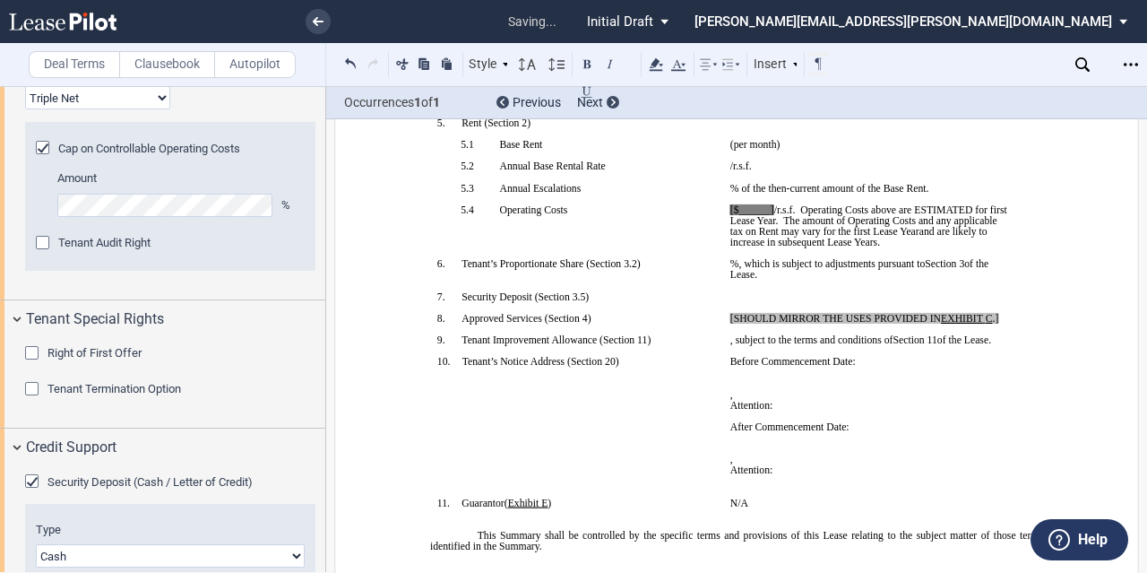
scroll to position [2312, 0]
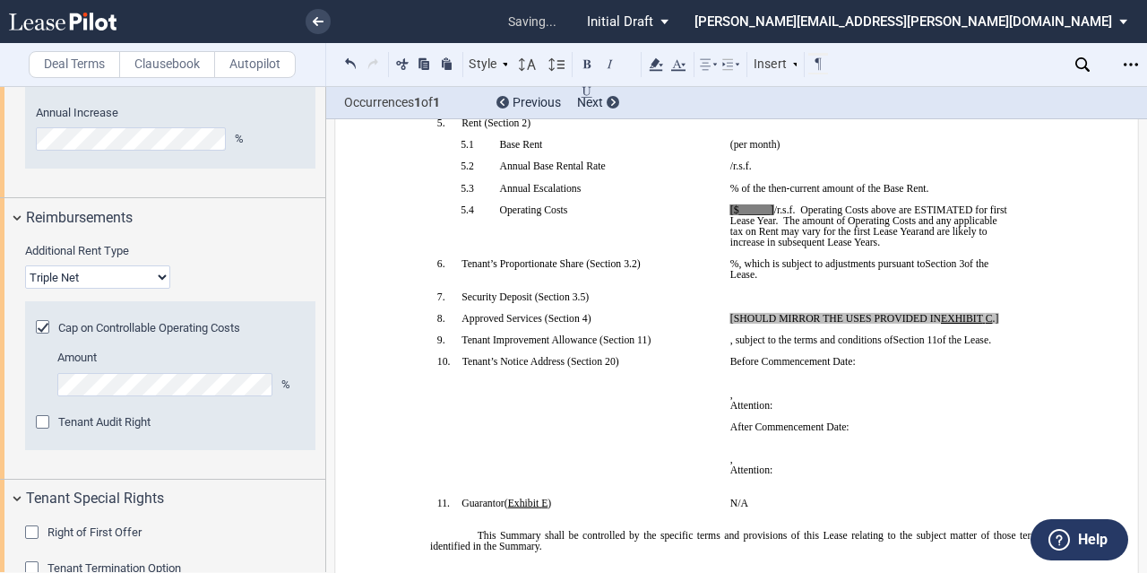
click at [232, 223] on div "Reimbursements" at bounding box center [175, 218] width 299 height 22
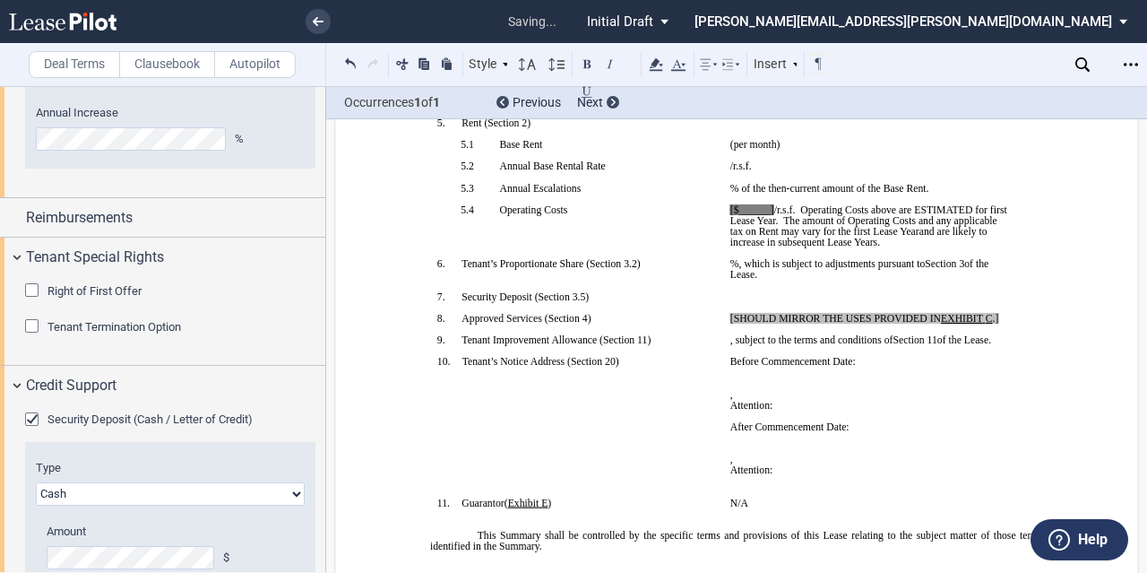
scroll to position [2043, 0]
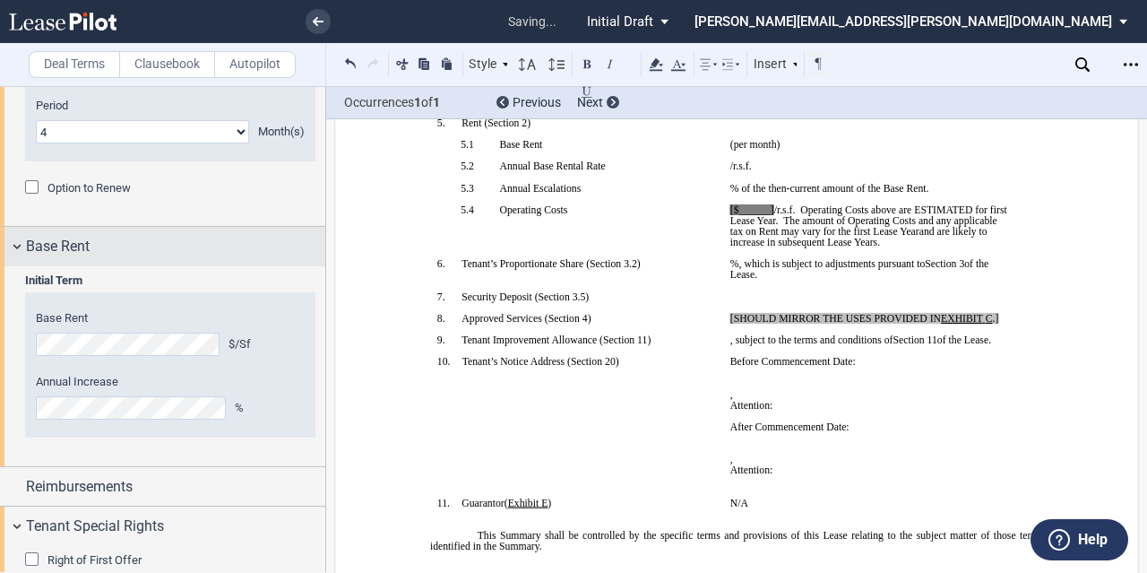
click at [222, 233] on div "Base Rent" at bounding box center [162, 246] width 325 height 39
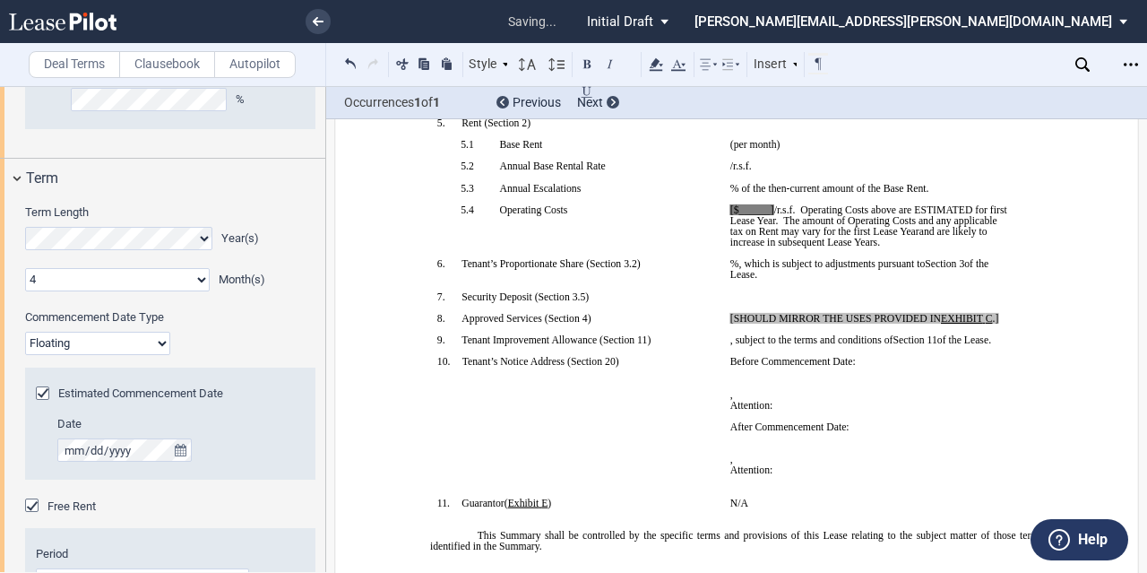
scroll to position [1416, 0]
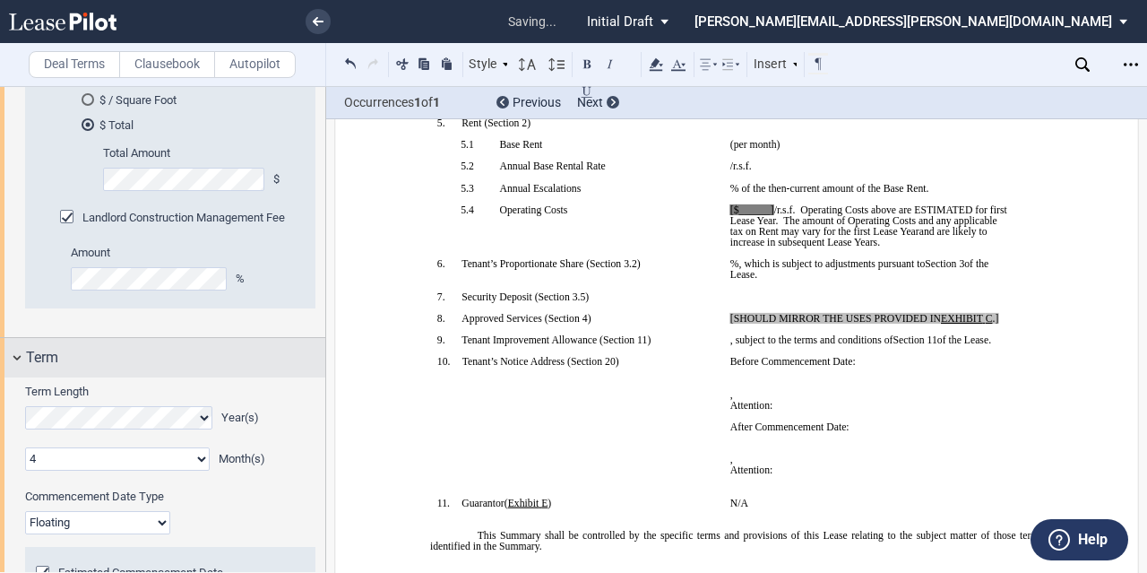
click at [179, 354] on div "Term" at bounding box center [175, 358] width 299 height 22
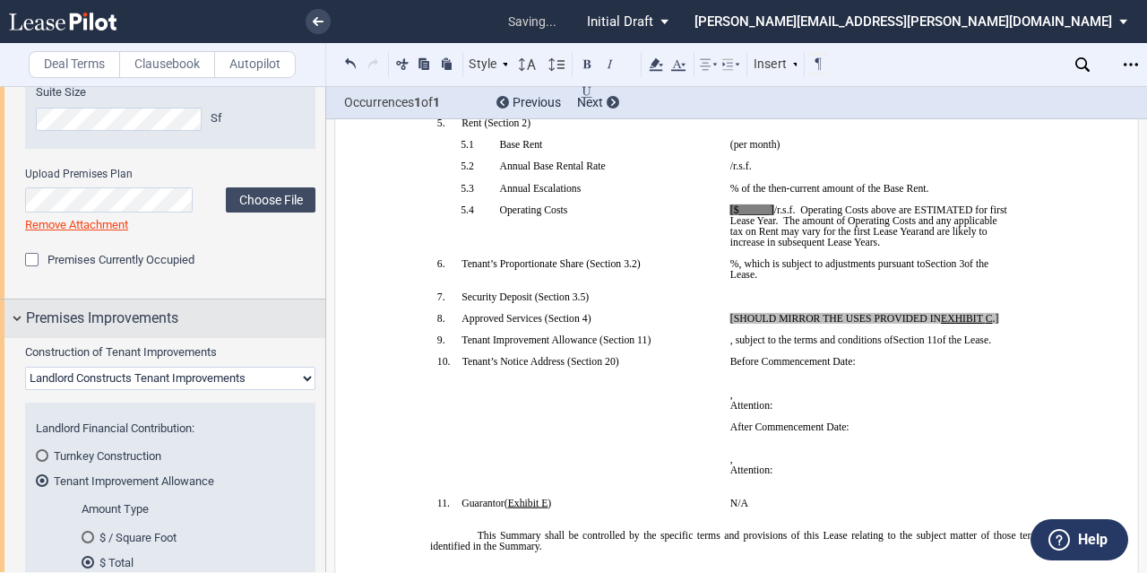
scroll to position [968, 0]
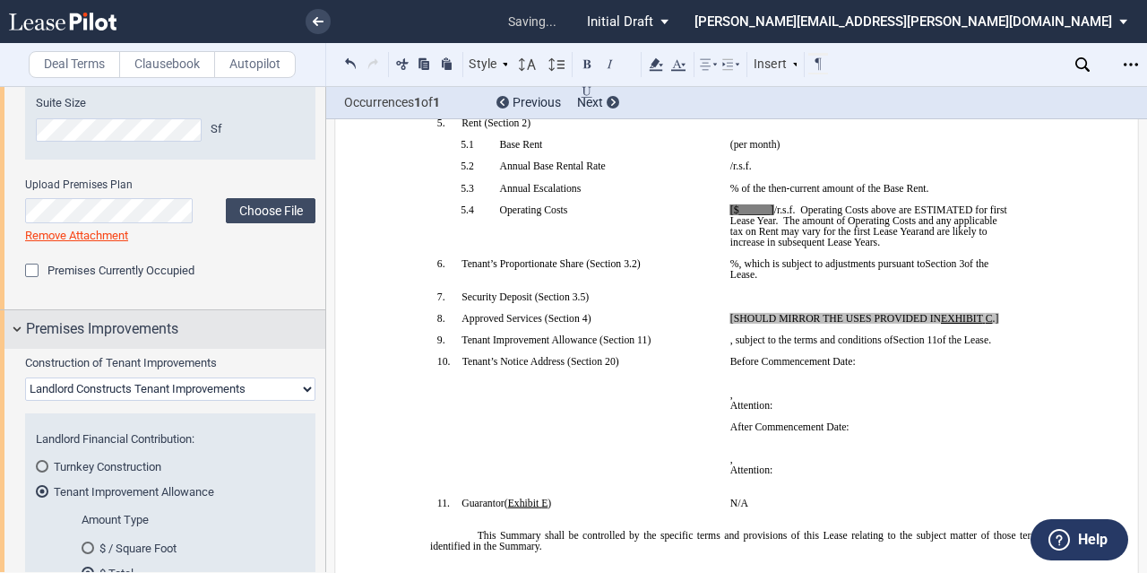
click at [194, 320] on div "Premises Improvements" at bounding box center [175, 329] width 299 height 22
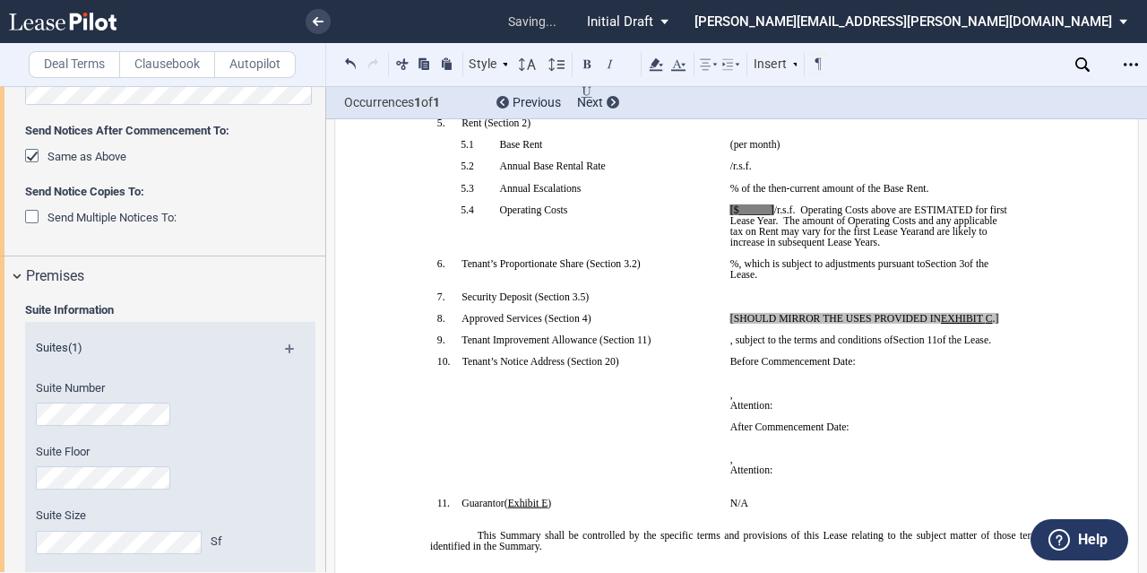
scroll to position [430, 0]
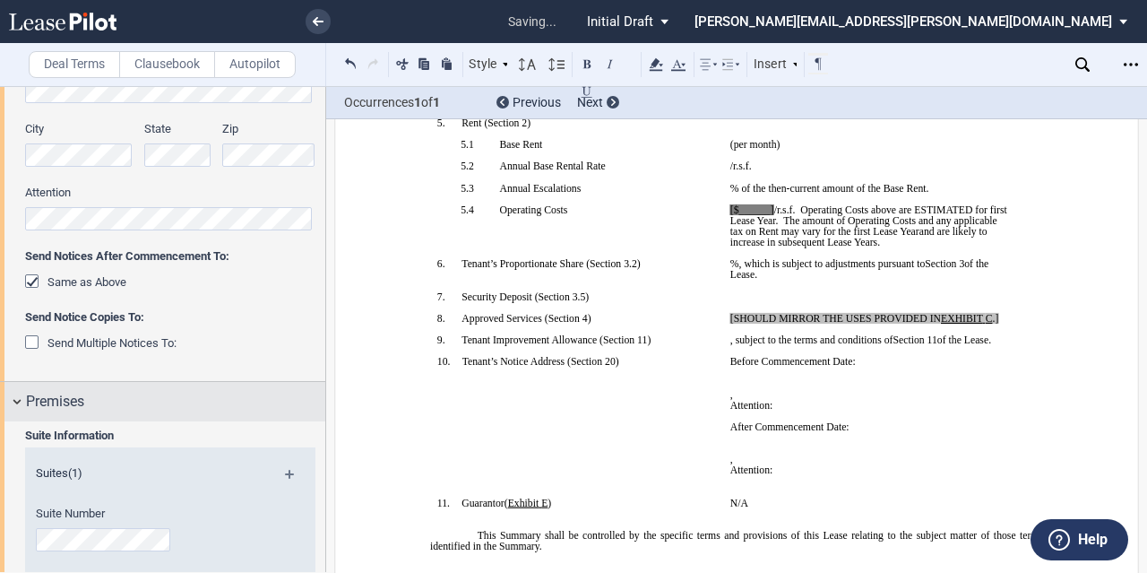
click at [148, 402] on div "Premises" at bounding box center [175, 402] width 299 height 22
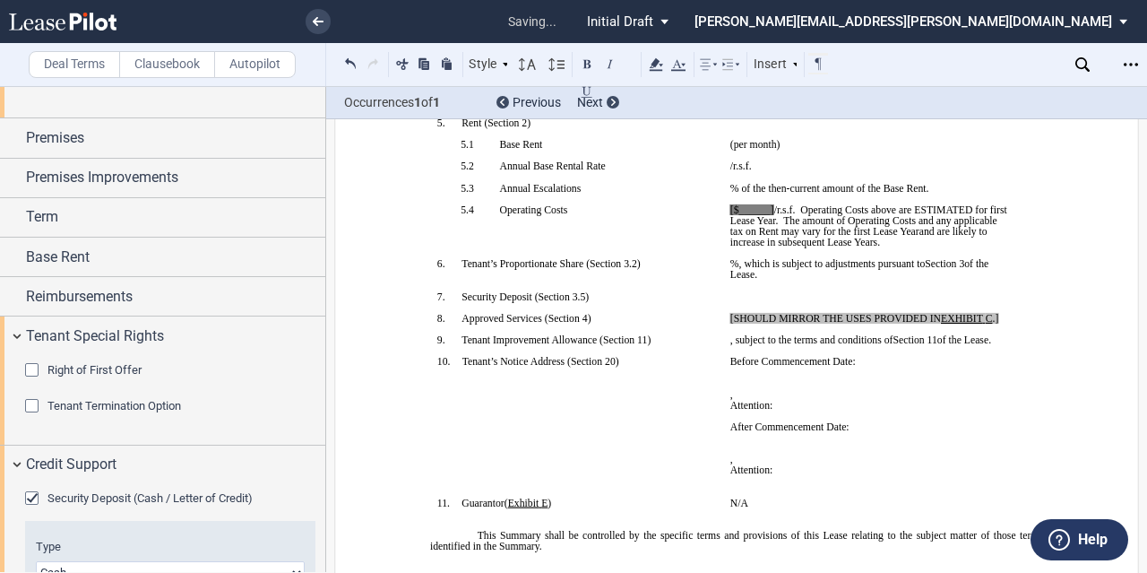
scroll to position [717, 0]
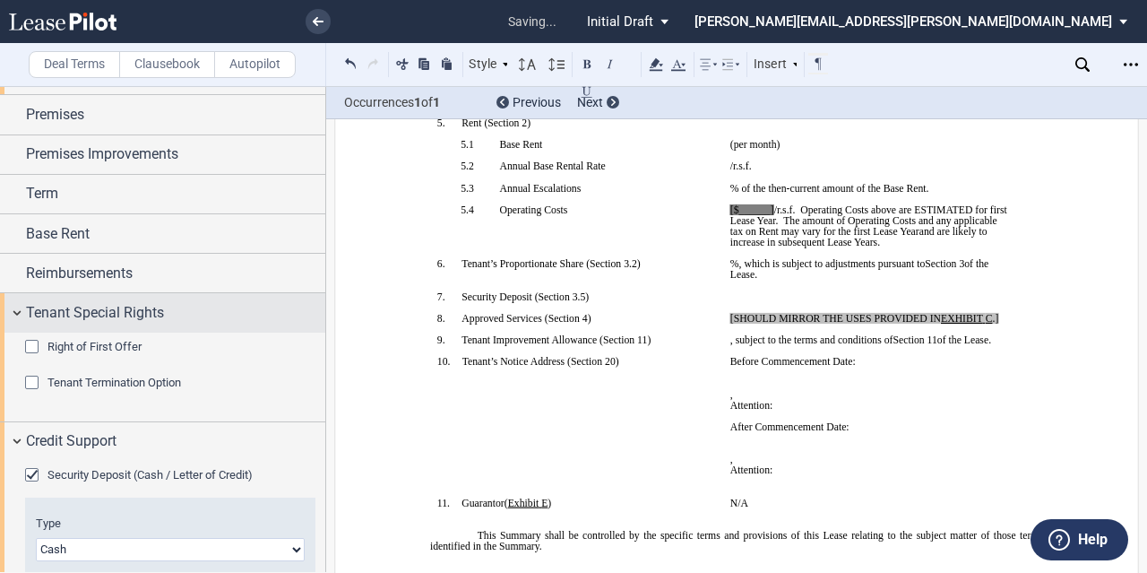
click at [183, 315] on div "Tenant Special Rights" at bounding box center [175, 313] width 299 height 22
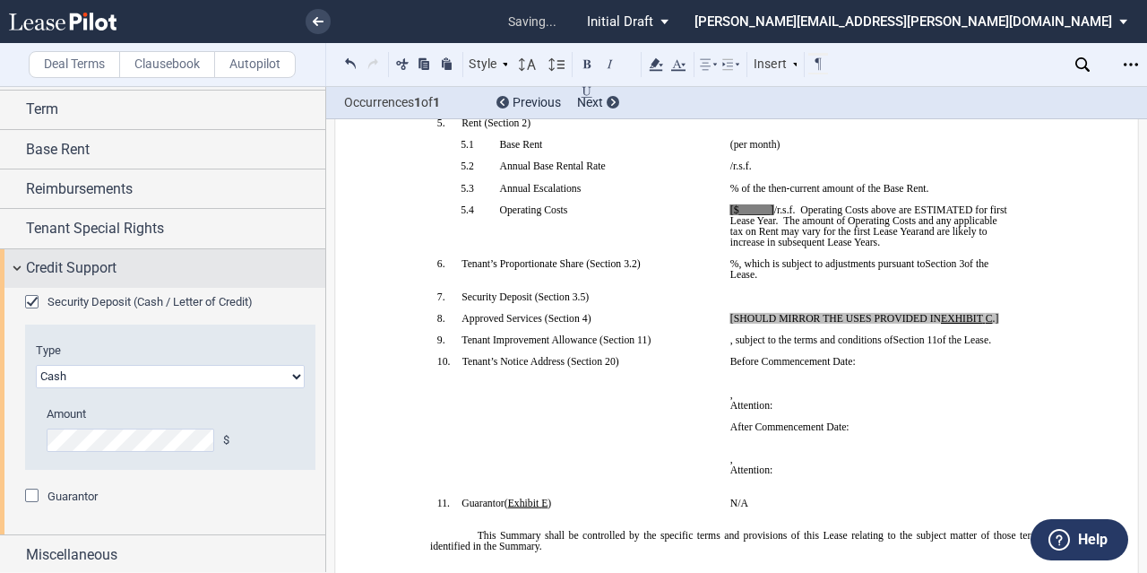
click at [174, 271] on div "Credit Support" at bounding box center [175, 268] width 299 height 22
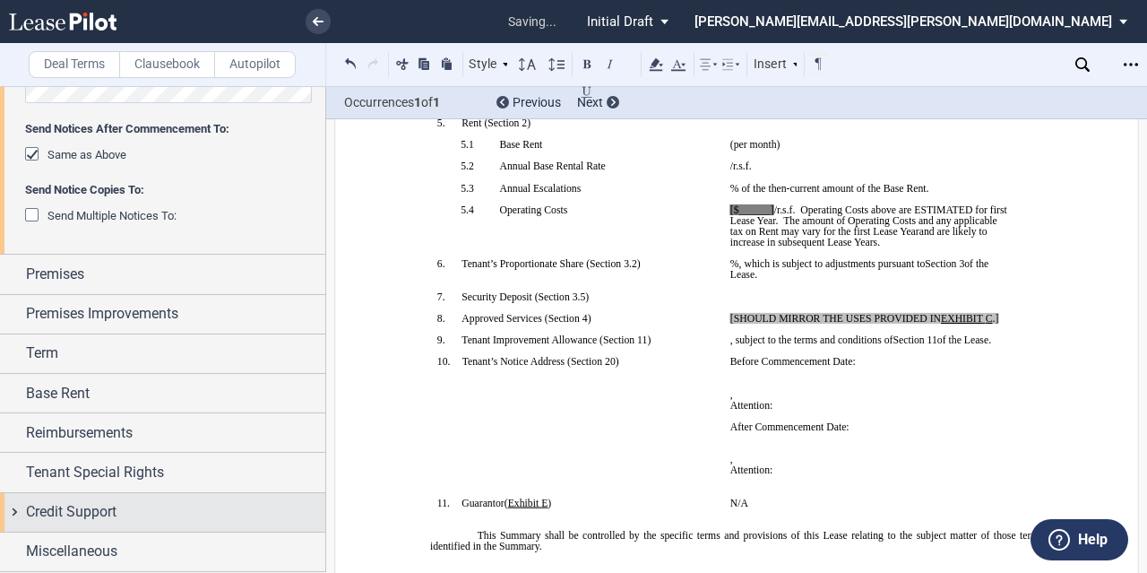
scroll to position [554, 0]
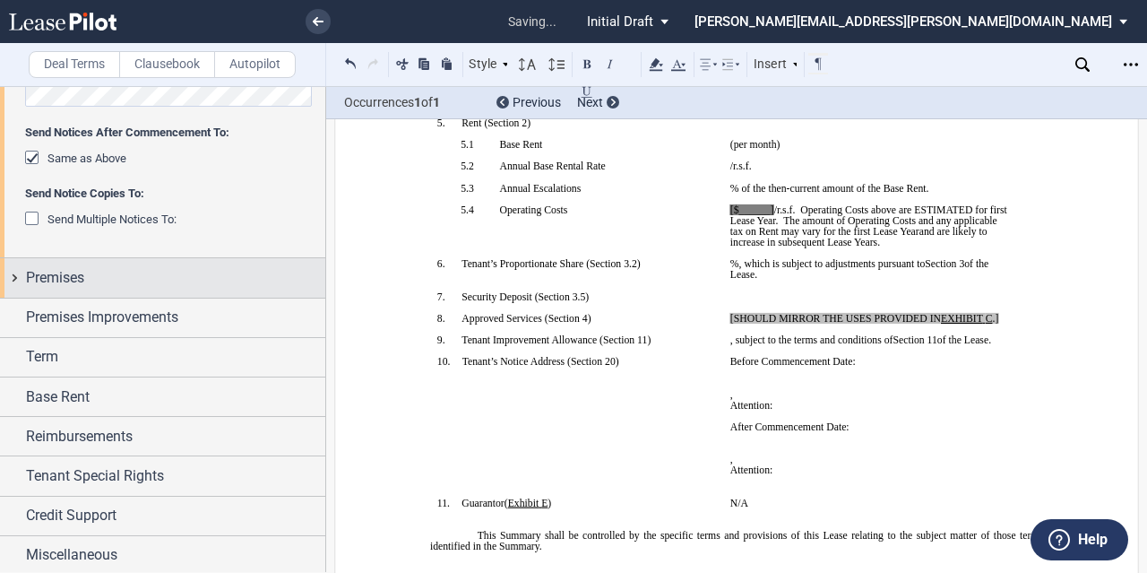
click at [159, 289] on div "Premises" at bounding box center [162, 277] width 325 height 39
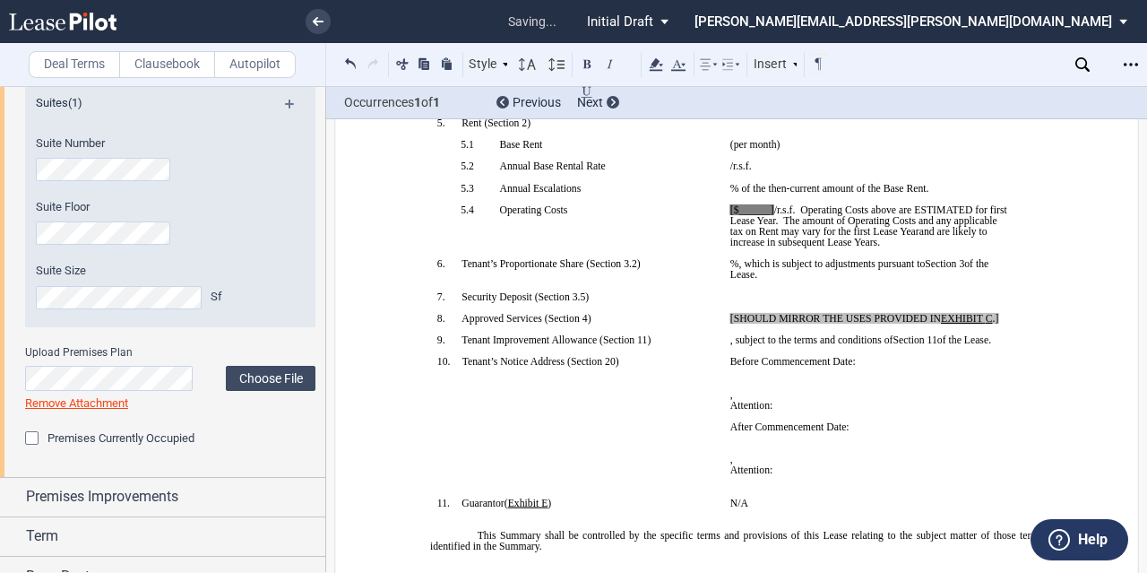
scroll to position [621, 0]
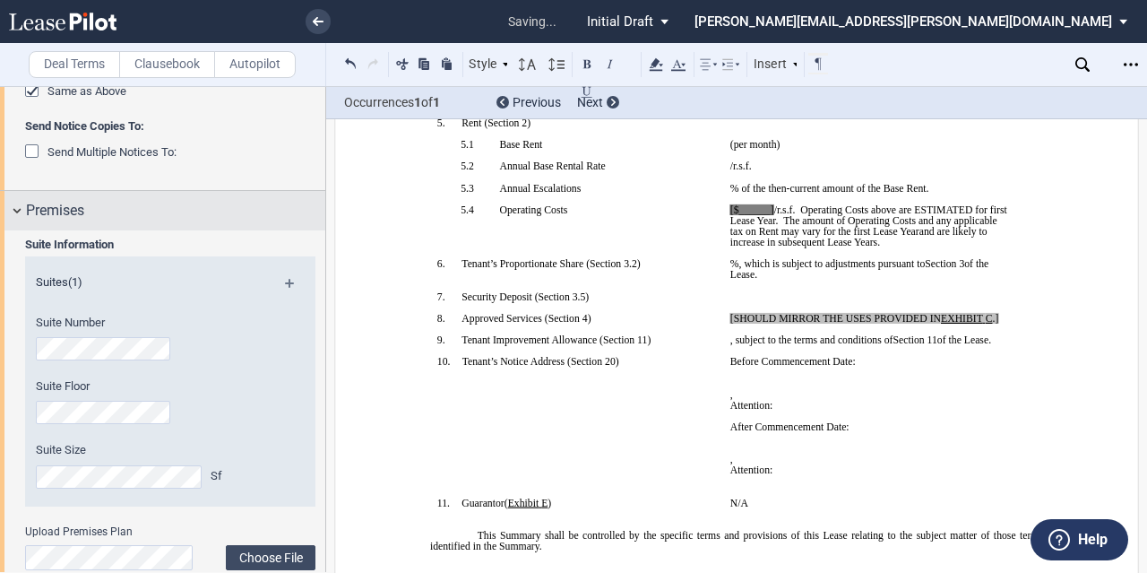
click at [145, 220] on div "Premises" at bounding box center [175, 211] width 299 height 22
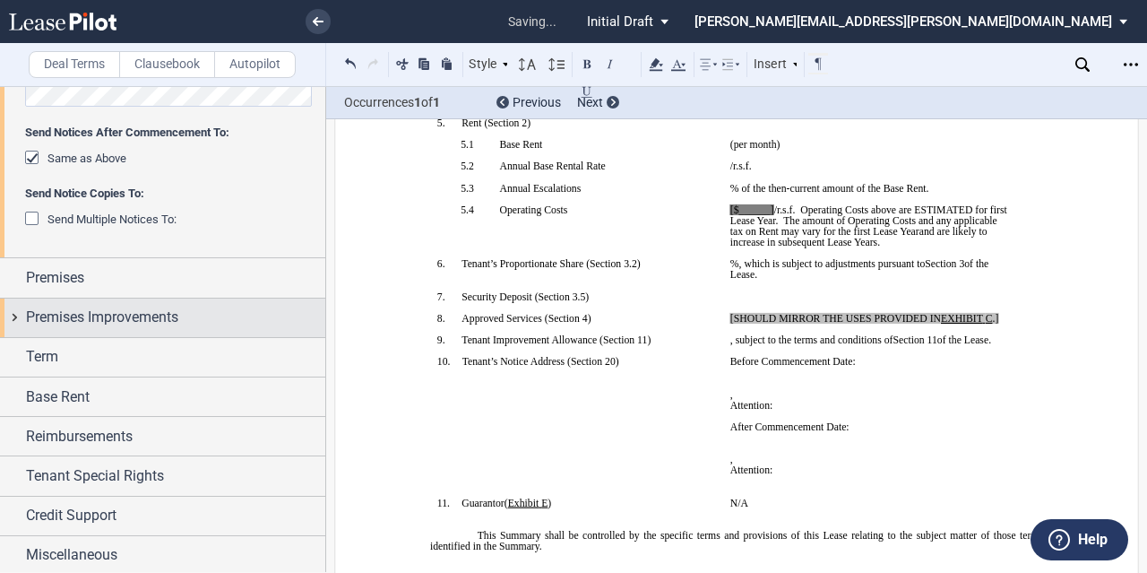
click at [104, 307] on span "Premises Improvements" at bounding box center [102, 317] width 152 height 22
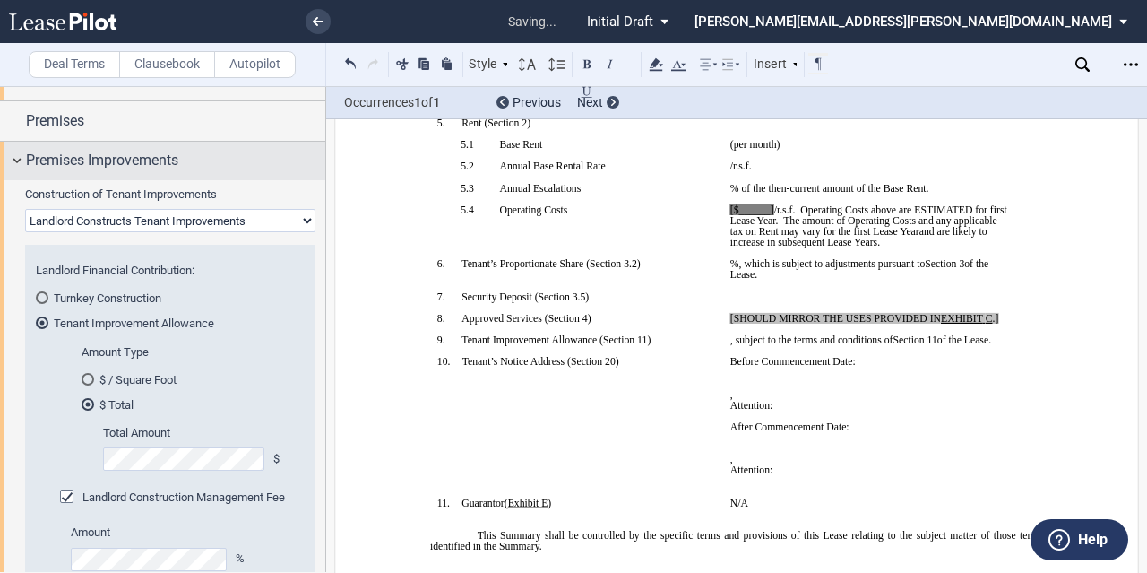
click at [116, 162] on span "Premises Improvements" at bounding box center [102, 161] width 152 height 22
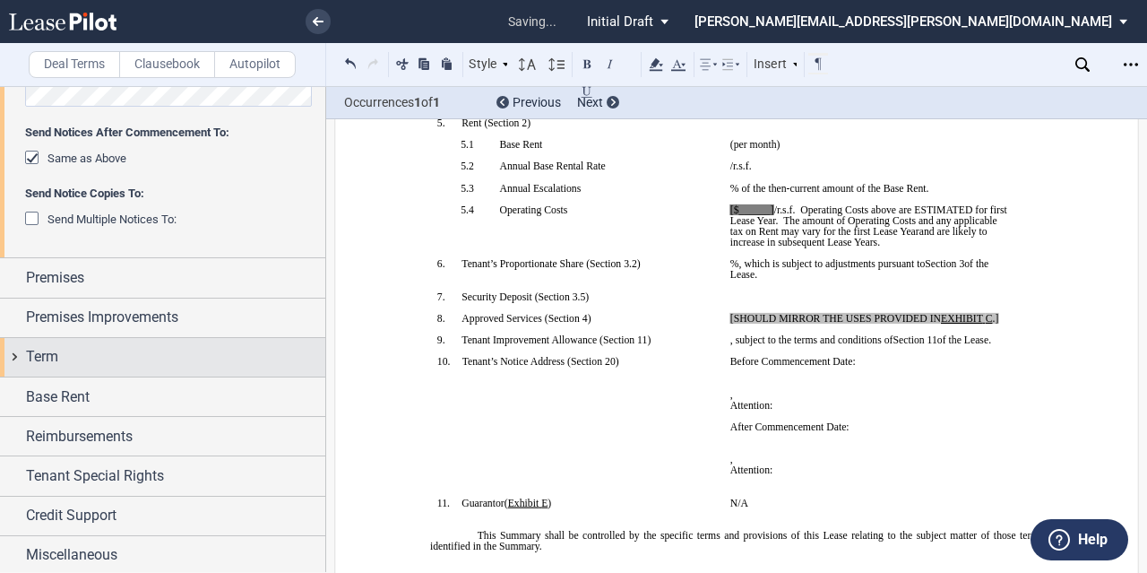
click at [93, 346] on div "Term" at bounding box center [175, 357] width 299 height 22
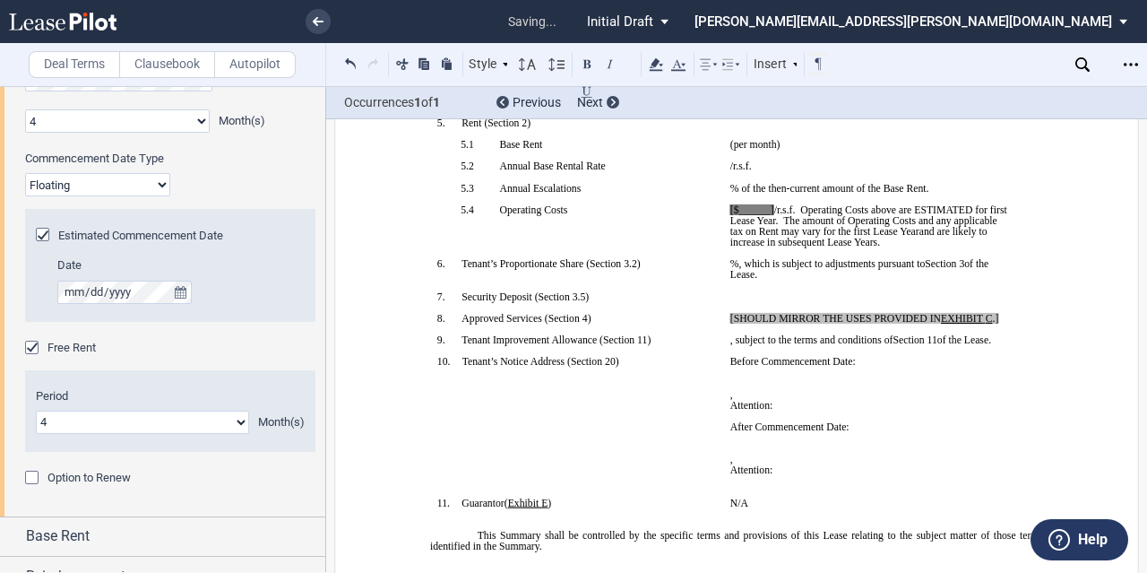
scroll to position [979, 0]
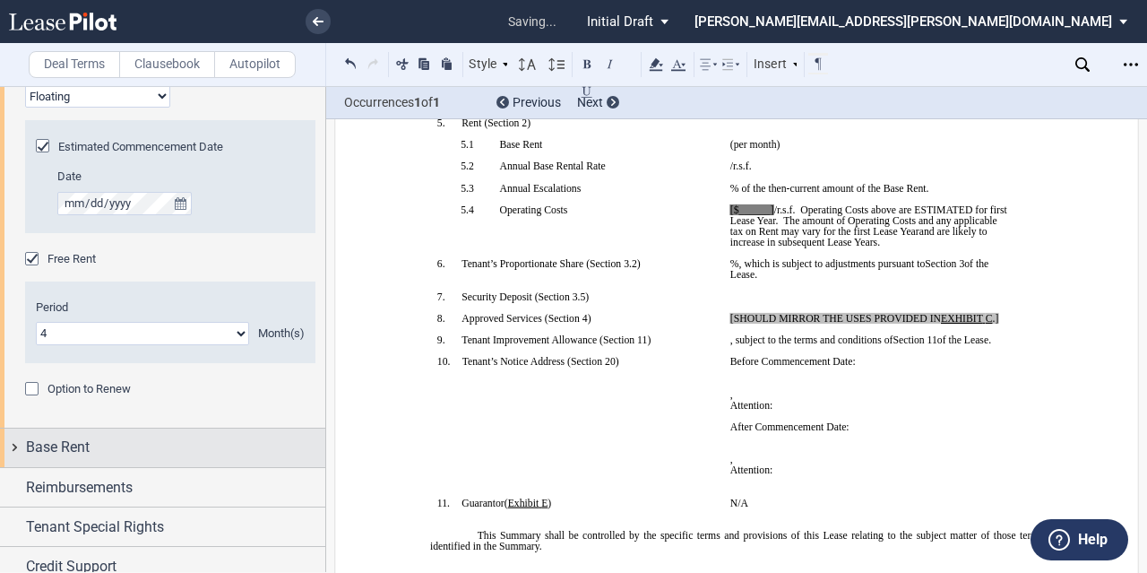
click at [90, 431] on div "Base Rent" at bounding box center [162, 447] width 325 height 39
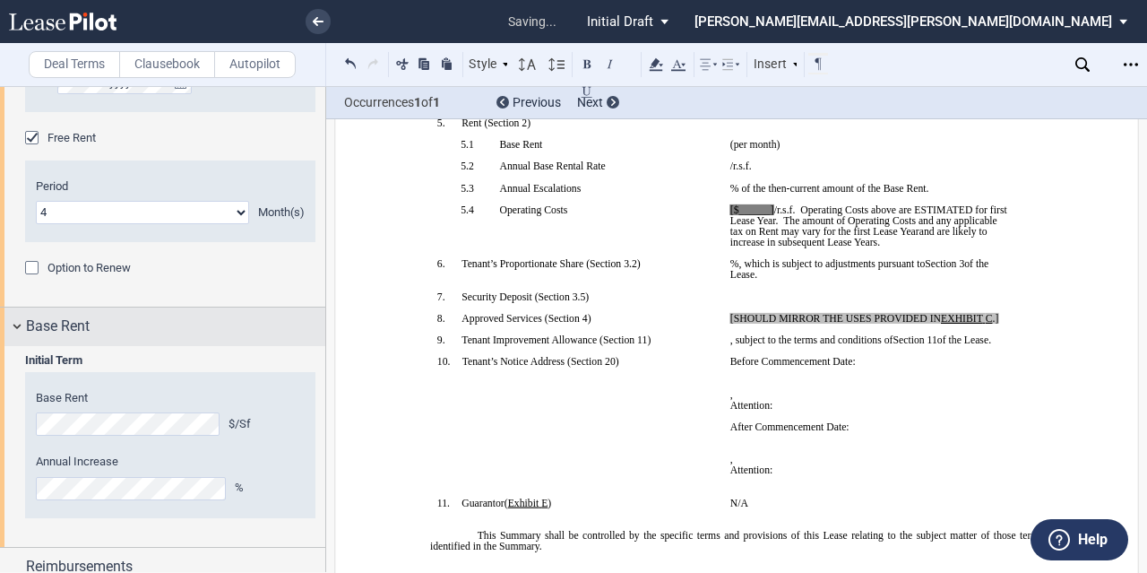
scroll to position [1158, 0]
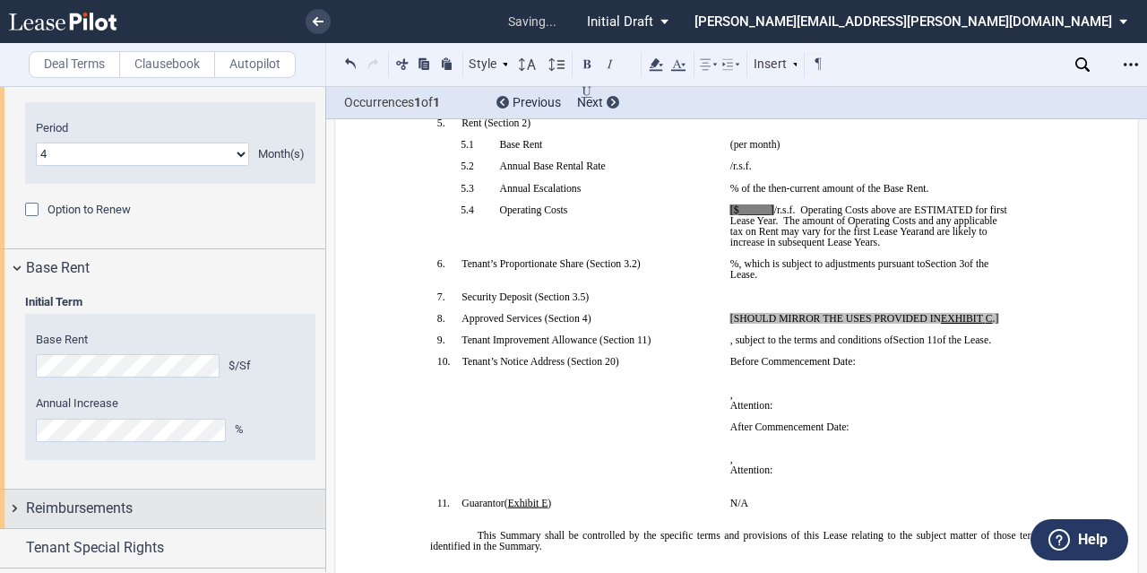
click at [100, 497] on span "Reimbursements" at bounding box center [79, 508] width 107 height 22
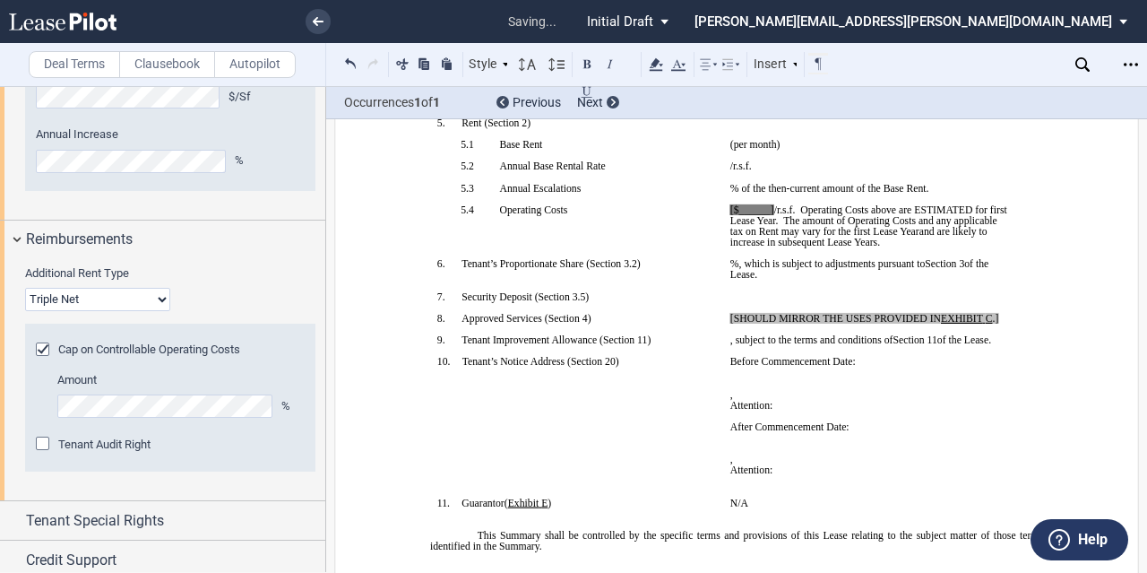
scroll to position [1472, 0]
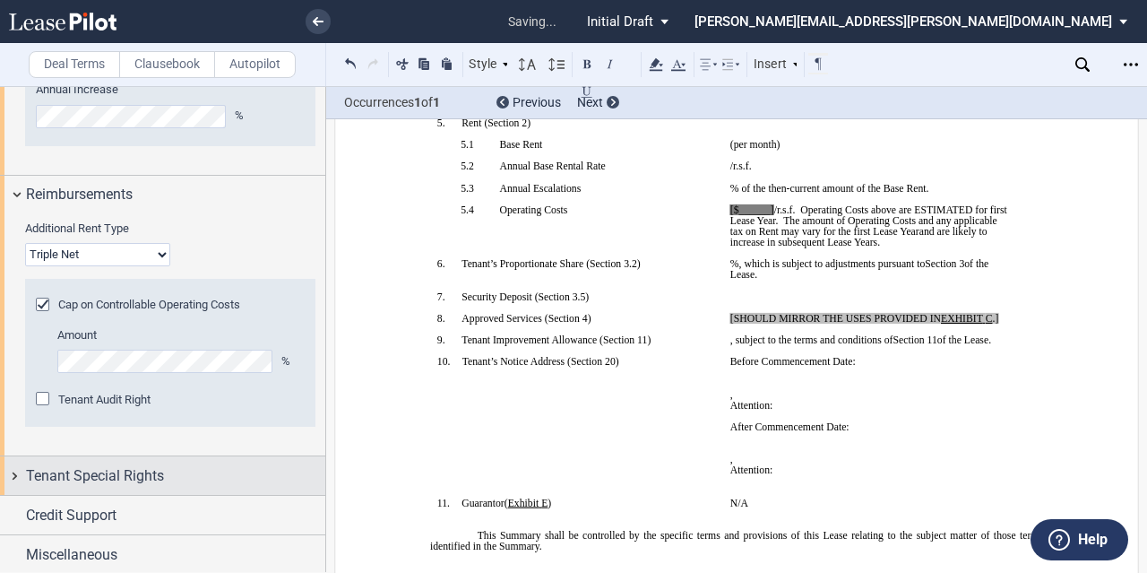
click at [113, 478] on span "Tenant Special Rights" at bounding box center [95, 476] width 138 height 22
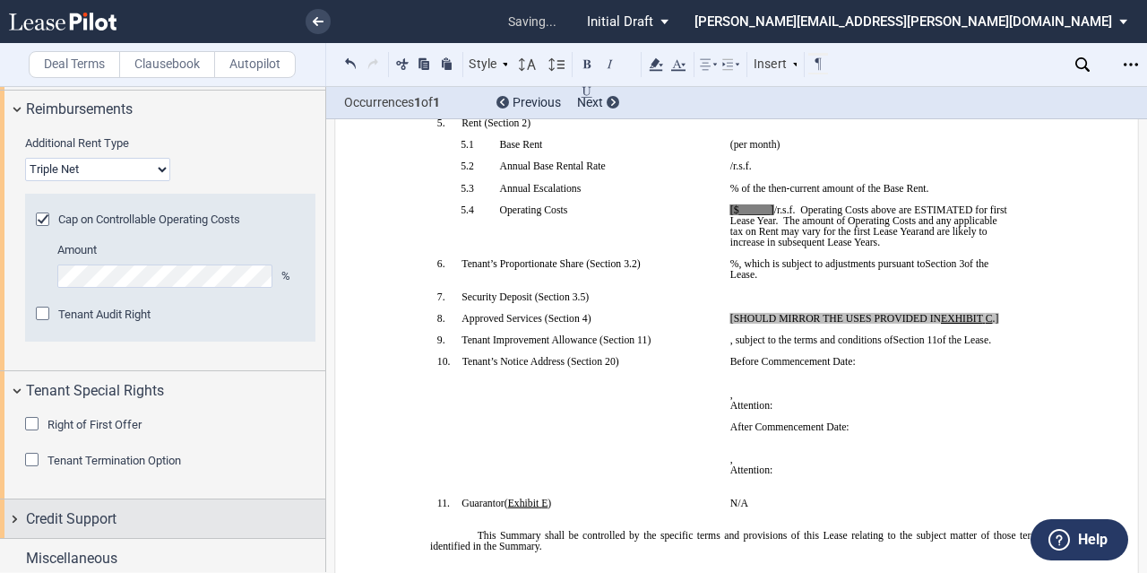
scroll to position [1561, 0]
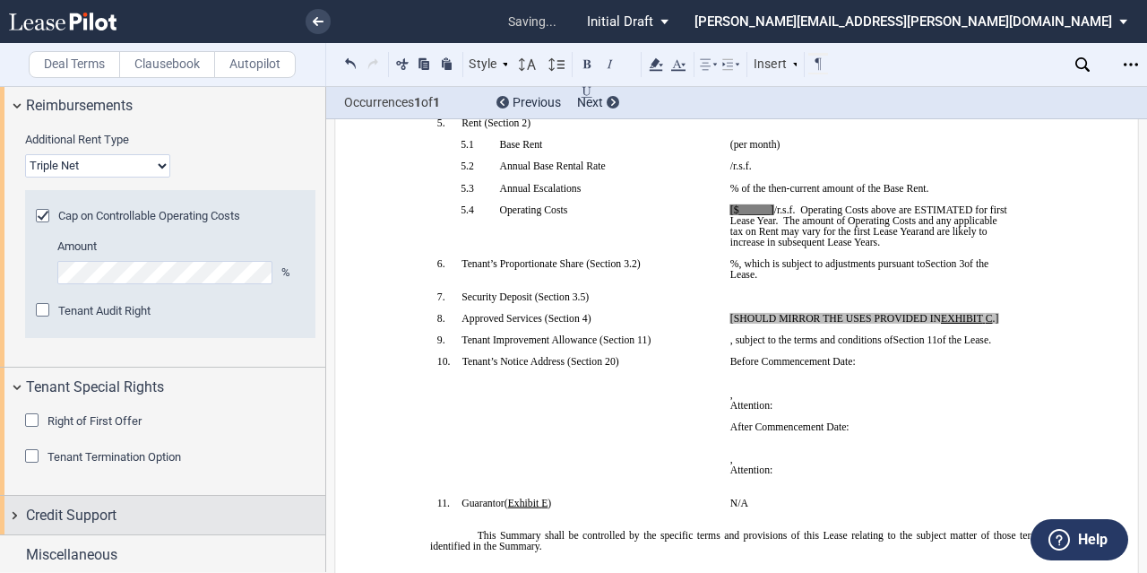
click at [109, 497] on div "Credit Support" at bounding box center [162, 514] width 325 height 39
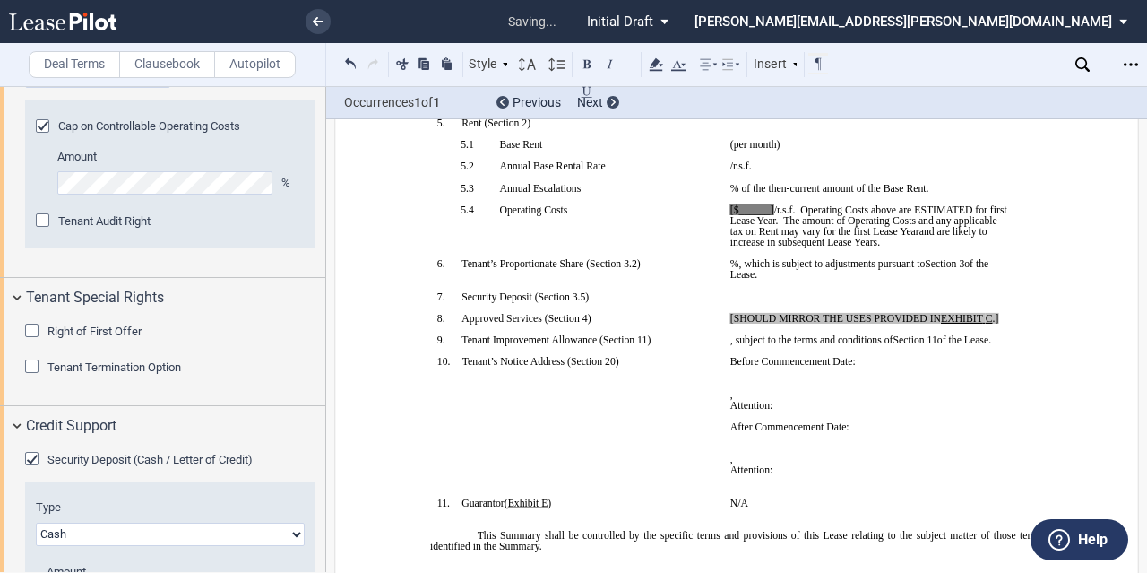
click at [785, 237] on span "The amount of Operating Costs and any applicable tax on Rent may vary for the f…" at bounding box center [865, 226] width 270 height 22
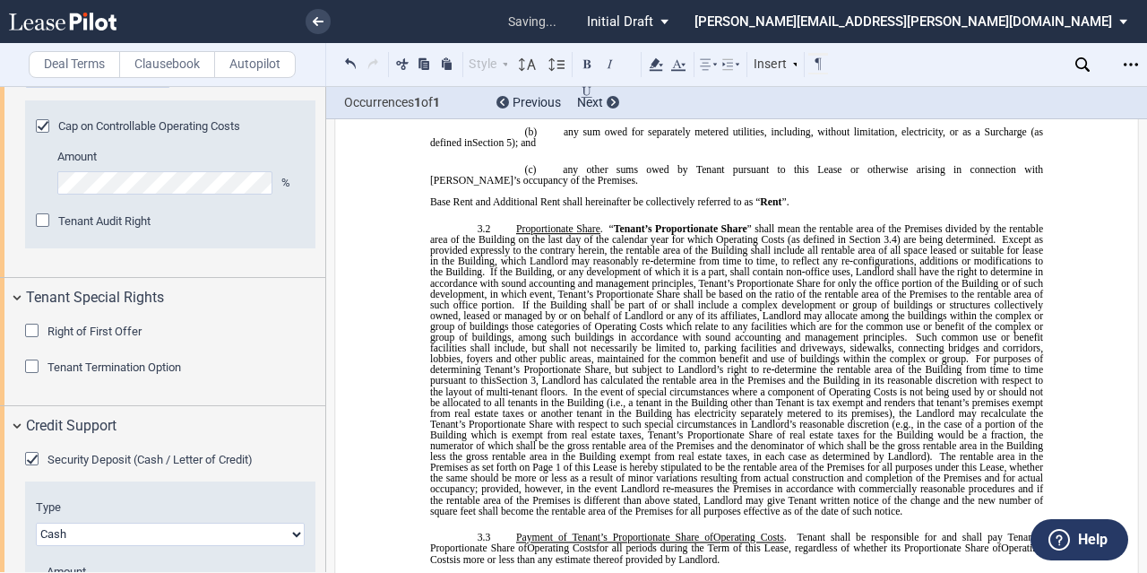
scroll to position [1376, 0]
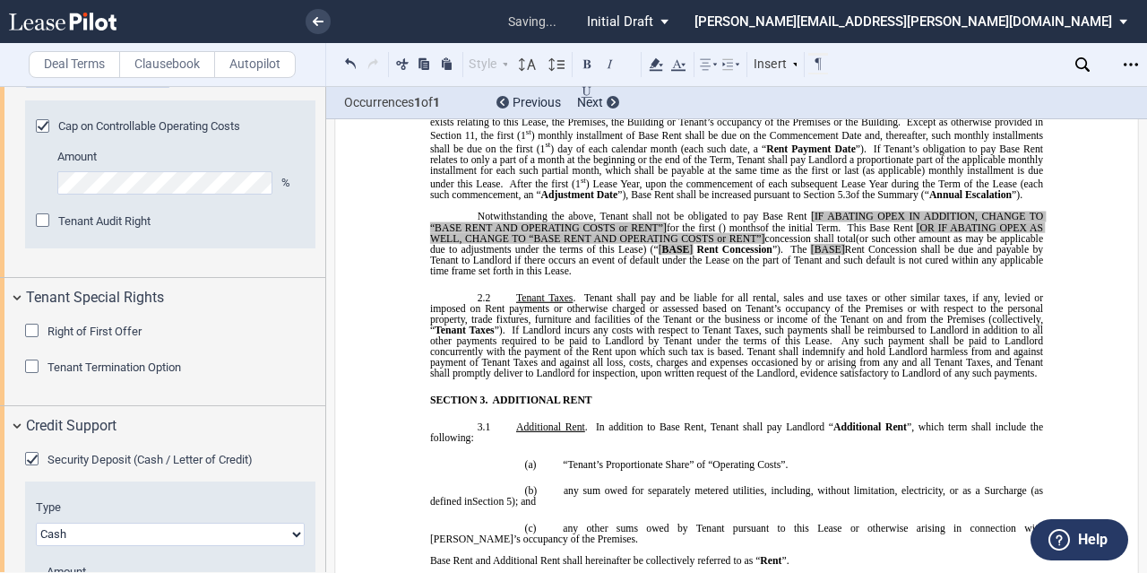
click at [783, 221] on span "Notwithstanding the above, Tenant shall not be obligated to pay Base Rent" at bounding box center [643, 216] width 330 height 11
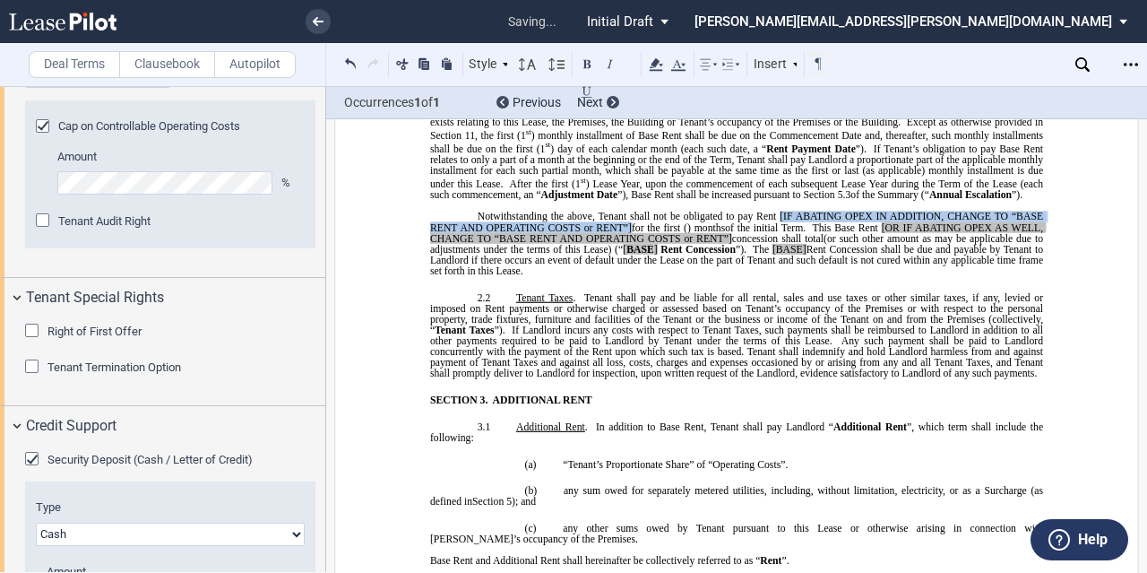
drag, startPoint x: 774, startPoint y: 379, endPoint x: 629, endPoint y: 384, distance: 145.2
click at [629, 276] on p "Notwithstanding the above, Tenant shall not be obligated to pay Rent [IF ABATIN…" at bounding box center [736, 243] width 613 height 65
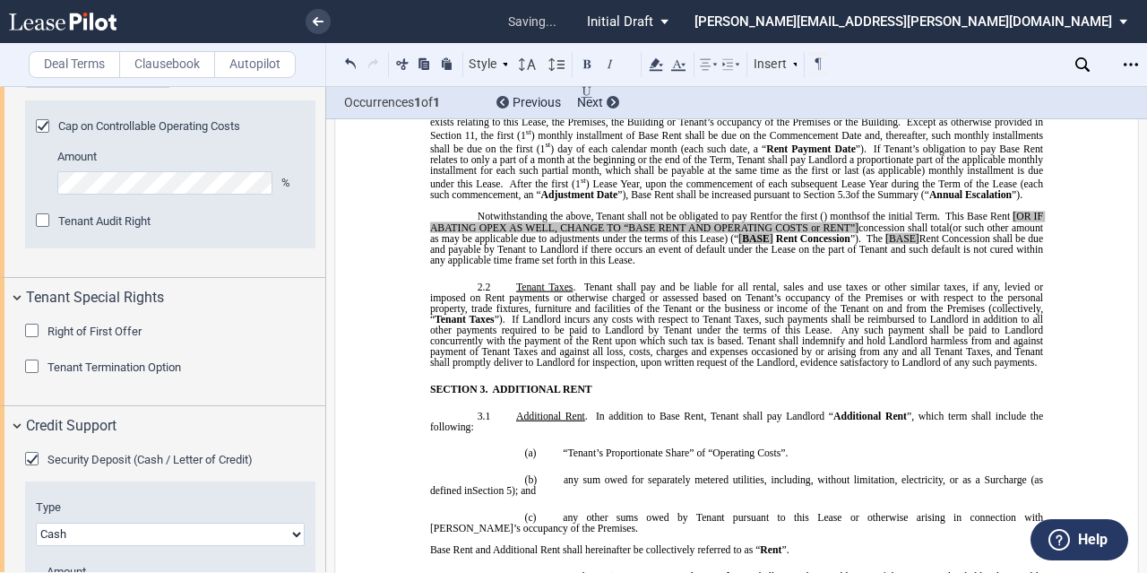
click at [857, 221] on span "month" at bounding box center [843, 216] width 27 height 11
click at [1010, 221] on span "This Base Rent" at bounding box center [977, 216] width 65 height 11
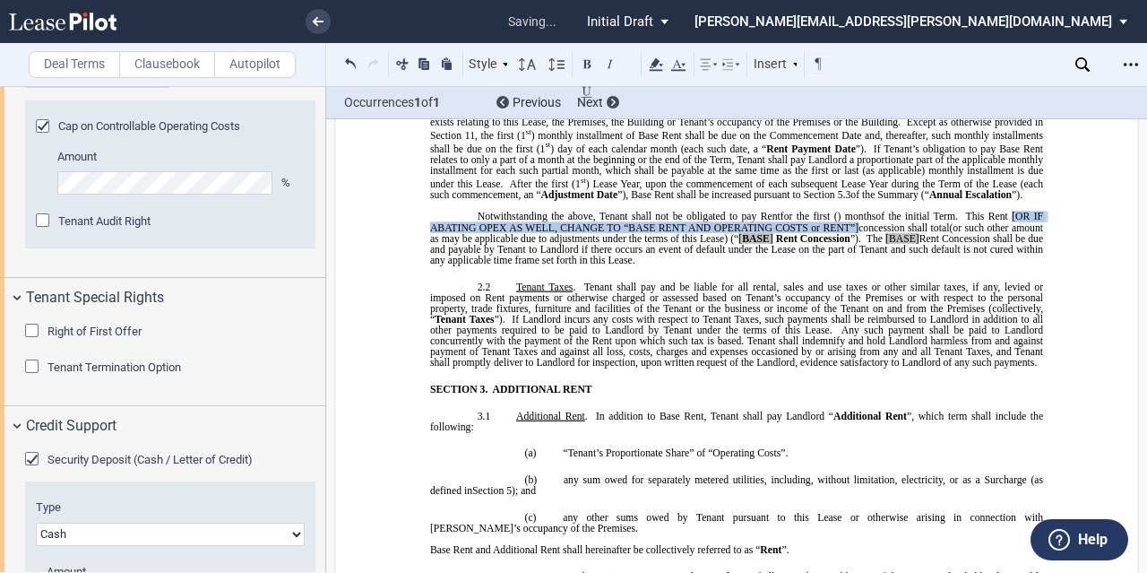
drag, startPoint x: 1020, startPoint y: 374, endPoint x: 875, endPoint y: 387, distance: 144.9
click at [875, 265] on p "Notwithstanding the above, Tenant shall not be obligated to pay Rent ﻿ for the …" at bounding box center [736, 238] width 613 height 55
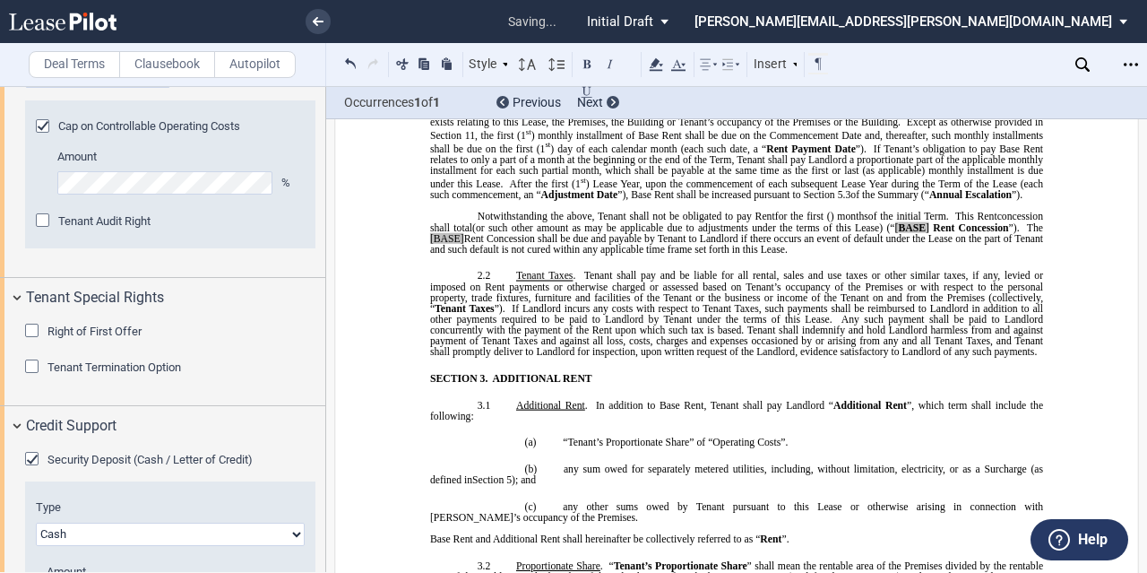
click at [875, 232] on span "(or such other amount as may be applicable due to adjustments under the terms o…" at bounding box center [683, 226] width 422 height 11
click at [1008, 232] on span "Rent Concession" at bounding box center [970, 226] width 75 height 11
click at [989, 232] on span "[BASE]" at bounding box center [1006, 226] width 34 height 11
click at [484, 254] on span "Rent Concession shall be due and payable by Tenant to Landlord if there occurs …" at bounding box center [738, 237] width 616 height 32
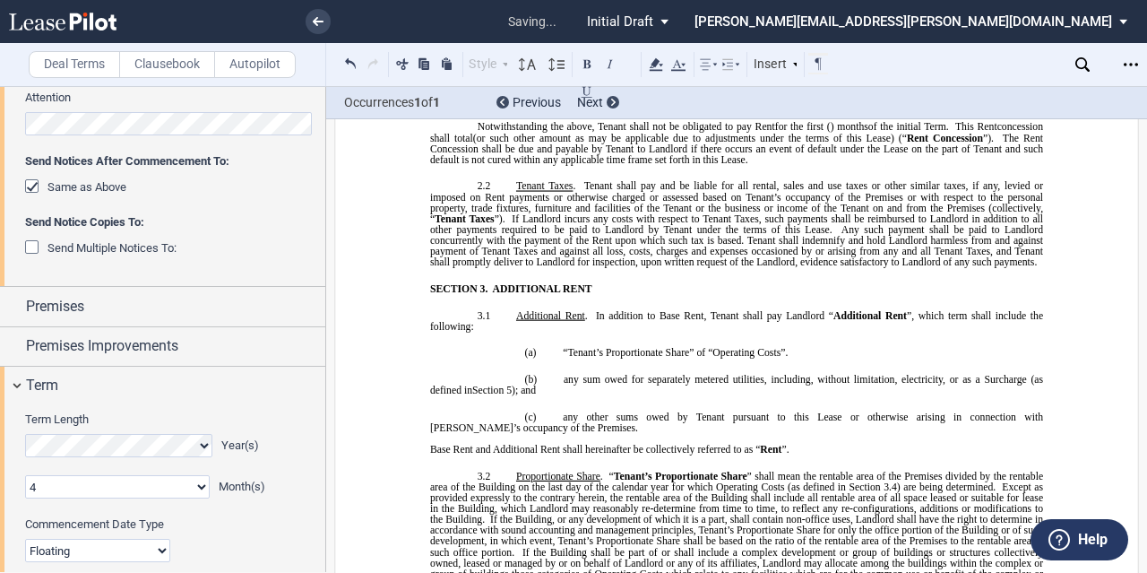
scroll to position [627, 0]
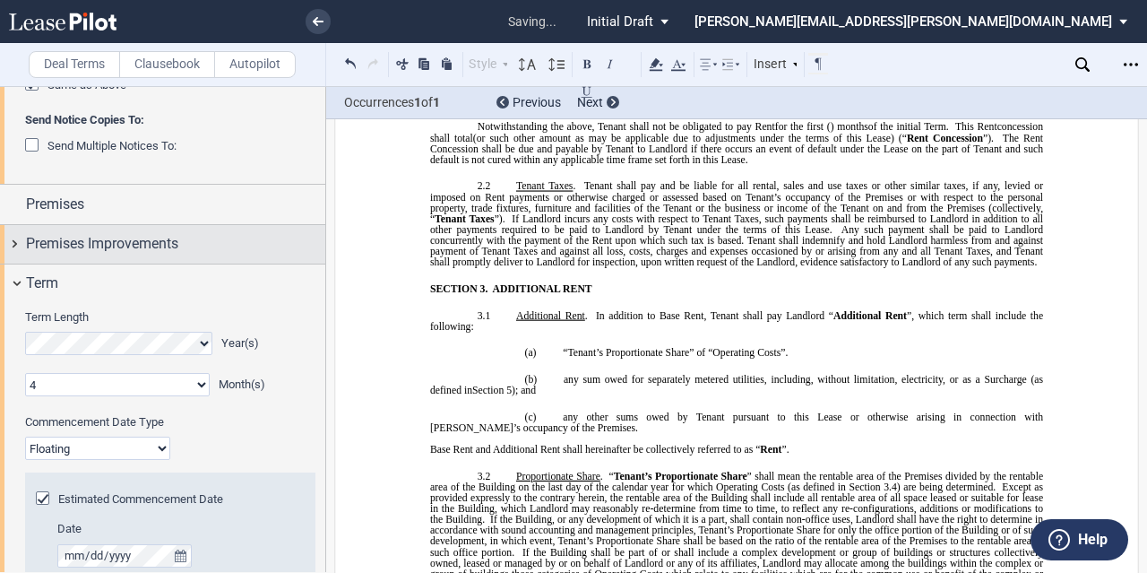
click at [274, 246] on div "Premises Improvements" at bounding box center [175, 244] width 299 height 22
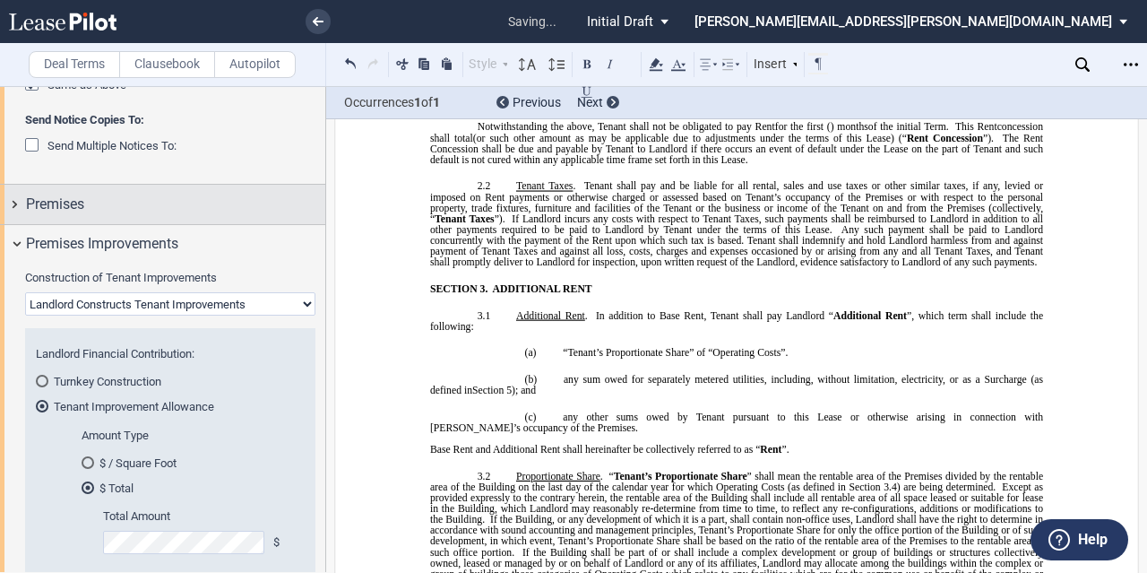
click at [263, 213] on div "Premises" at bounding box center [175, 205] width 299 height 22
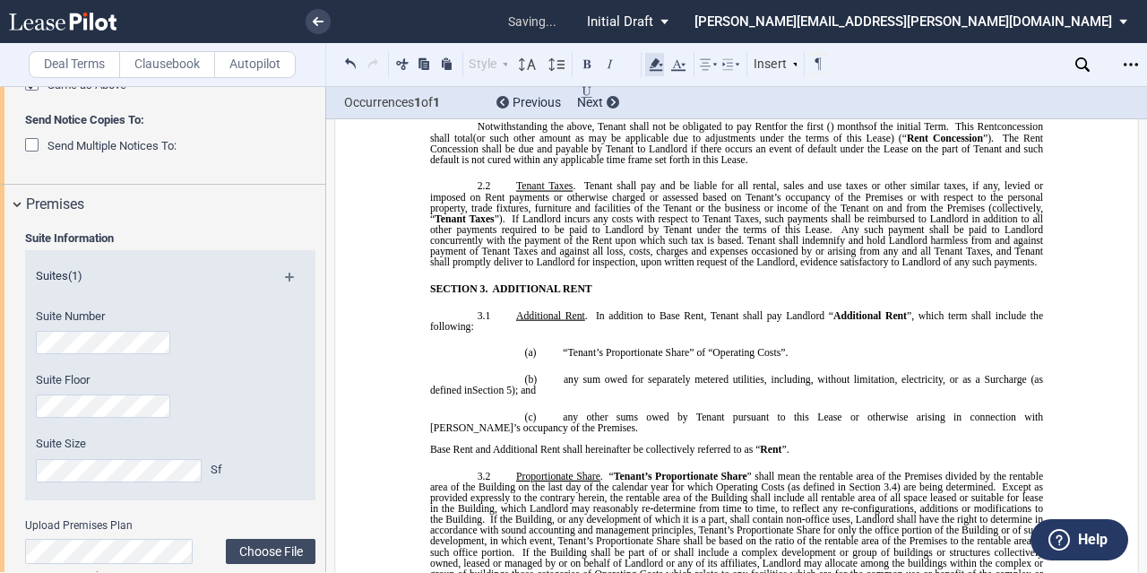
click at [656, 61] on use at bounding box center [656, 64] width 13 height 13
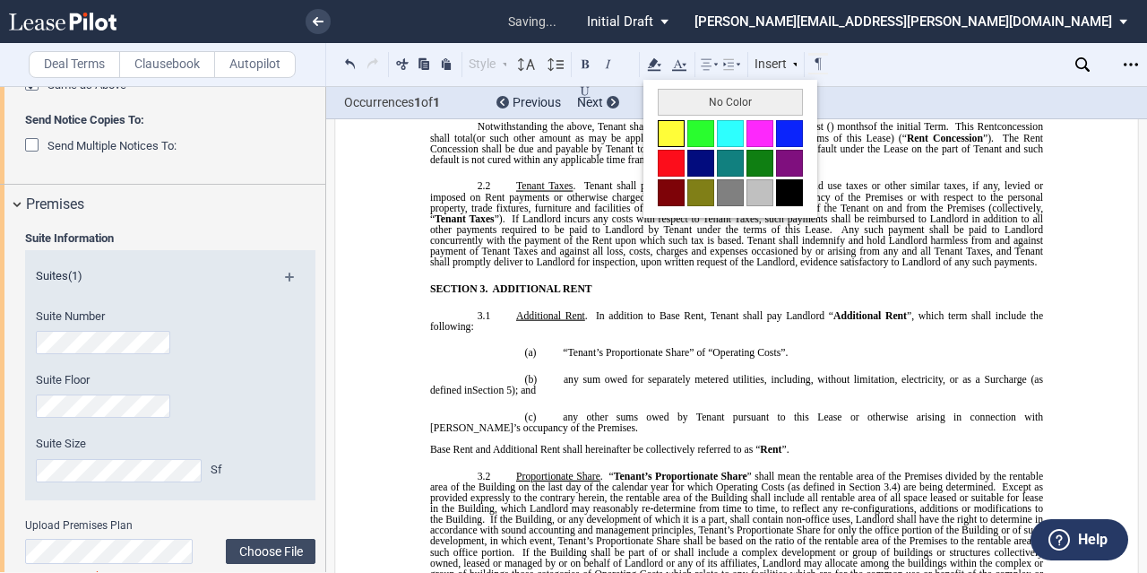
click at [668, 135] on button at bounding box center [671, 133] width 27 height 27
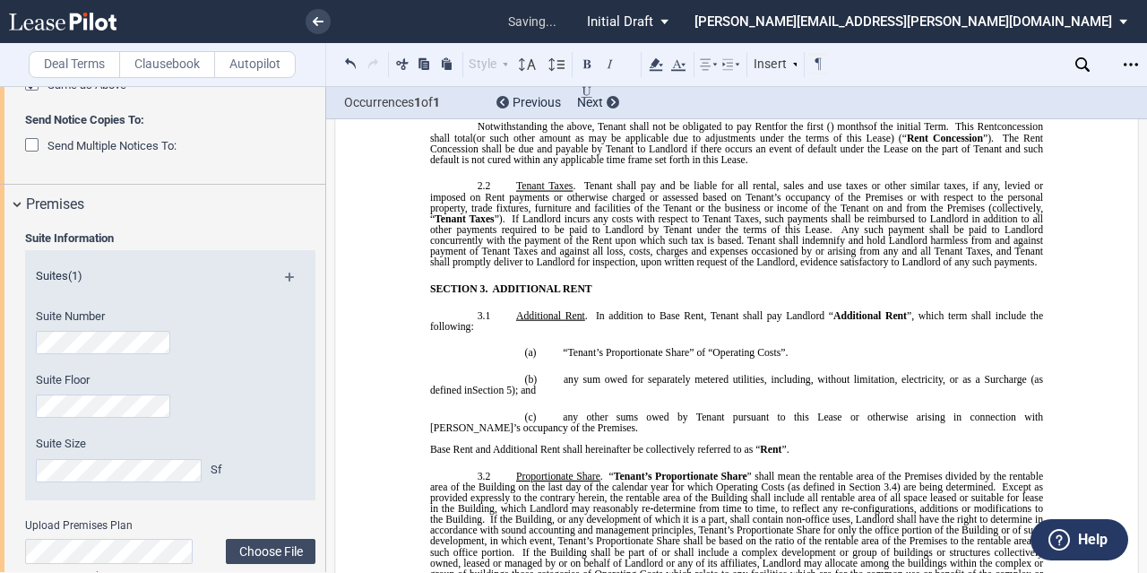
click at [667, 142] on span "(or such other amount as may be applicable due to adjustments under the terms o…" at bounding box center [690, 137] width 434 height 11
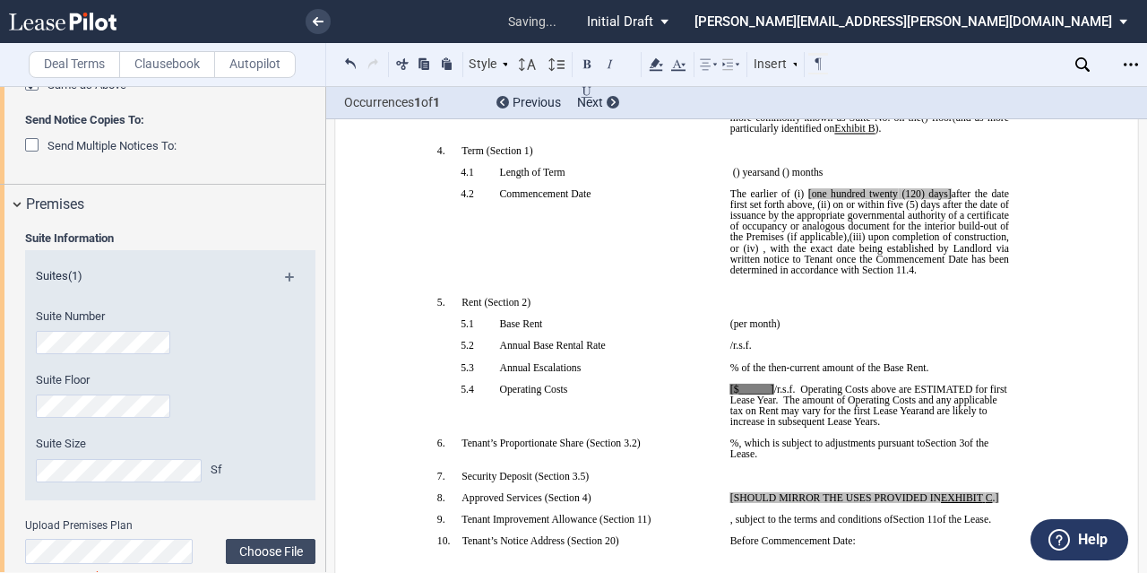
scroll to position [122, 0]
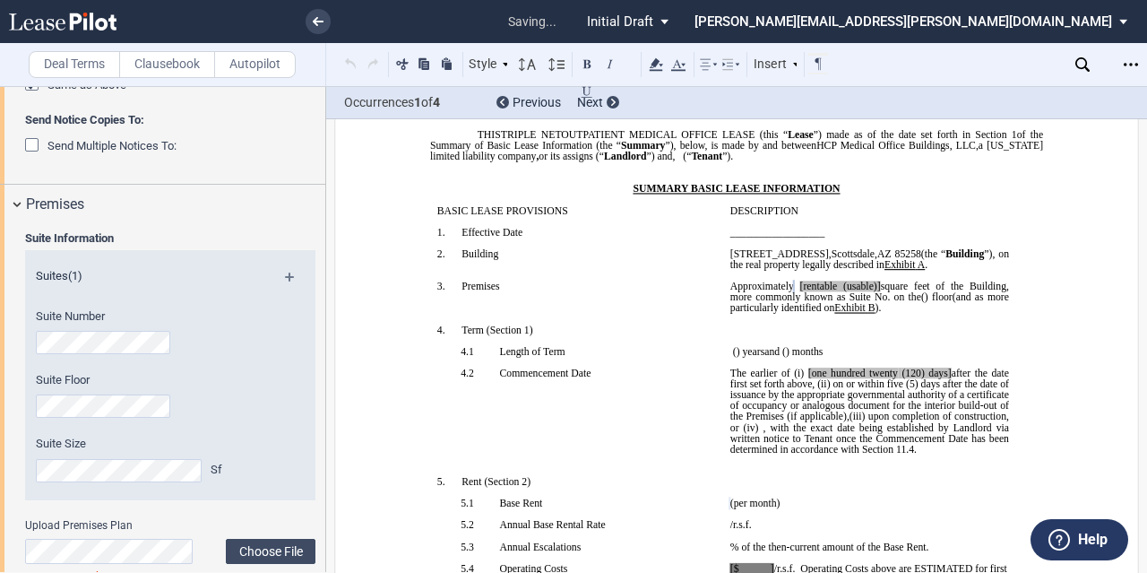
click at [830, 291] on span "[rentable (usable)]" at bounding box center [840, 285] width 81 height 11
drag, startPoint x: 912, startPoint y: 309, endPoint x: 867, endPoint y: 314, distance: 45.0
click at [867, 302] on span "Approximately ﻿ ﻿ rentable (usable)] square feet of the Building, more commonly…" at bounding box center [870, 291] width 281 height 22
drag, startPoint x: 864, startPoint y: 314, endPoint x: 822, endPoint y: 313, distance: 41.3
click at [822, 302] on span "Approximately ﻿ ﻿ rentable square feet of the Building, more commonly known as …" at bounding box center [870, 291] width 281 height 22
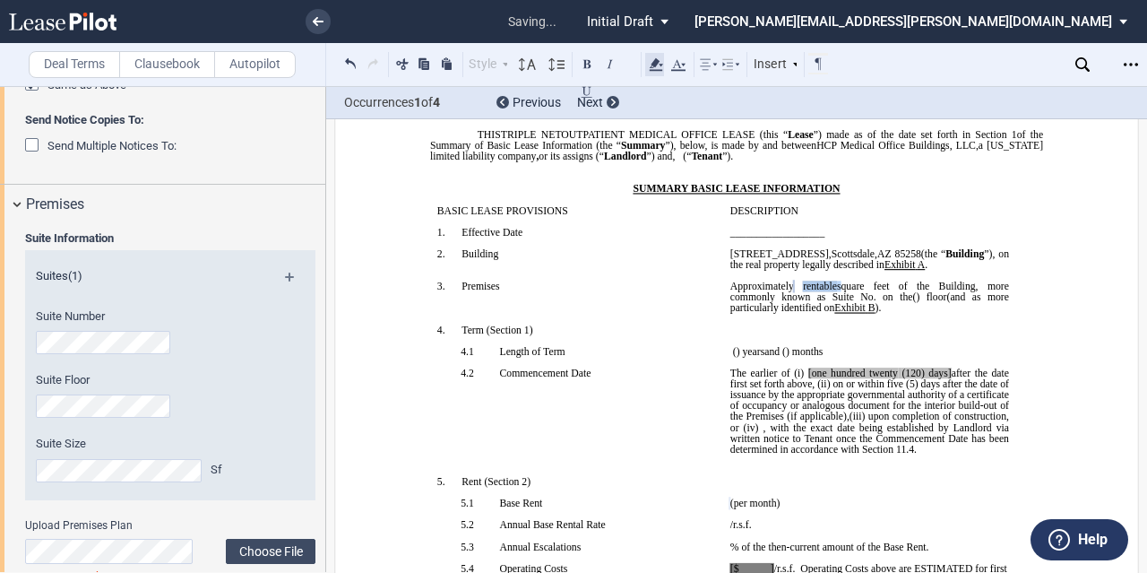
click at [654, 69] on use at bounding box center [656, 64] width 13 height 13
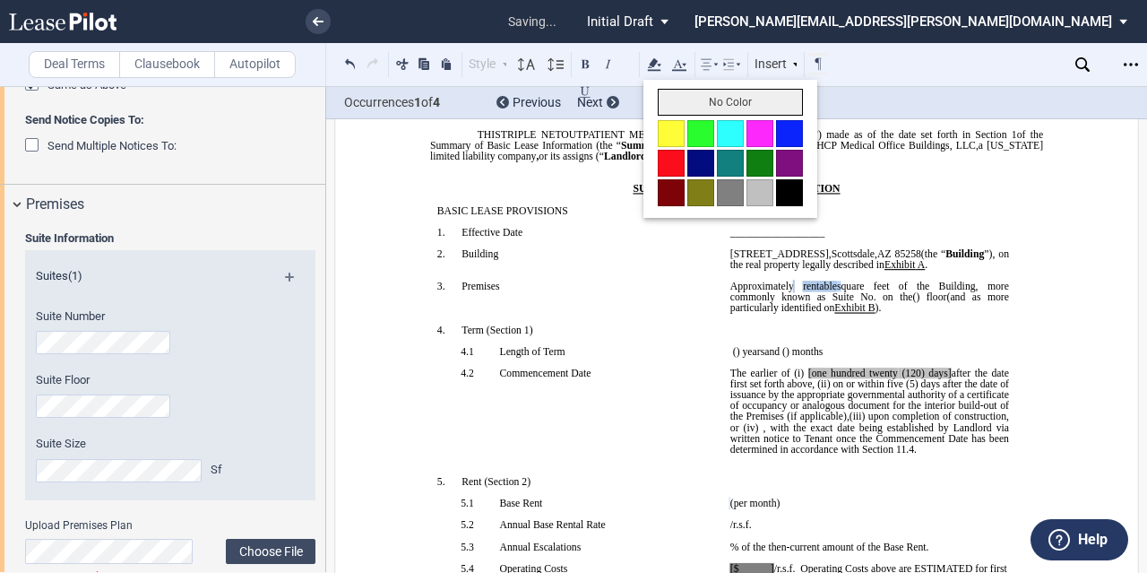
click at [665, 97] on button "No Color" at bounding box center [730, 102] width 145 height 27
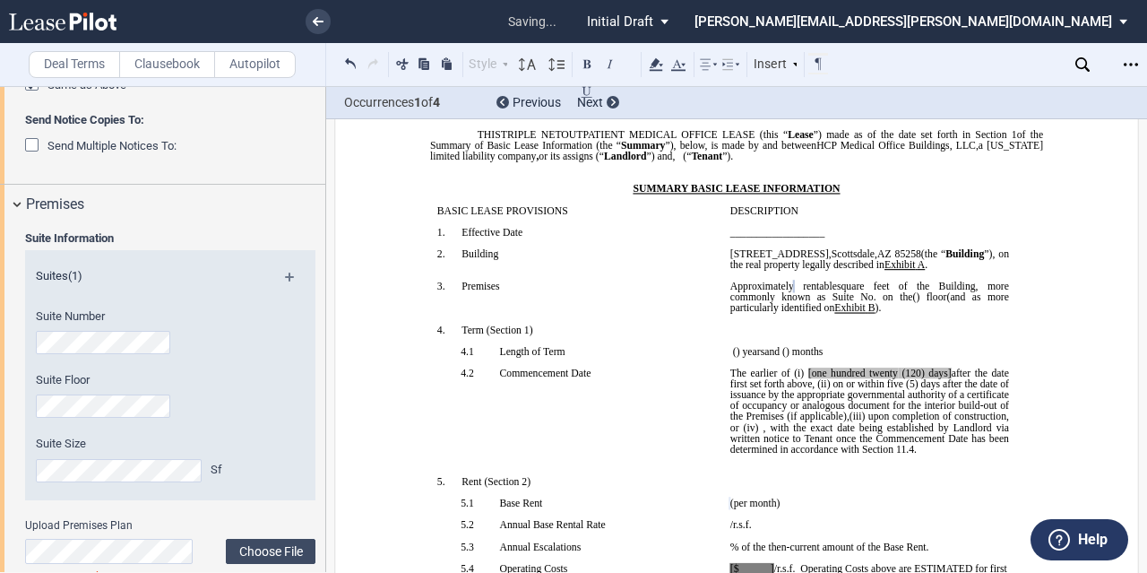
click at [823, 357] on span "s" at bounding box center [821, 351] width 4 height 11
click at [212, 397] on div "Suite Floor" at bounding box center [146, 395] width 220 height 46
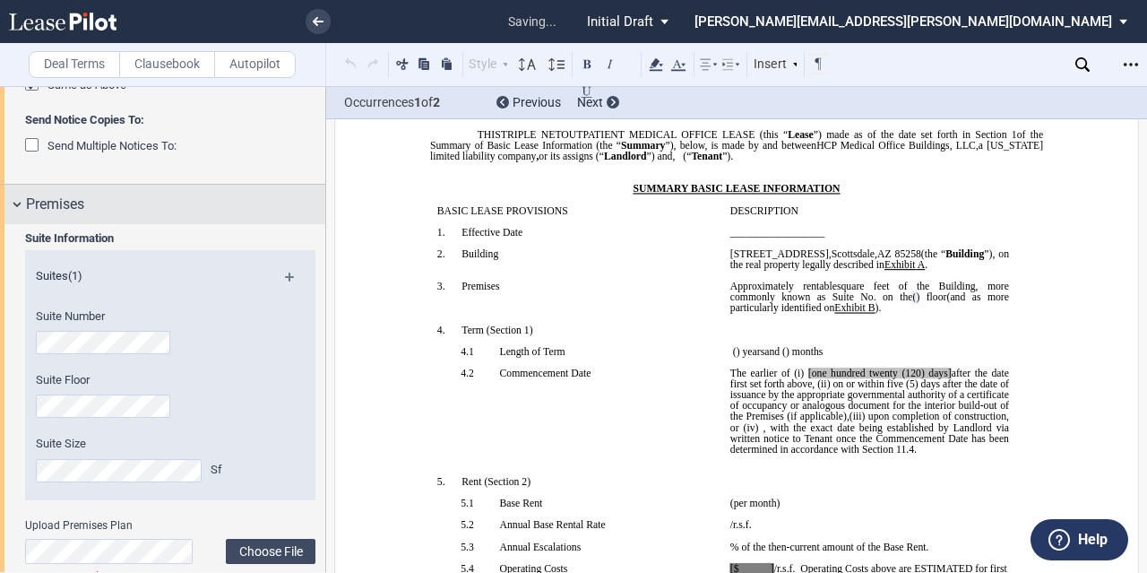
click at [167, 202] on div "Premises" at bounding box center [175, 205] width 299 height 22
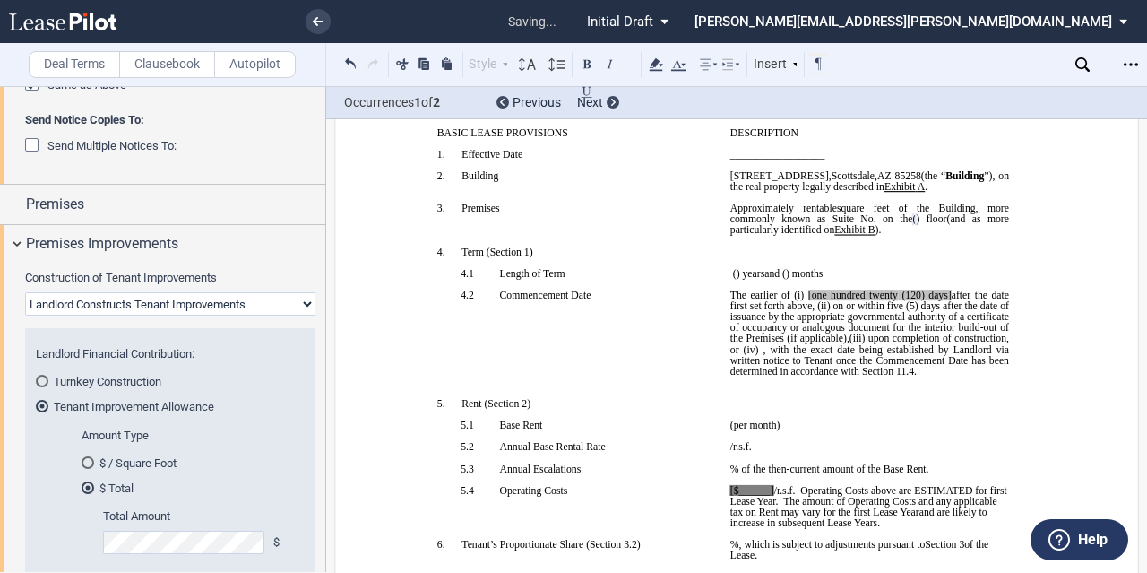
scroll to position [179, 0]
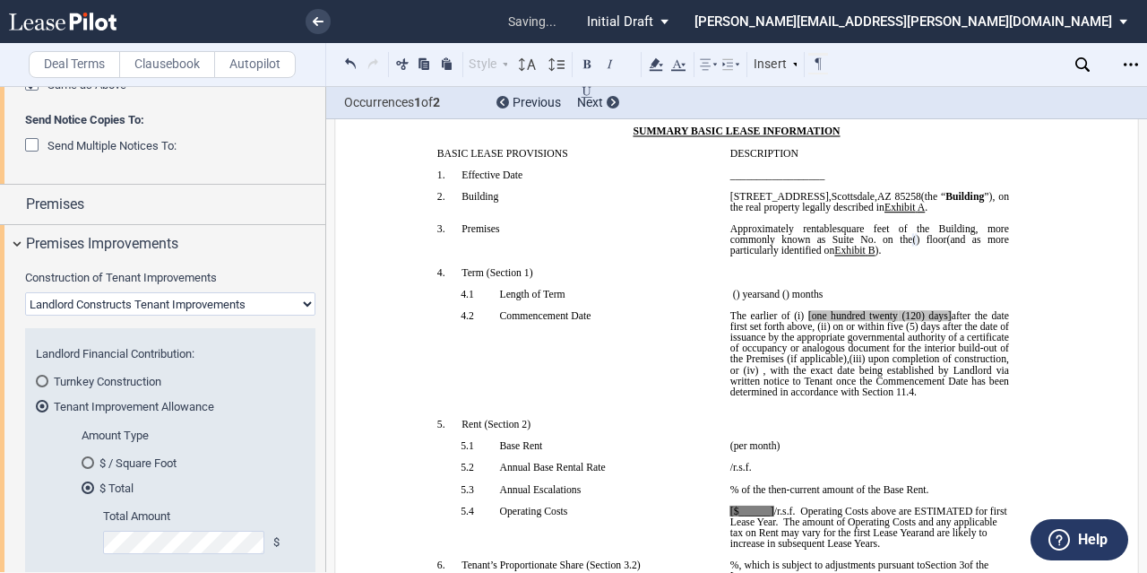
click at [679, 256] on p at bounding box center [576, 250] width 279 height 11
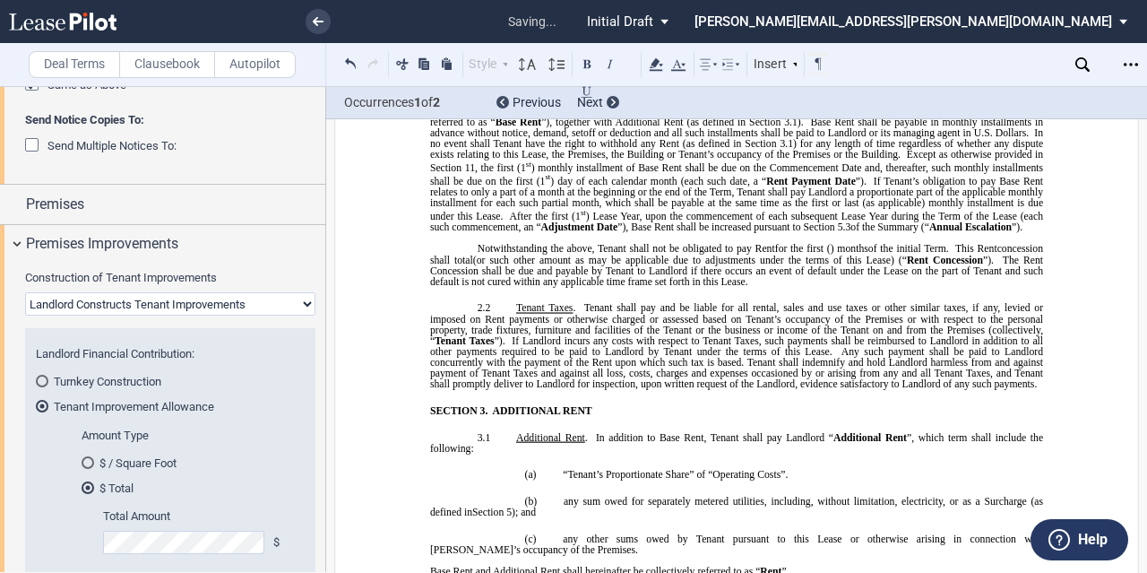
scroll to position [1434, 0]
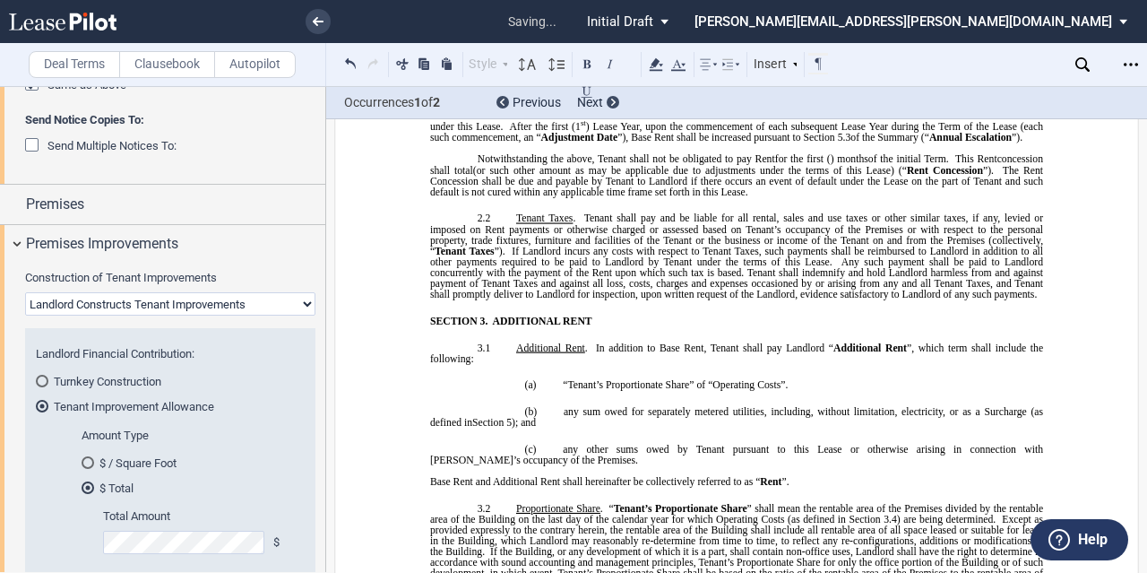
click at [595, 196] on span "Rent Concession shall be due and payable by Tenant to Landlord if there occurs …" at bounding box center [738, 180] width 616 height 32
click at [666, 175] on span "(or such other amount as may be applicable due to adjustments under the terms o…" at bounding box center [690, 169] width 434 height 11
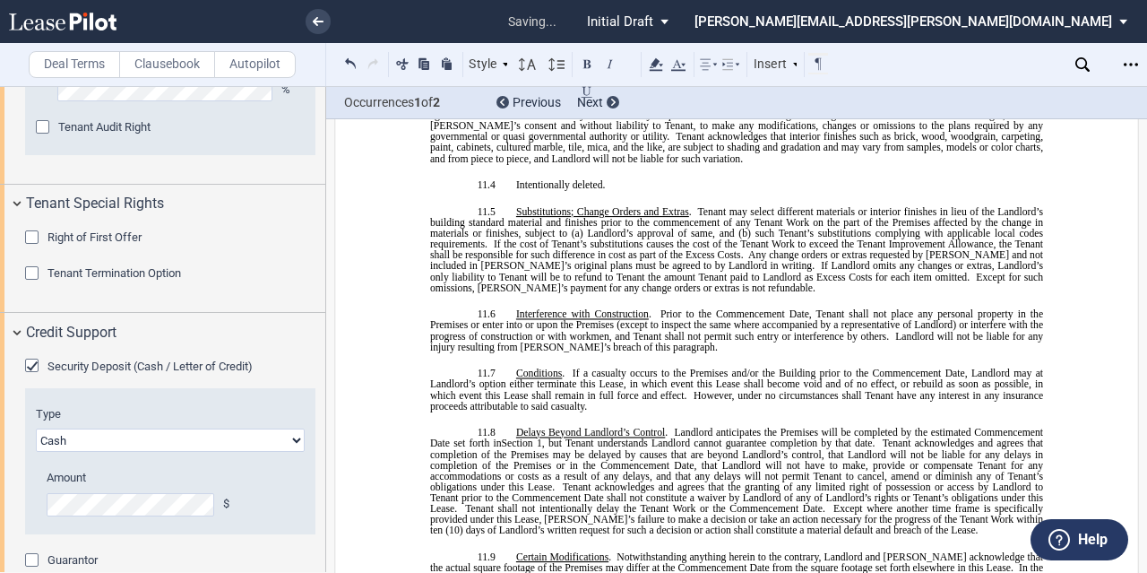
scroll to position [2244, 0]
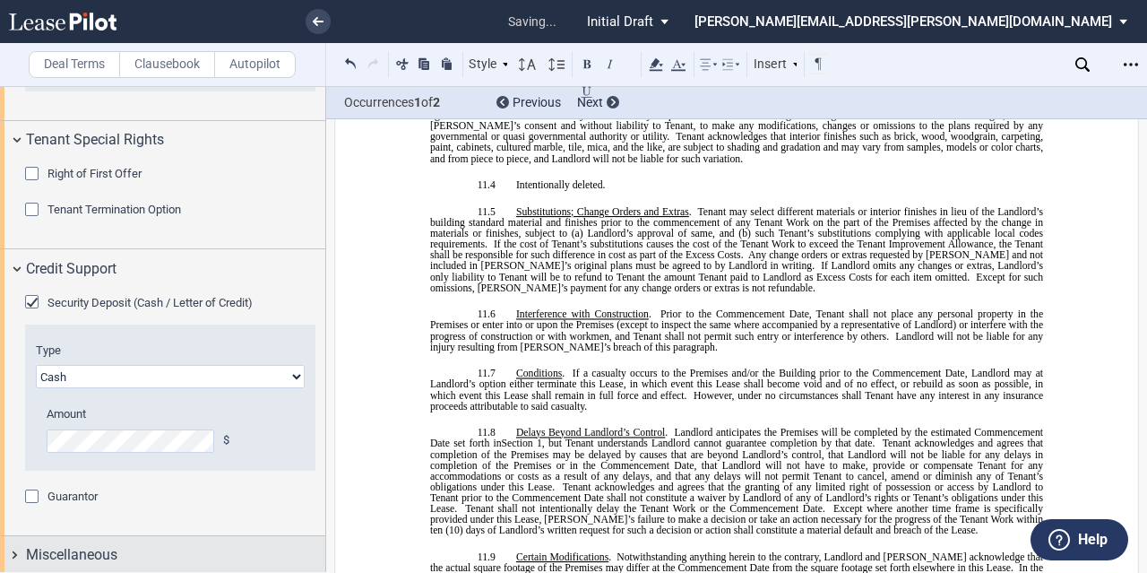
click at [116, 547] on span "Miscellaneous" at bounding box center [71, 555] width 91 height 22
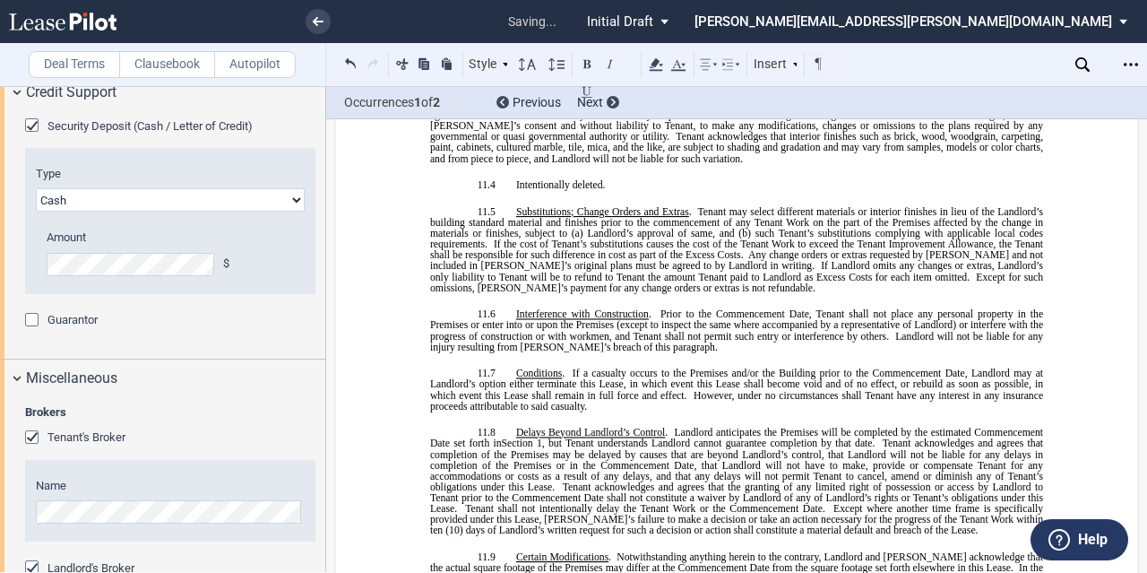
scroll to position [2620, 0]
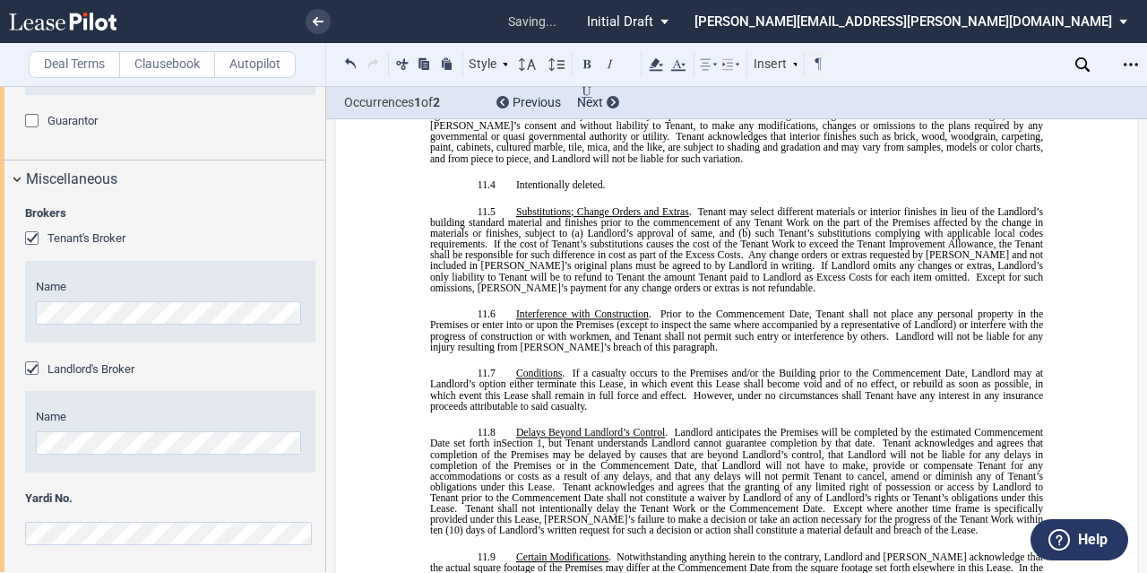
drag, startPoint x: 321, startPoint y: 526, endPoint x: 326, endPoint y: 463, distance: 62.9
click at [326, 463] on div "Deal Terms Clausebook Autopilot Style SECTION 1. Section 1.1 Subsection 1 (a) S…" at bounding box center [573, 329] width 1147 height 487
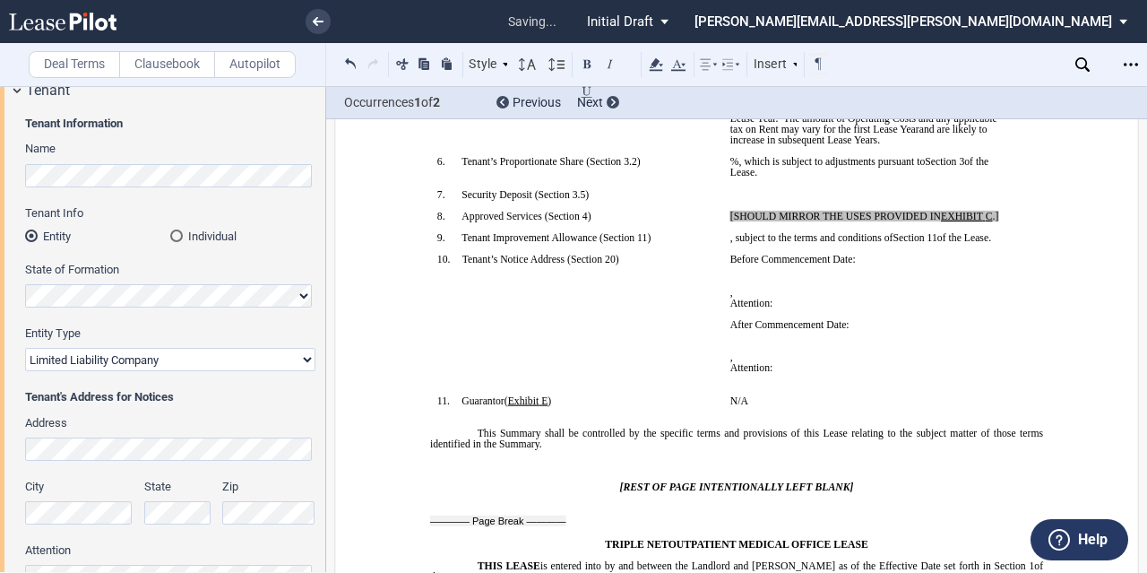
scroll to position [559, 0]
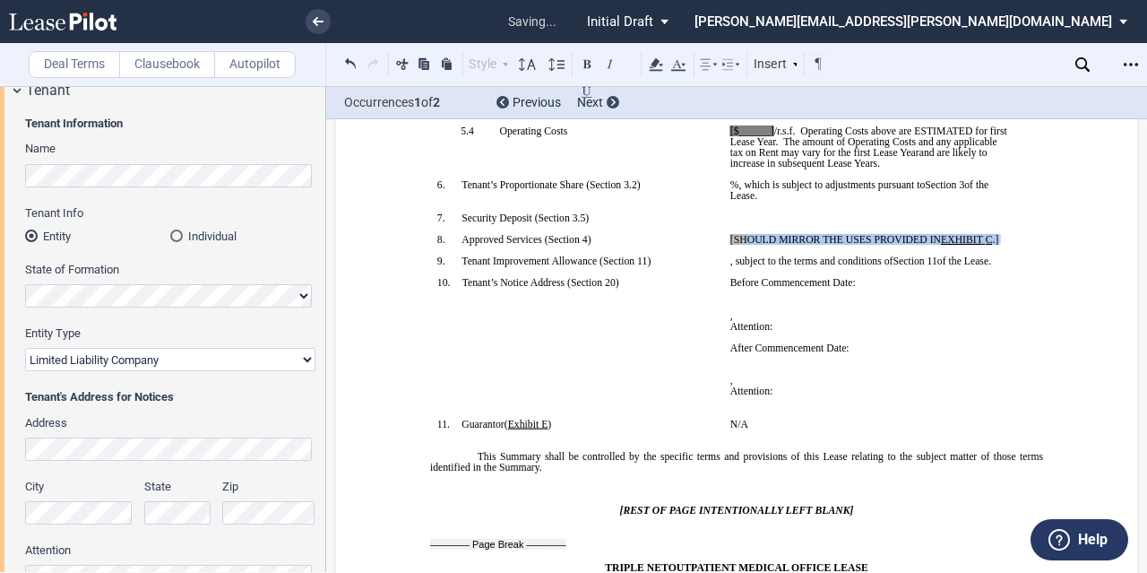
drag, startPoint x: 998, startPoint y: 327, endPoint x: 738, endPoint y: 313, distance: 260.2
click at [738, 255] on td "[SHOULD MIRROR THE USES PROVIDED IN EXHIBIT ﻿ C ﻿ .] ﻿" at bounding box center [869, 245] width 293 height 22
drag, startPoint x: 796, startPoint y: 261, endPoint x: 774, endPoint y: 259, distance: 21.6
click at [774, 190] on span "%, which is subject to adjustments pursuant to" at bounding box center [827, 184] width 194 height 11
click at [348, 64] on button at bounding box center [350, 64] width 21 height 22
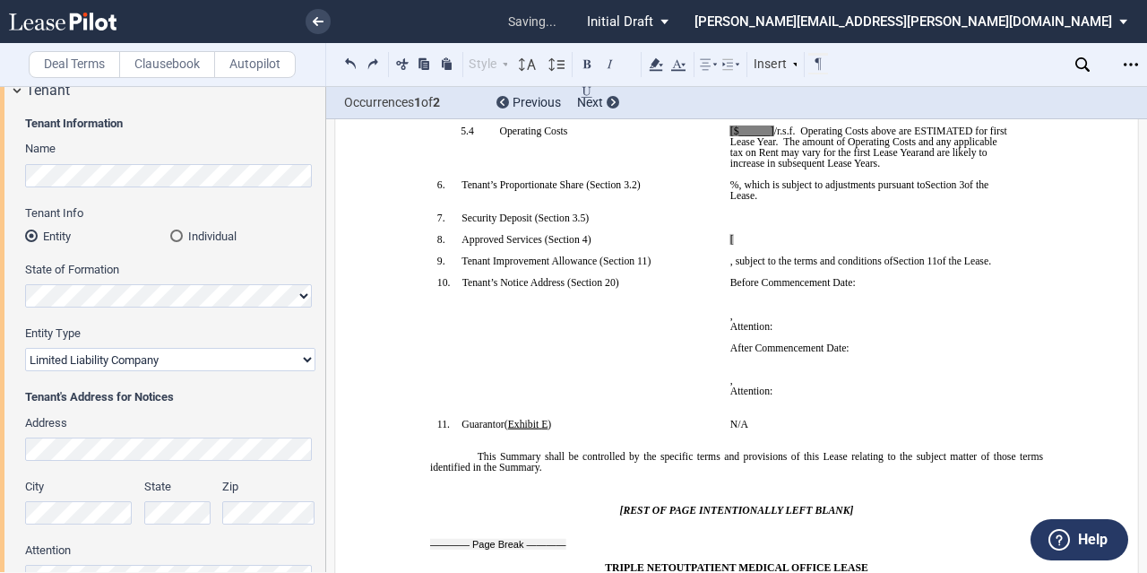
click at [736, 245] on p "[" at bounding box center [869, 239] width 279 height 11
click at [810, 245] on p "﻿Gynecology and" at bounding box center [869, 239] width 279 height 11
click at [805, 245] on p "﻿Gynecology and" at bounding box center [869, 239] width 279 height 11
drag, startPoint x: 878, startPoint y: 314, endPoint x: 724, endPoint y: 316, distance: 154.1
click at [724, 255] on td "﻿Gynecology and related practices" at bounding box center [869, 245] width 293 height 22
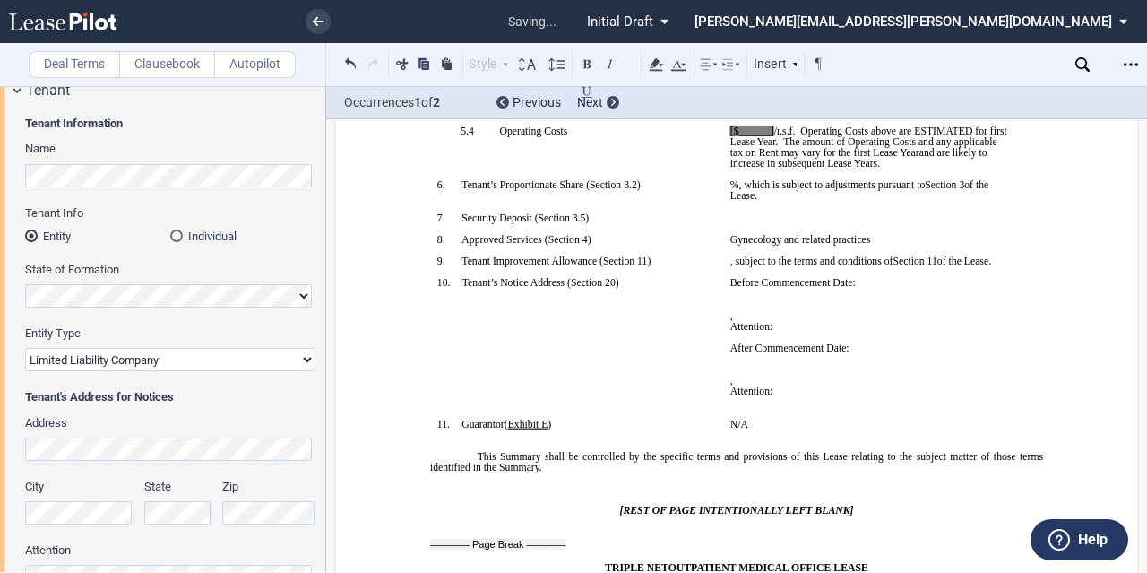
click at [959, 255] on td "﻿Gynecology and related practices" at bounding box center [869, 245] width 293 height 22
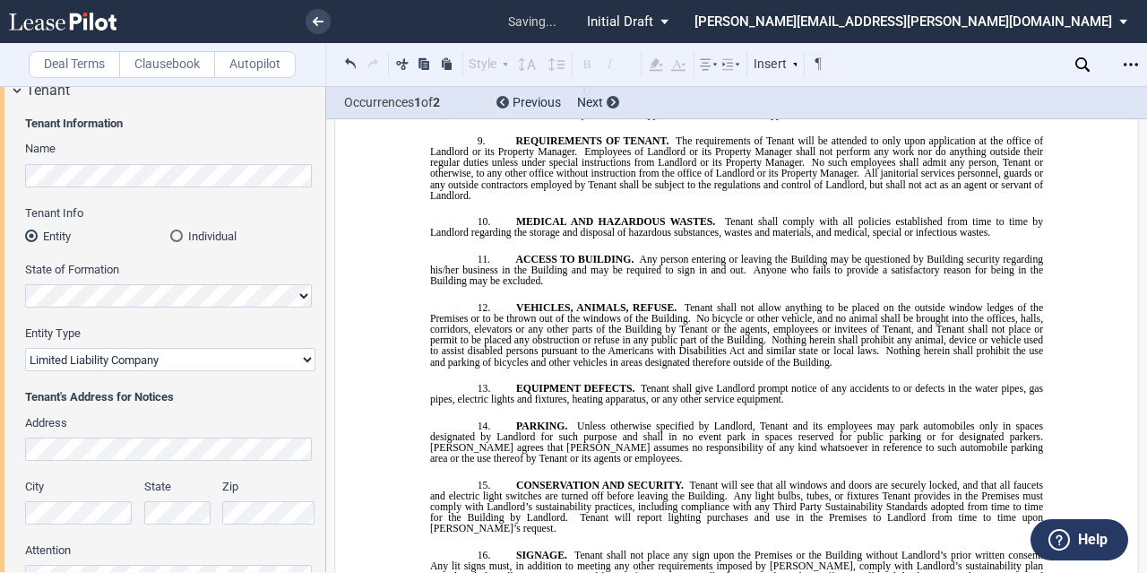
scroll to position [16775, 0]
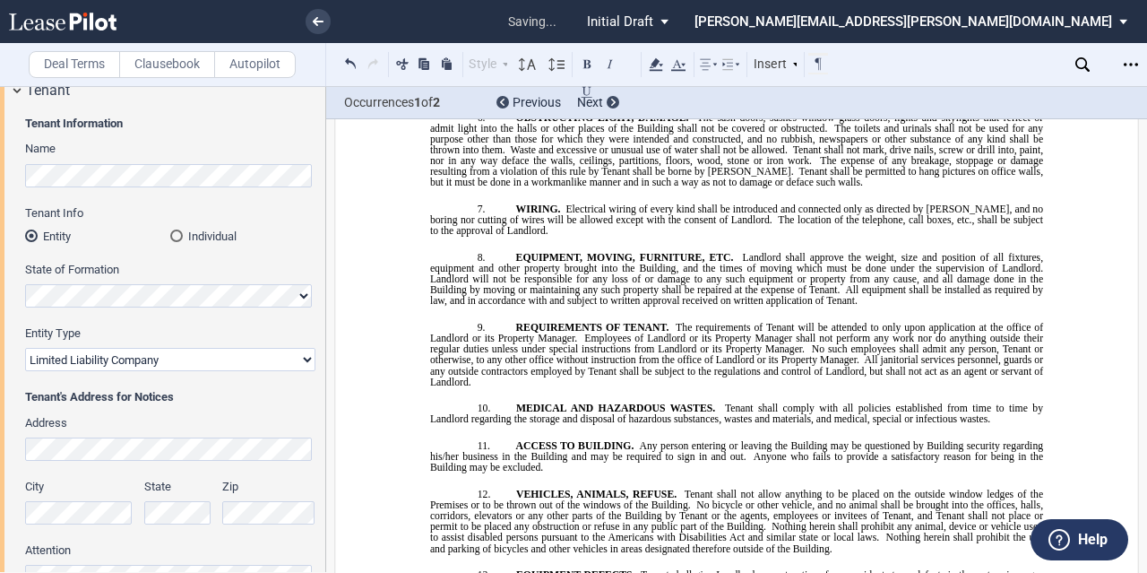
drag, startPoint x: 735, startPoint y: 326, endPoint x: 598, endPoint y: 325, distance: 137.1
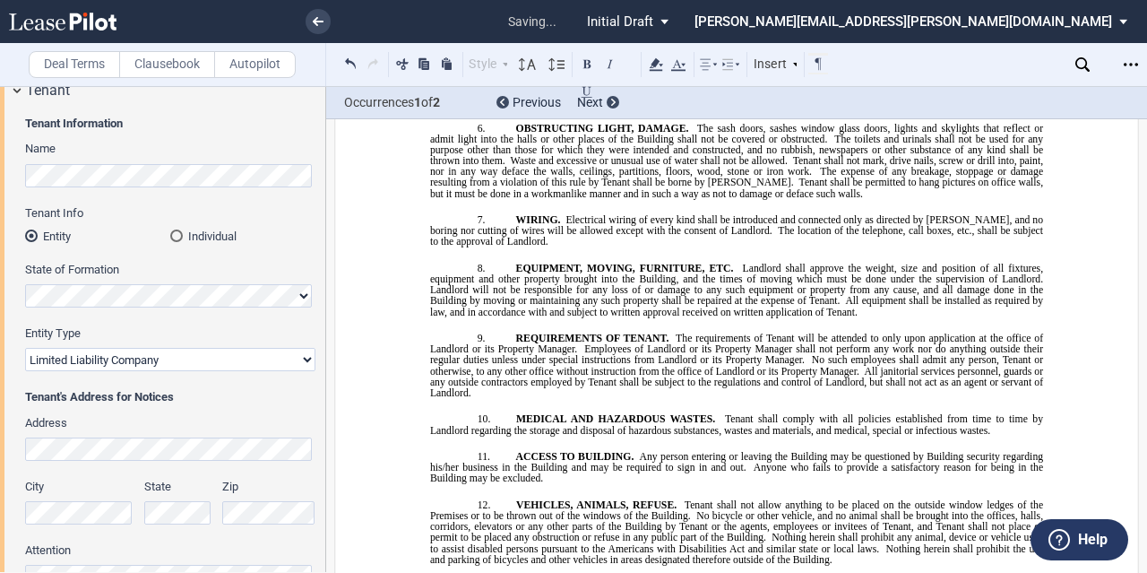
drag, startPoint x: 644, startPoint y: 445, endPoint x: 475, endPoint y: 460, distance: 169.9
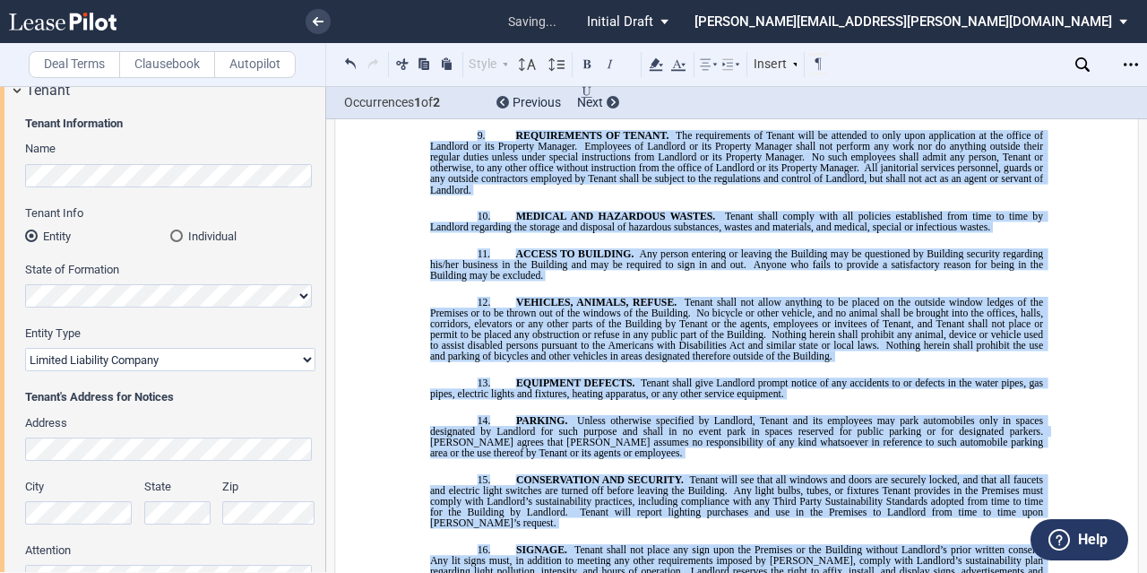
scroll to position [17146, 0]
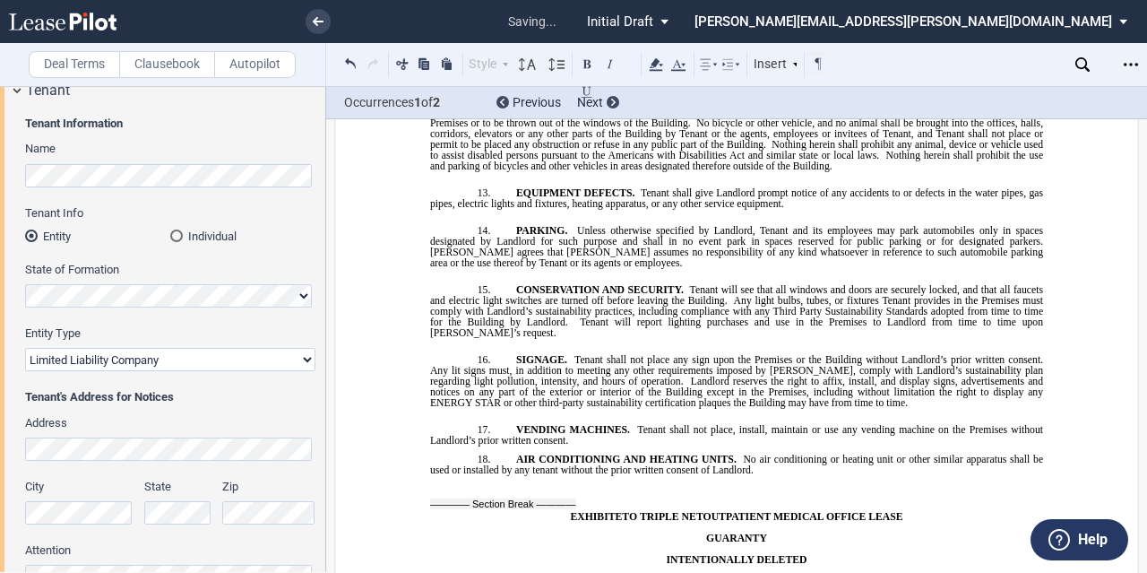
drag, startPoint x: 432, startPoint y: 487, endPoint x: 669, endPoint y: 334, distance: 282.1
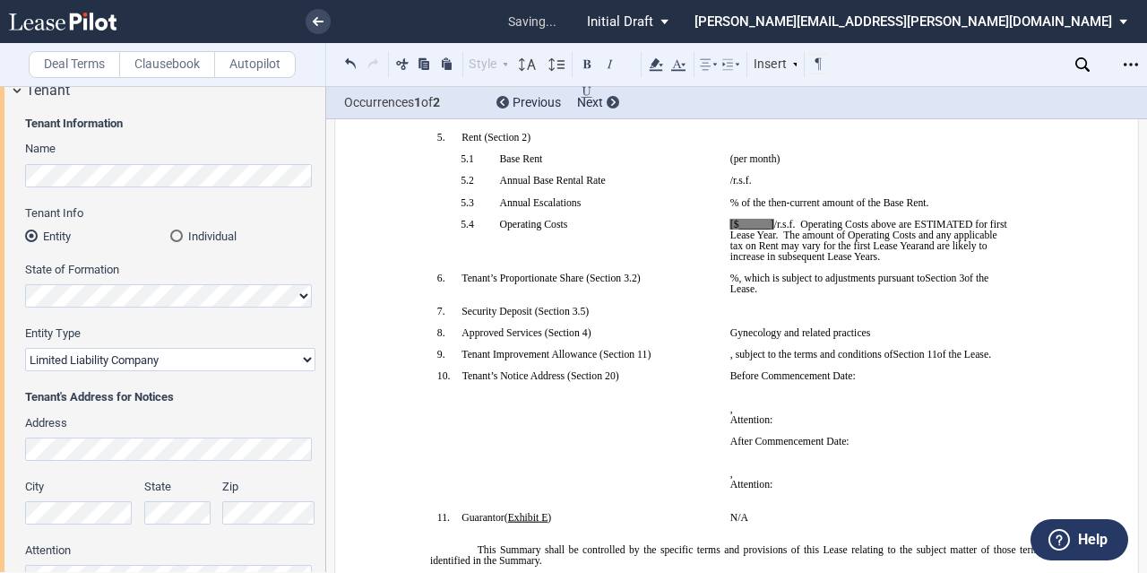
scroll to position [326, 0]
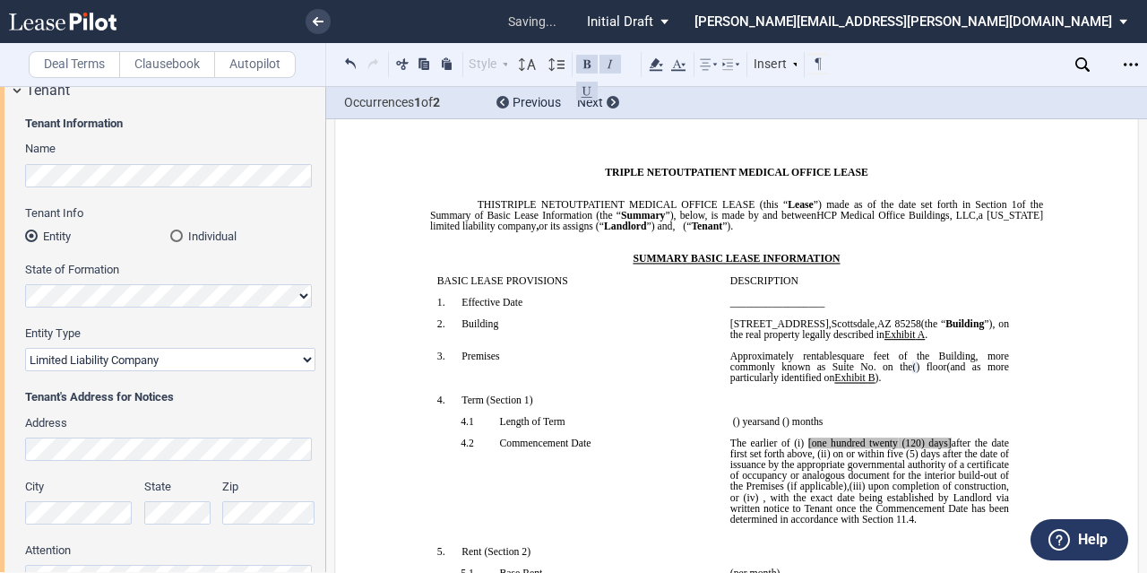
scroll to position [39, 0]
